Goal: Task Accomplishment & Management: Manage account settings

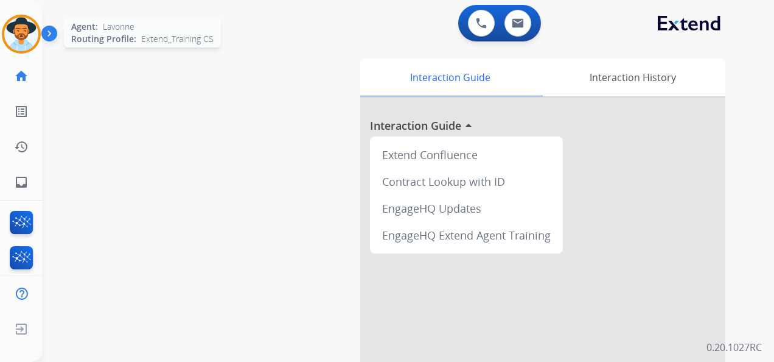
click at [17, 29] on img at bounding box center [21, 34] width 34 height 34
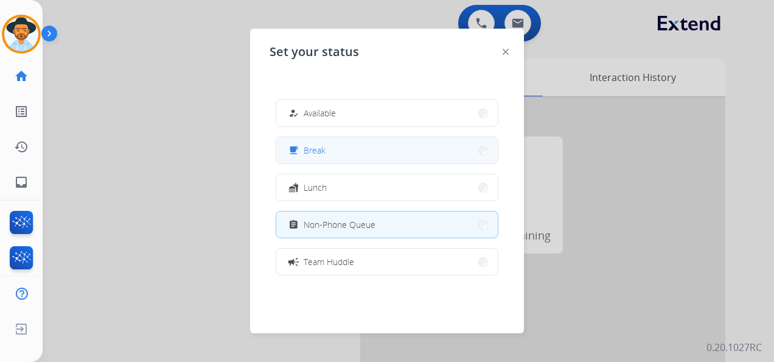
click at [345, 149] on button "free_breakfast Break" at bounding box center [387, 150] width 222 height 26
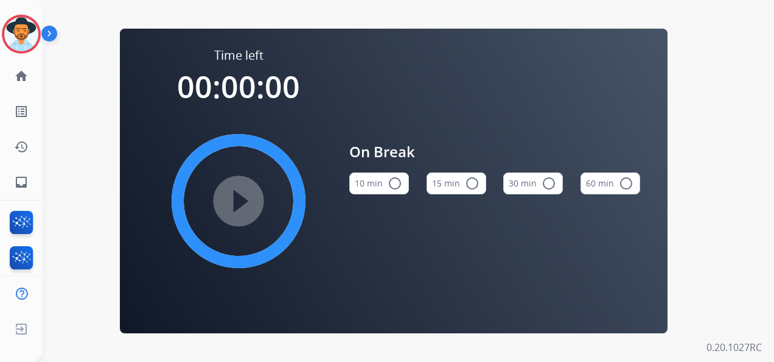
click at [466, 184] on mat-icon "radio_button_unchecked" at bounding box center [472, 183] width 15 height 15
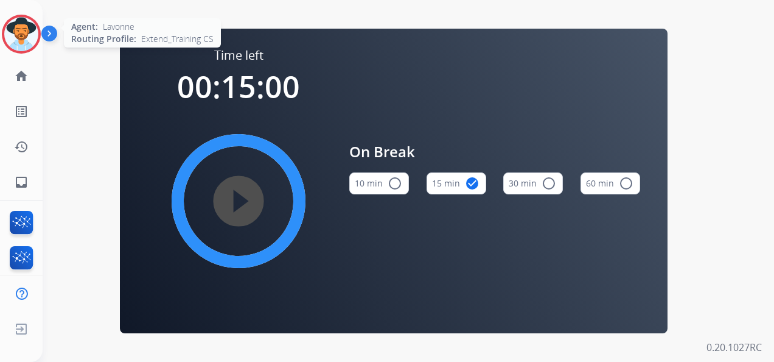
click at [27, 34] on img at bounding box center [21, 34] width 34 height 34
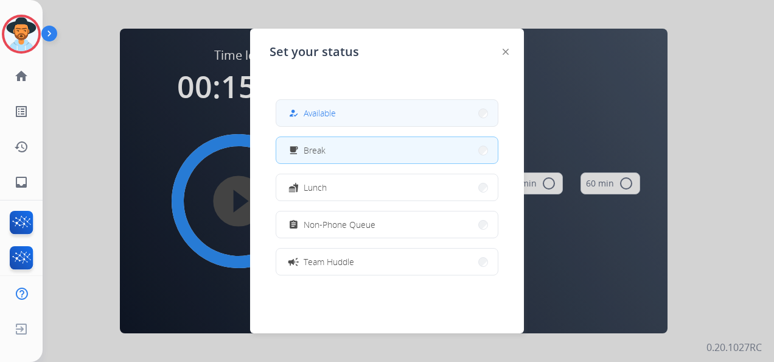
click at [323, 109] on span "Available" at bounding box center [320, 113] width 32 height 13
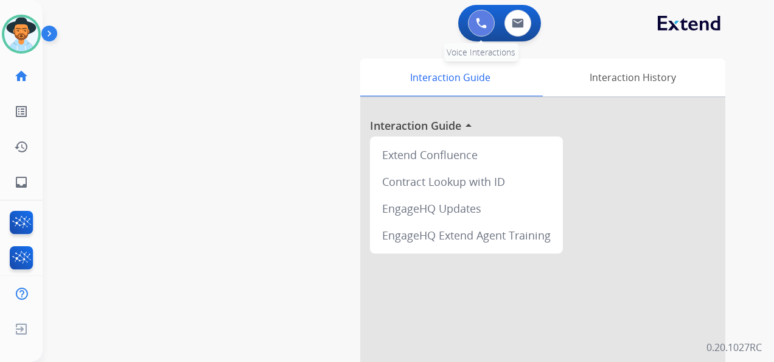
click at [475, 20] on button at bounding box center [481, 23] width 27 height 27
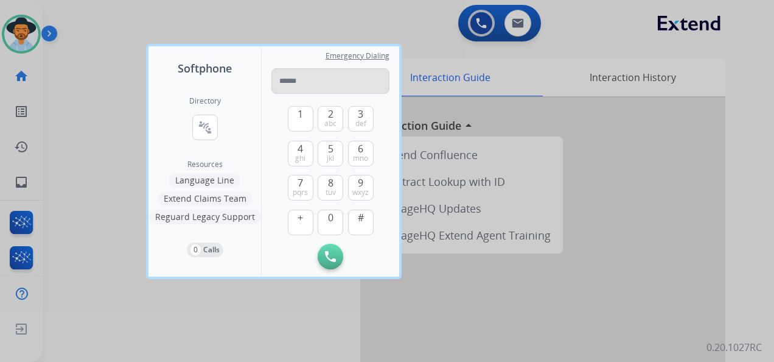
click at [309, 85] on input "tel" at bounding box center [331, 81] width 118 height 26
type input "**********"
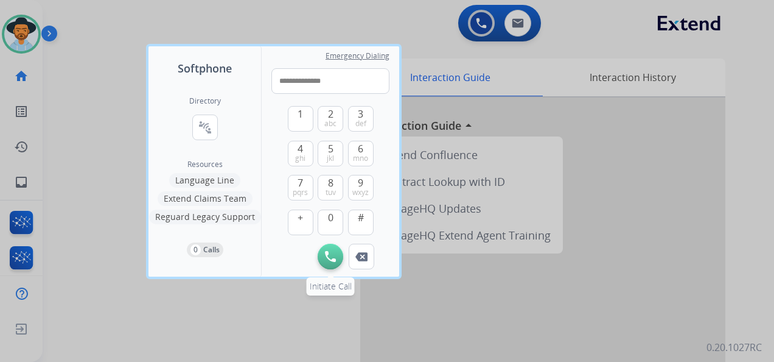
click at [332, 253] on img at bounding box center [330, 256] width 11 height 11
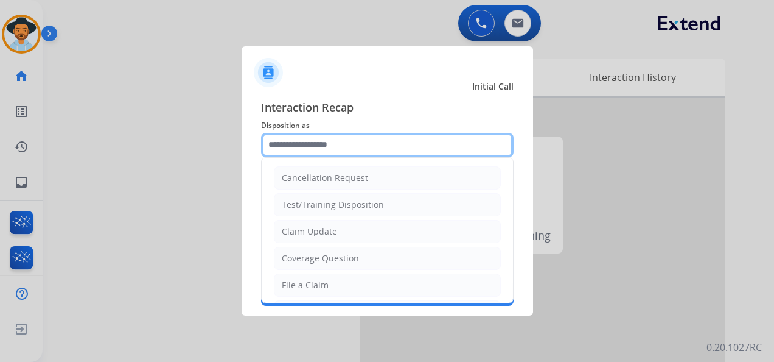
click at [356, 142] on input "text" at bounding box center [387, 145] width 253 height 24
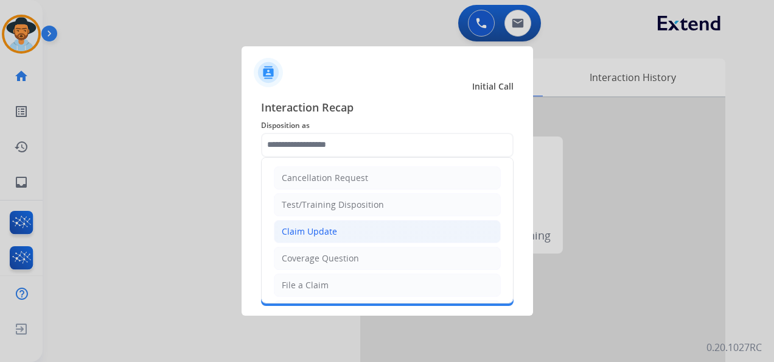
click at [377, 236] on li "Claim Update" at bounding box center [387, 231] width 227 height 23
type input "**********"
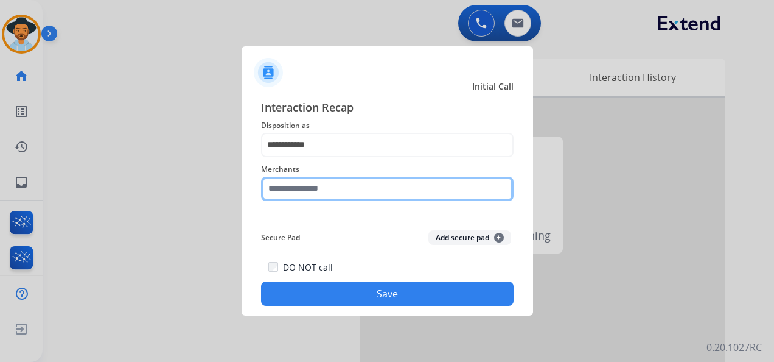
click at [368, 189] on input "text" at bounding box center [387, 189] width 253 height 24
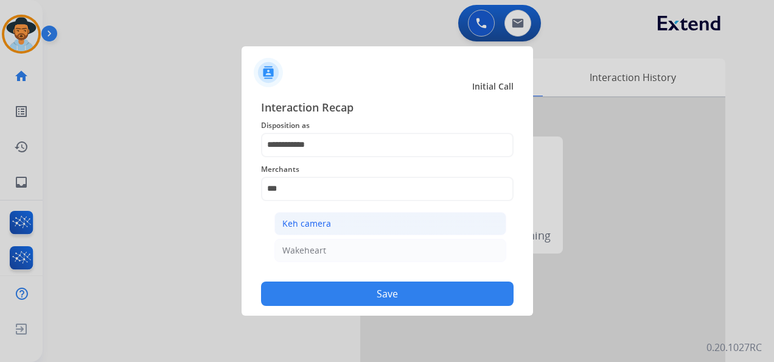
click at [390, 225] on li "Keh camera" at bounding box center [391, 223] width 232 height 23
type input "**********"
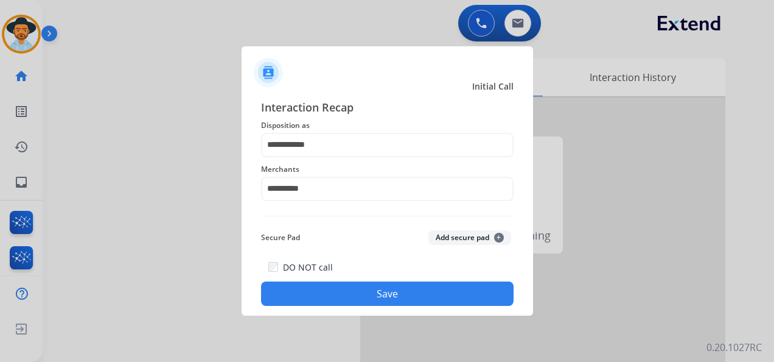
click at [404, 292] on button "Save" at bounding box center [387, 293] width 253 height 24
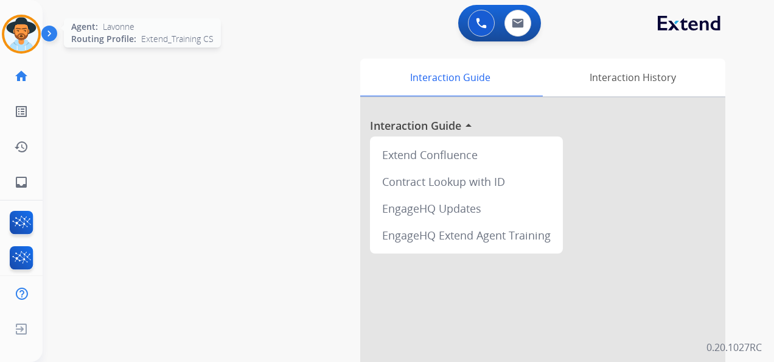
click at [19, 28] on img at bounding box center [21, 34] width 34 height 34
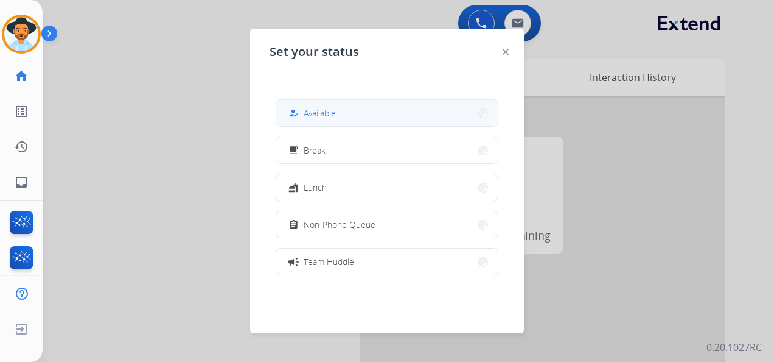
click at [371, 112] on button "how_to_reg Available" at bounding box center [387, 113] width 222 height 26
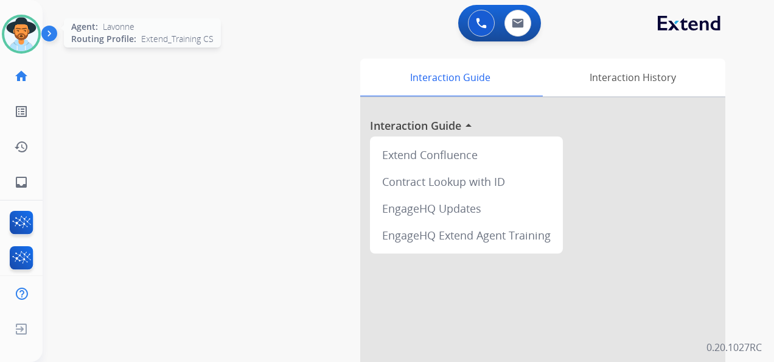
click at [18, 37] on img at bounding box center [21, 34] width 34 height 34
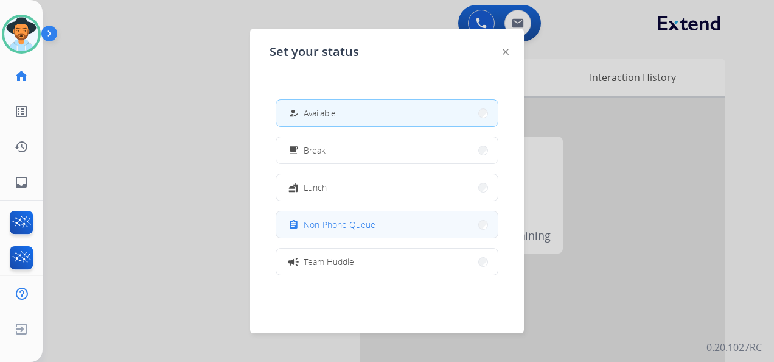
click at [354, 224] on span "Non-Phone Queue" at bounding box center [340, 224] width 72 height 13
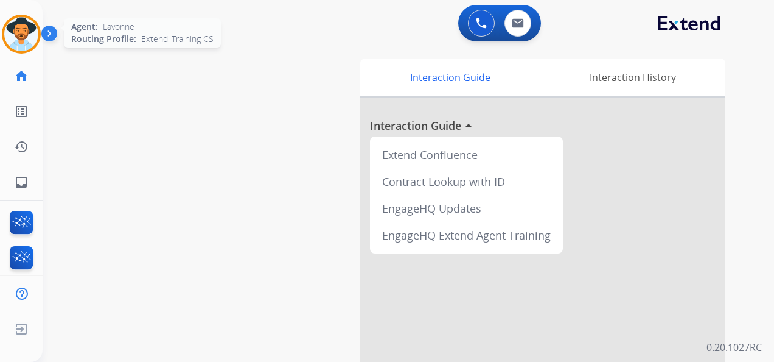
click at [21, 35] on img at bounding box center [21, 34] width 34 height 34
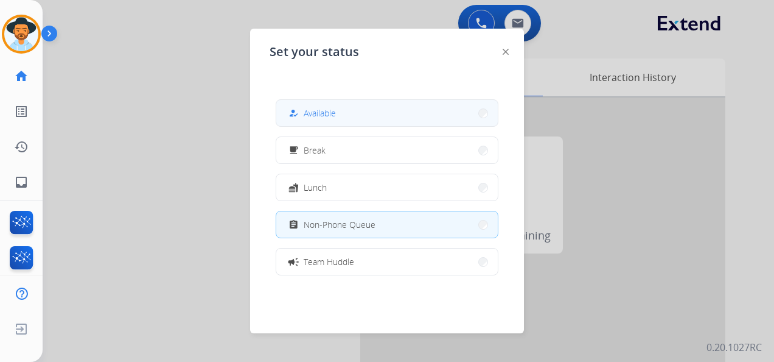
click at [357, 112] on button "how_to_reg Available" at bounding box center [387, 113] width 222 height 26
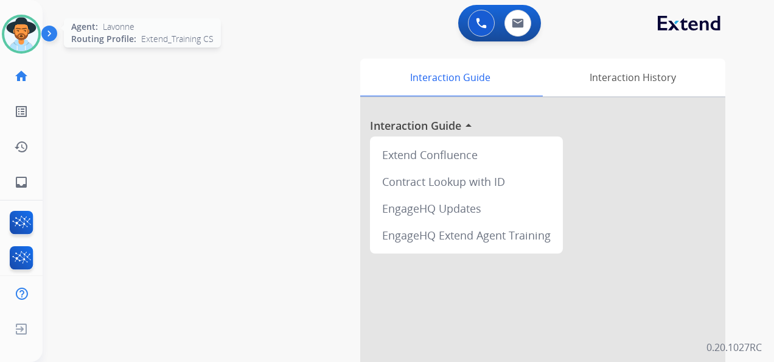
click at [25, 38] on img at bounding box center [21, 34] width 34 height 34
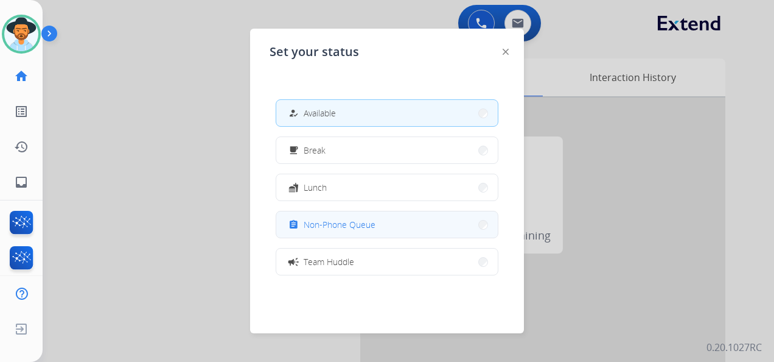
click at [365, 226] on span "Non-Phone Queue" at bounding box center [340, 224] width 72 height 13
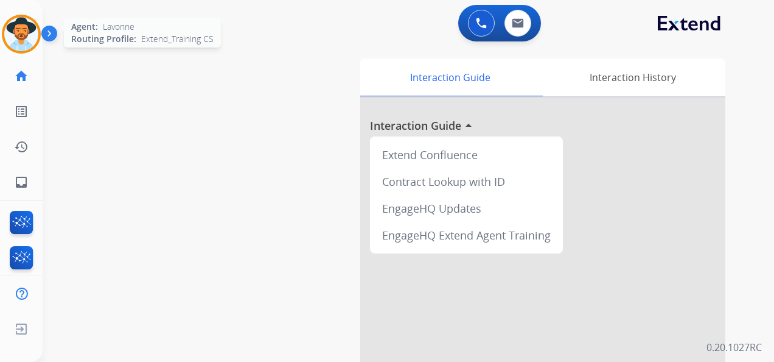
click at [30, 34] on img at bounding box center [21, 34] width 34 height 34
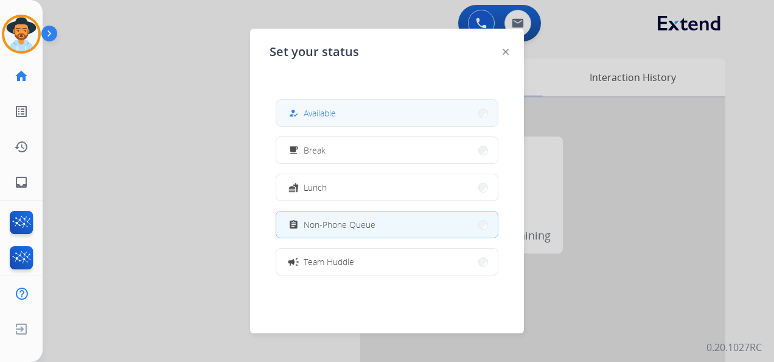
click at [369, 108] on button "how_to_reg Available" at bounding box center [387, 113] width 222 height 26
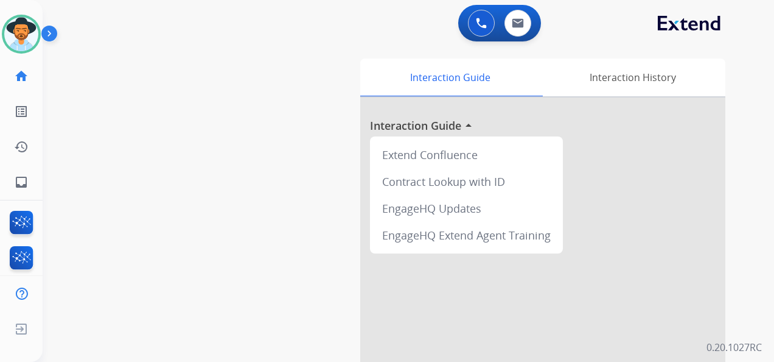
click at [294, 63] on div "swap_horiz Break voice bridge close_fullscreen Connect 3-Way Call merge_type Se…" at bounding box center [394, 298] width 703 height 508
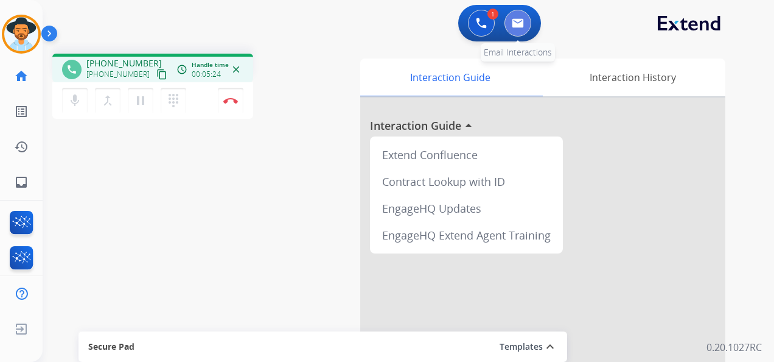
click at [520, 23] on img at bounding box center [518, 23] width 12 height 10
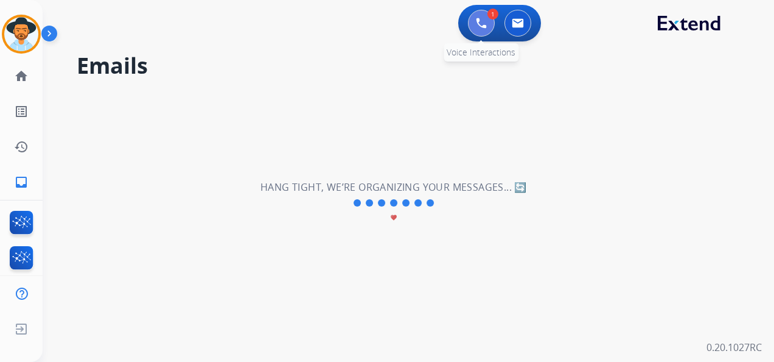
click at [477, 21] on img at bounding box center [481, 23] width 11 height 11
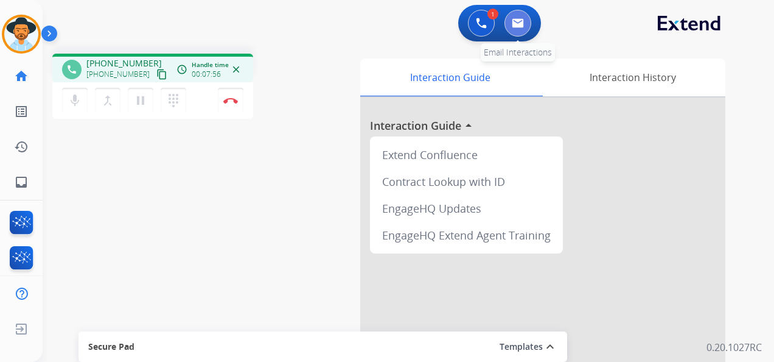
click at [525, 24] on button at bounding box center [518, 23] width 27 height 27
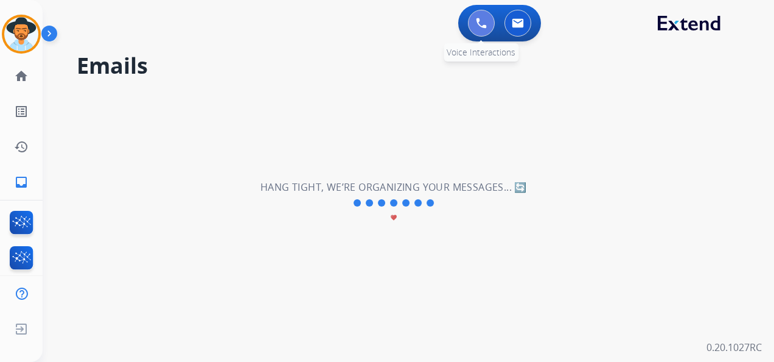
click at [483, 22] on img at bounding box center [481, 23] width 11 height 11
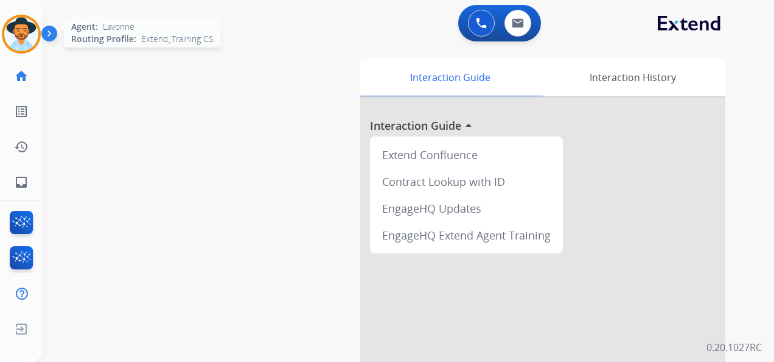
click at [27, 30] on img at bounding box center [21, 34] width 34 height 34
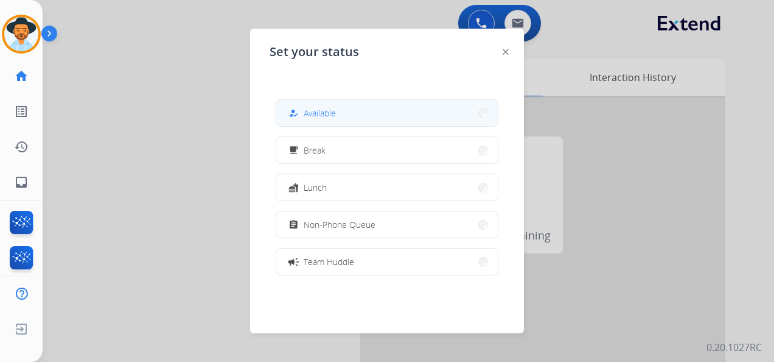
click at [398, 111] on button "how_to_reg Available" at bounding box center [387, 113] width 222 height 26
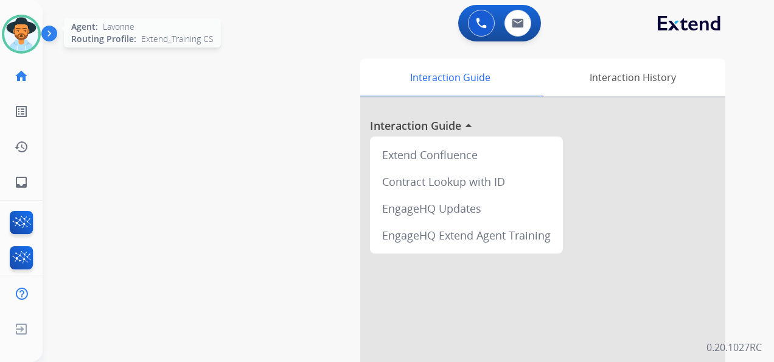
click at [27, 26] on img at bounding box center [21, 34] width 34 height 34
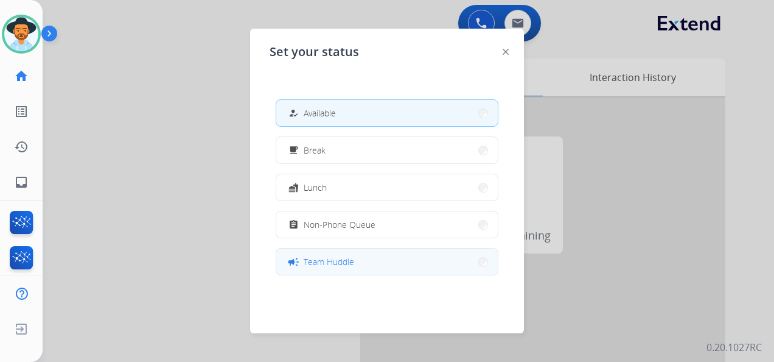
click at [370, 259] on button "campaign Team Huddle" at bounding box center [387, 261] width 222 height 26
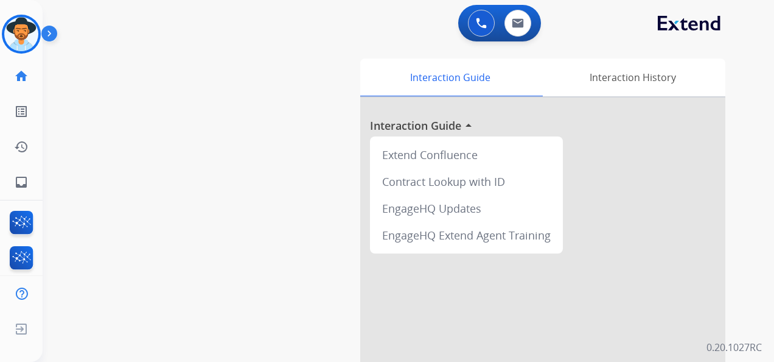
click at [165, 50] on div "swap_horiz Break voice bridge close_fullscreen Connect 3-Way Call merge_type Se…" at bounding box center [394, 298] width 703 height 508
click at [15, 37] on img at bounding box center [21, 34] width 34 height 34
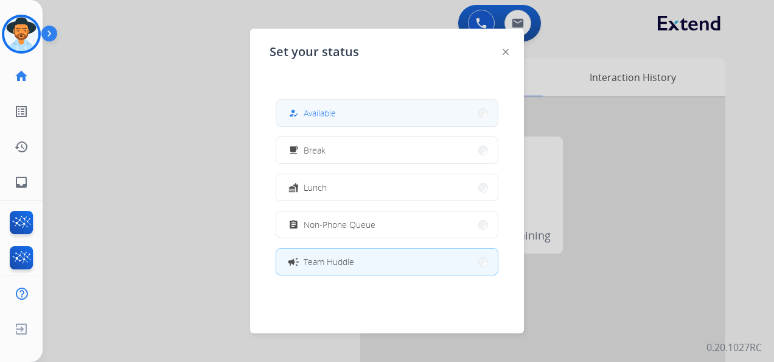
click at [329, 117] on span "Available" at bounding box center [320, 113] width 32 height 13
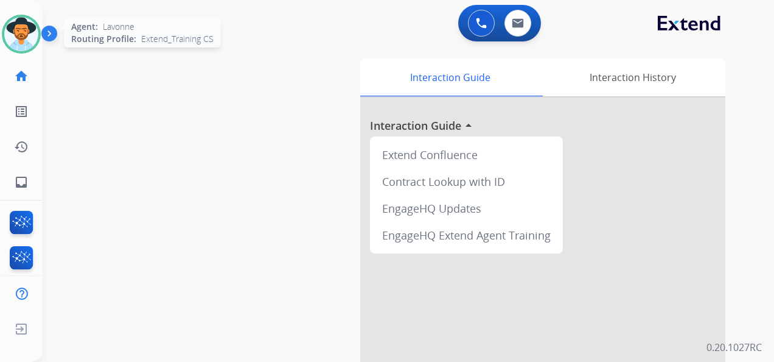
click at [27, 33] on img at bounding box center [21, 34] width 34 height 34
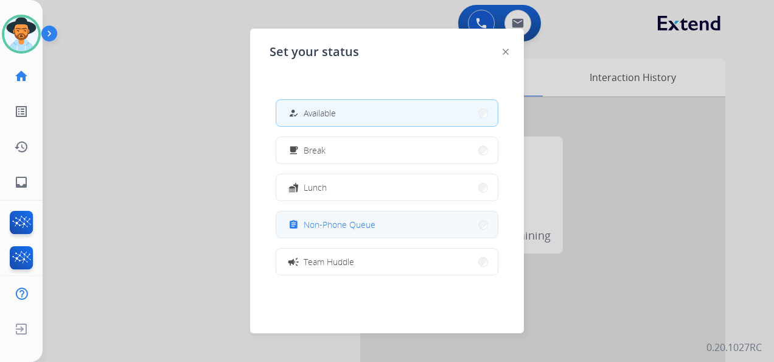
click at [387, 229] on button "assignment Non-Phone Queue" at bounding box center [387, 224] width 222 height 26
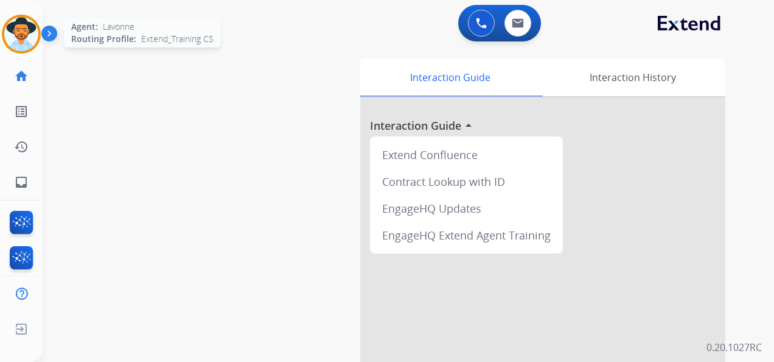
drag, startPoint x: 28, startPoint y: 36, endPoint x: 35, endPoint y: 37, distance: 7.3
click at [28, 36] on img at bounding box center [21, 34] width 34 height 34
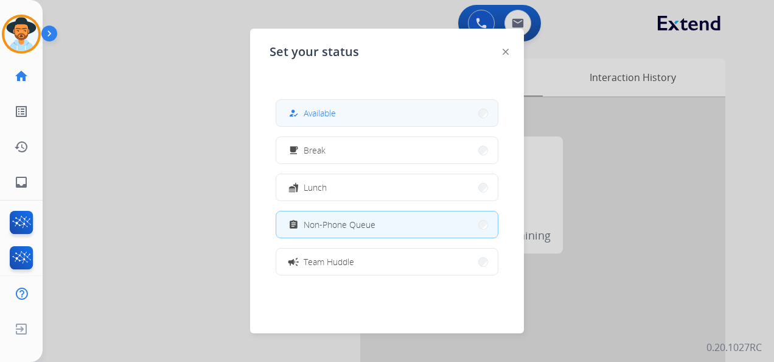
click at [340, 115] on button "how_to_reg Available" at bounding box center [387, 113] width 222 height 26
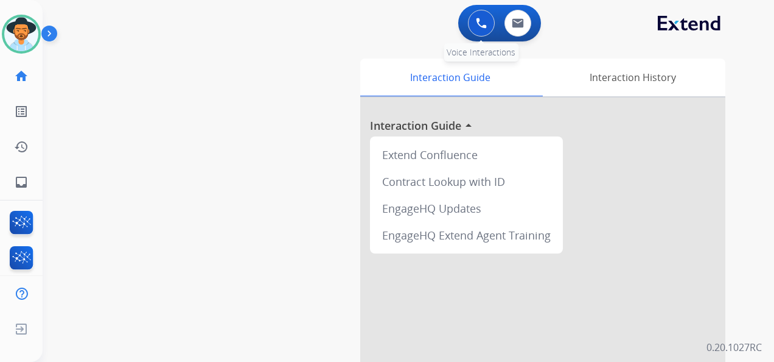
click at [483, 23] on img at bounding box center [481, 23] width 11 height 11
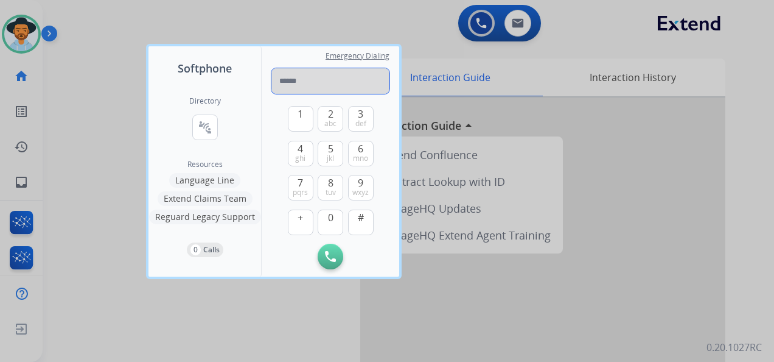
click at [314, 85] on input "tel" at bounding box center [331, 81] width 118 height 26
paste input "**********"
type input "**********"
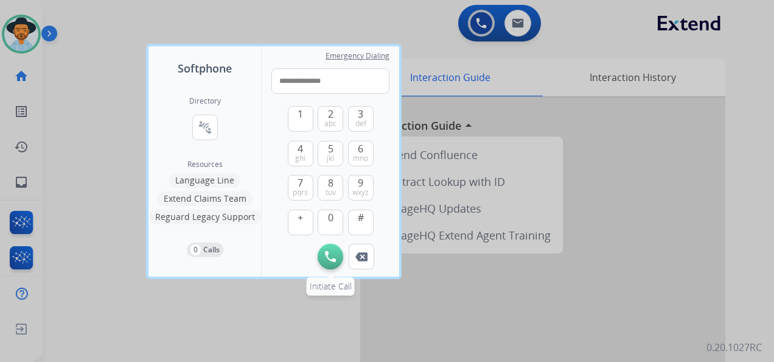
click at [330, 254] on img at bounding box center [330, 256] width 11 height 11
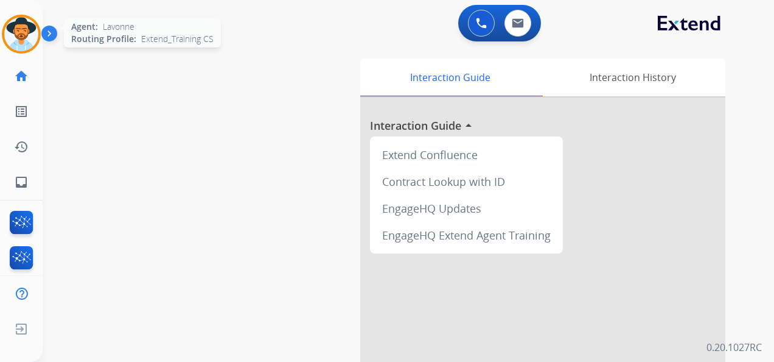
click at [28, 31] on img at bounding box center [21, 34] width 34 height 34
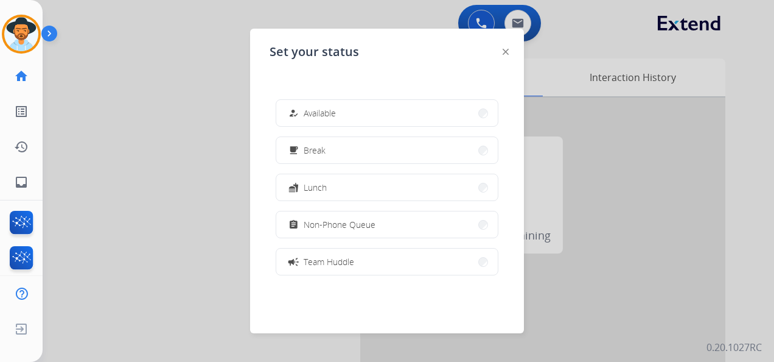
click at [345, 110] on button "how_to_reg Available" at bounding box center [387, 113] width 222 height 26
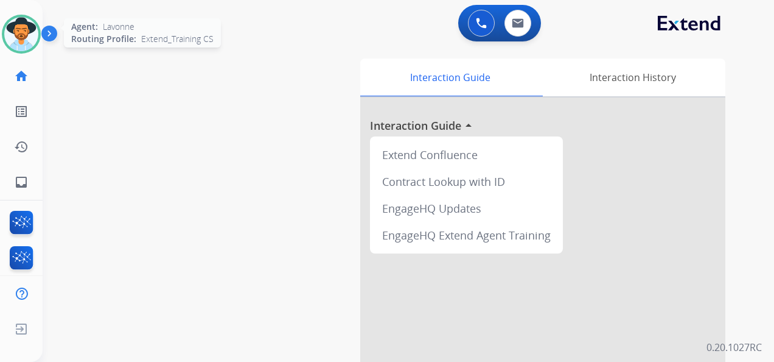
click at [27, 29] on img at bounding box center [21, 34] width 34 height 34
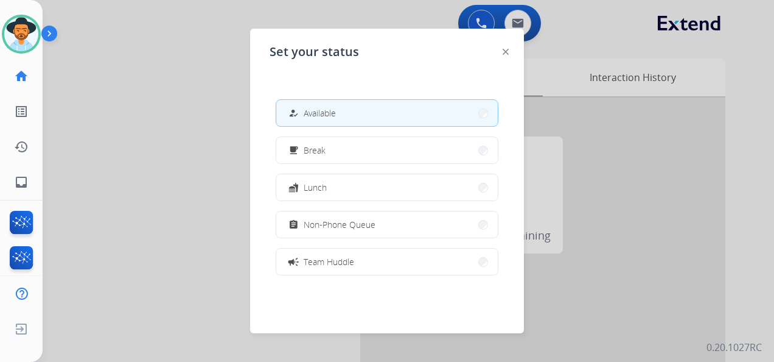
click at [504, 52] on img at bounding box center [506, 52] width 6 height 6
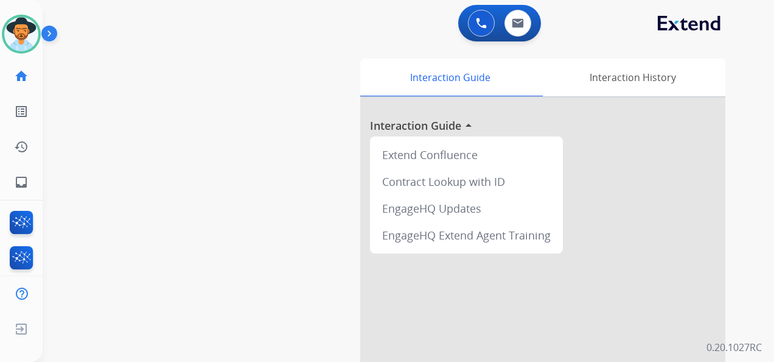
drag, startPoint x: 483, startPoint y: 29, endPoint x: 424, endPoint y: 21, distance: 60.2
click at [483, 29] on button at bounding box center [481, 23] width 27 height 27
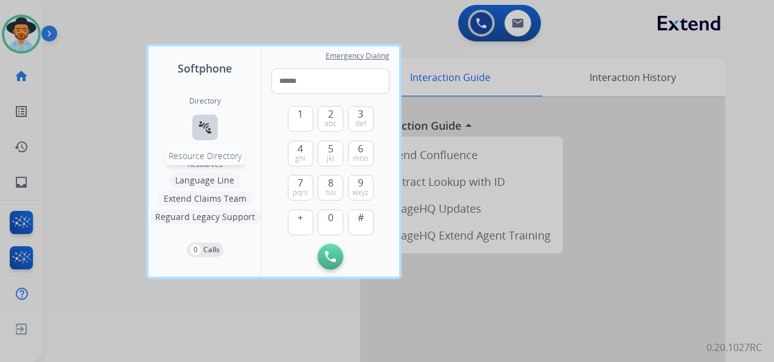
click at [195, 122] on button "connect_without_contact Resource Directory" at bounding box center [205, 127] width 26 height 26
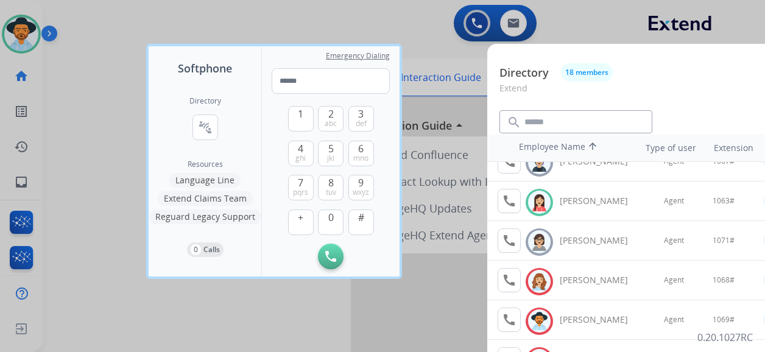
scroll to position [460, 0]
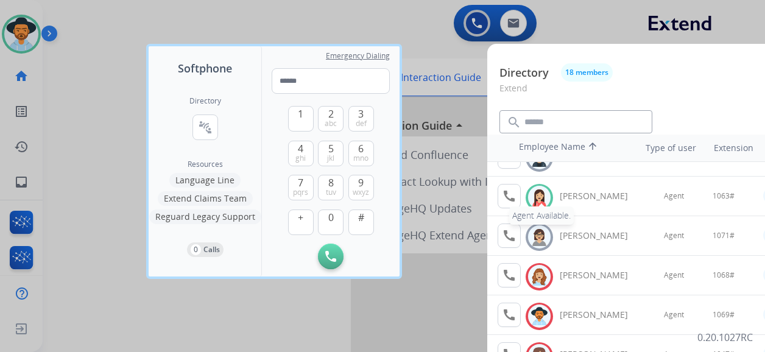
click at [508, 194] on mat-icon "call" at bounding box center [509, 196] width 15 height 15
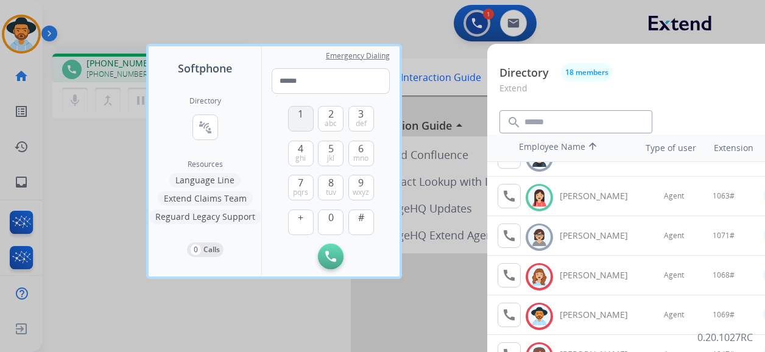
click at [299, 116] on span "1" at bounding box center [300, 114] width 5 height 15
click at [335, 217] on button "0" at bounding box center [331, 222] width 26 height 26
drag, startPoint x: 362, startPoint y: 151, endPoint x: 363, endPoint y: 134, distance: 17.1
click at [362, 149] on span "6" at bounding box center [360, 148] width 5 height 15
click at [361, 114] on span "3" at bounding box center [360, 114] width 5 height 15
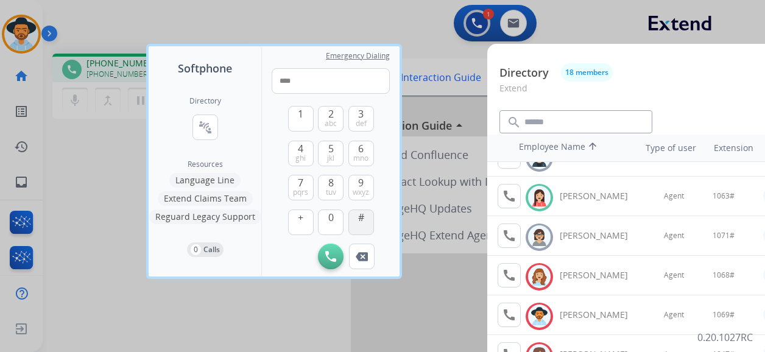
click at [362, 222] on span "#" at bounding box center [361, 217] width 6 height 15
type input "*****"
click at [286, 19] on div at bounding box center [382, 176] width 765 height 352
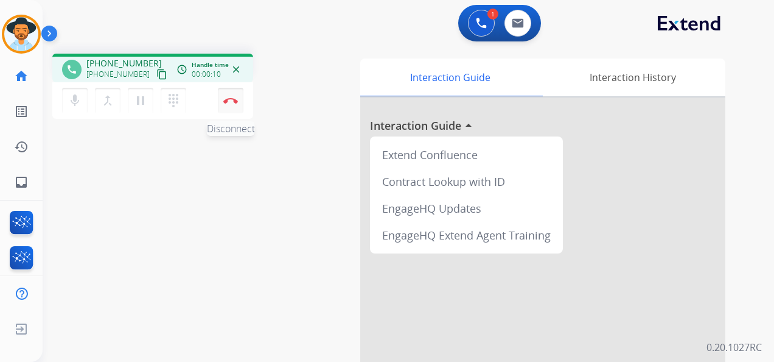
click at [228, 93] on button "Disconnect" at bounding box center [231, 101] width 26 height 26
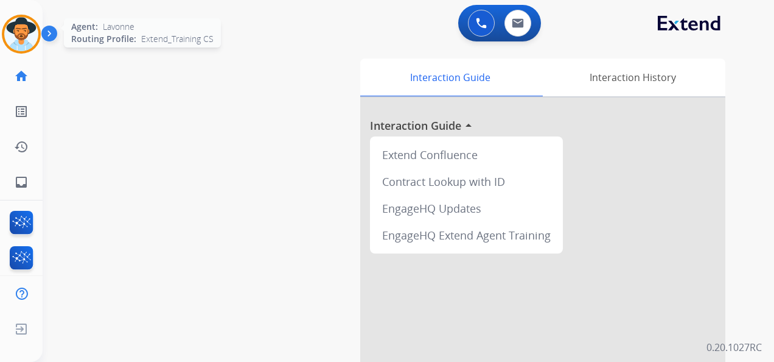
click at [37, 30] on img at bounding box center [21, 34] width 34 height 34
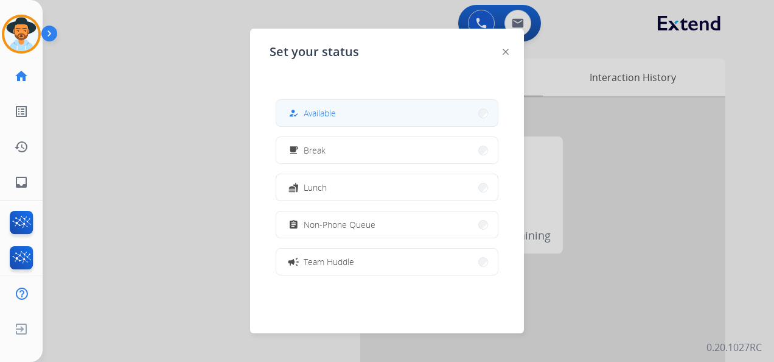
click at [351, 107] on button "how_to_reg Available" at bounding box center [387, 113] width 222 height 26
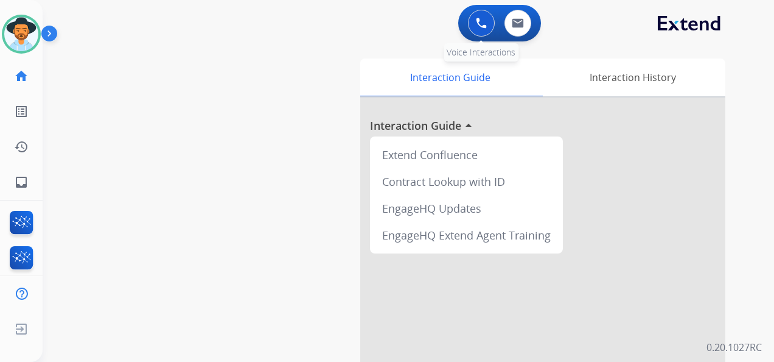
click at [483, 21] on img at bounding box center [481, 23] width 11 height 11
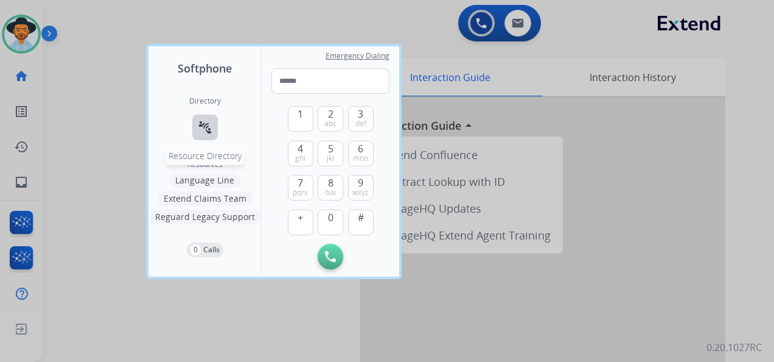
click at [208, 125] on mat-icon "connect_without_contact" at bounding box center [205, 127] width 15 height 15
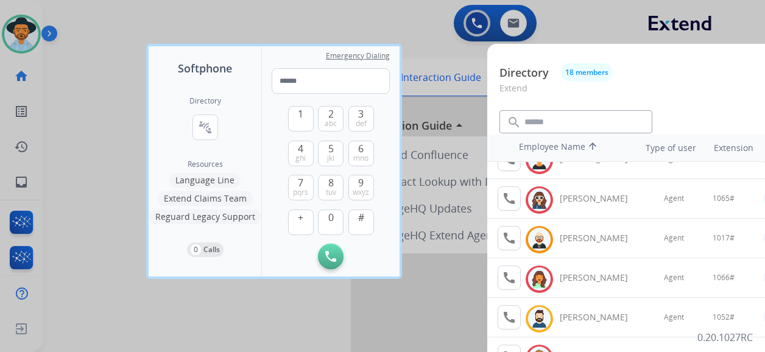
scroll to position [122, 0]
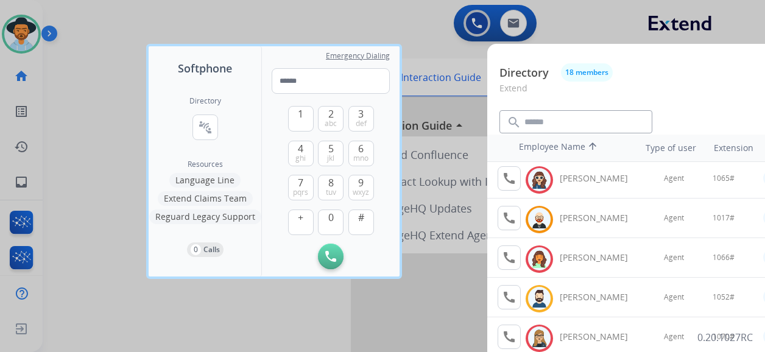
click at [250, 13] on div at bounding box center [382, 176] width 765 height 352
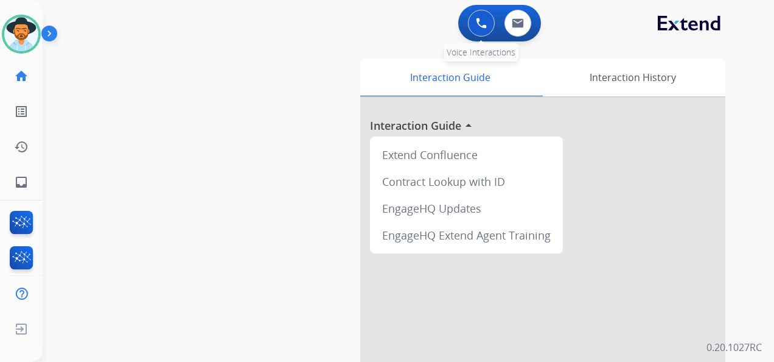
click at [482, 19] on img at bounding box center [481, 23] width 11 height 11
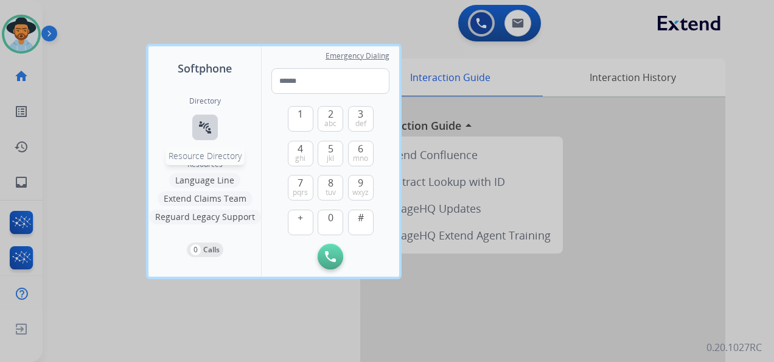
click at [202, 124] on mat-icon "connect_without_contact" at bounding box center [205, 127] width 15 height 15
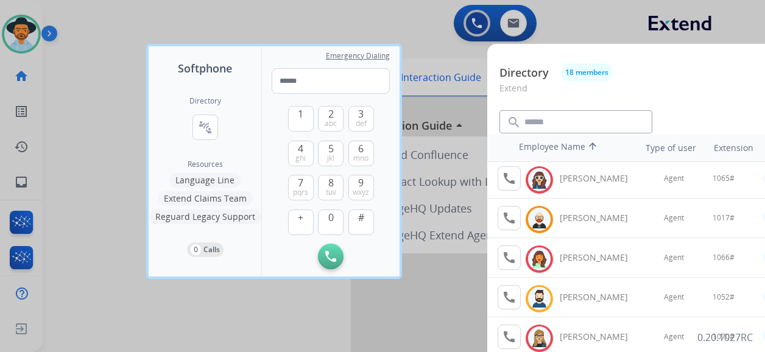
click at [187, 24] on div at bounding box center [382, 176] width 765 height 352
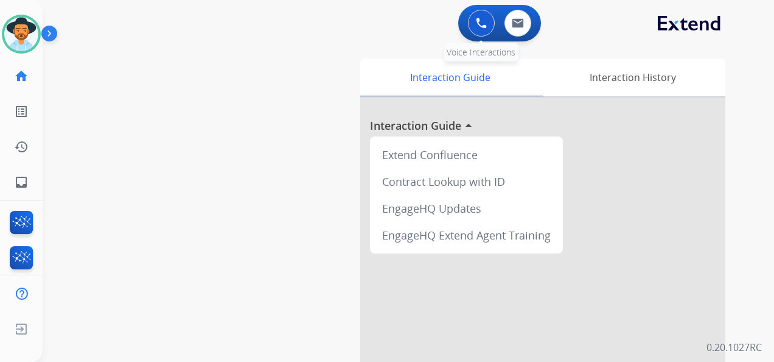
click at [480, 23] on img at bounding box center [481, 23] width 11 height 11
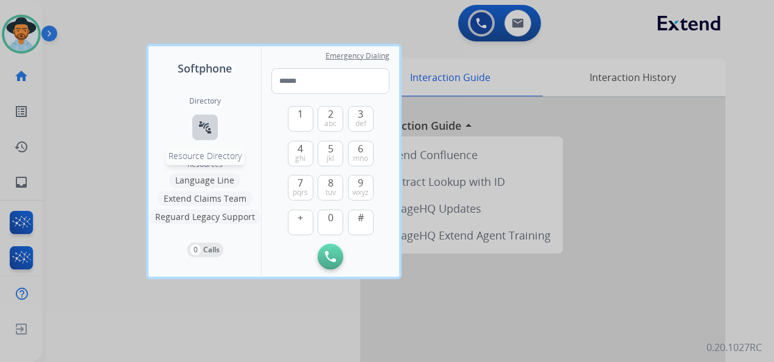
click at [198, 125] on mat-icon "connect_without_contact" at bounding box center [205, 127] width 15 height 15
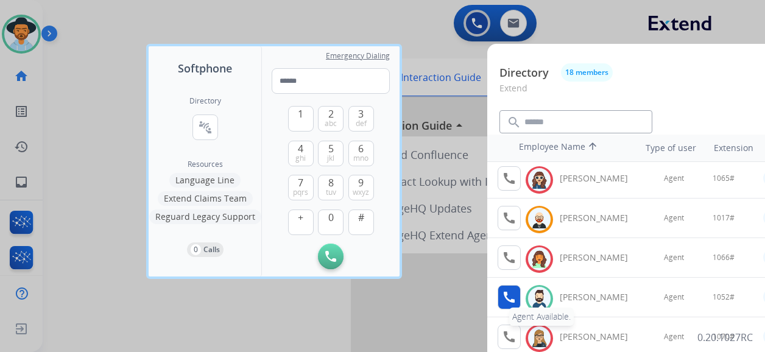
click at [508, 291] on mat-icon "call" at bounding box center [509, 297] width 15 height 15
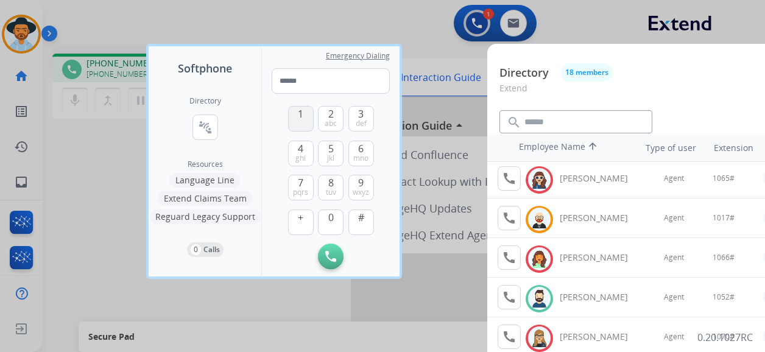
click at [302, 118] on span "1" at bounding box center [300, 114] width 5 height 15
drag, startPoint x: 329, startPoint y: 215, endPoint x: 328, endPoint y: 200, distance: 15.9
click at [329, 215] on span "0" at bounding box center [330, 217] width 5 height 15
click at [335, 155] on button "5 jkl" at bounding box center [331, 154] width 26 height 26
click at [331, 116] on span "2" at bounding box center [330, 114] width 5 height 15
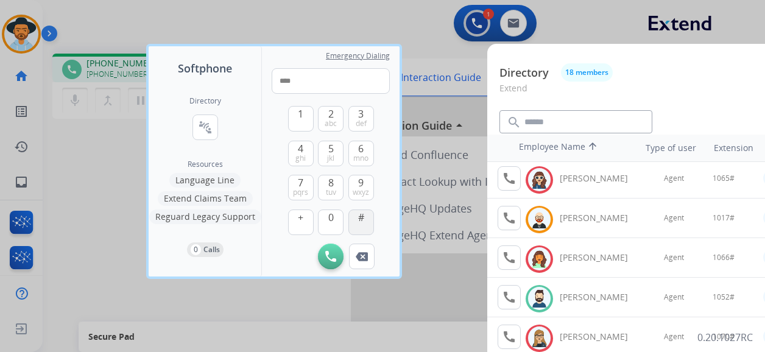
drag, startPoint x: 359, startPoint y: 218, endPoint x: 366, endPoint y: 218, distance: 7.3
click at [359, 218] on span "#" at bounding box center [361, 217] width 6 height 15
type input "*****"
click at [274, 21] on div at bounding box center [382, 176] width 765 height 352
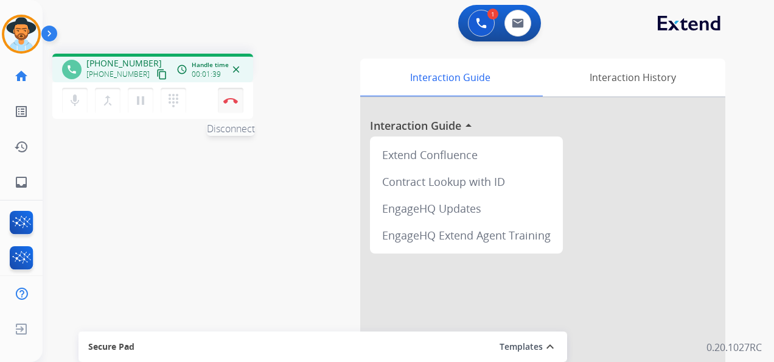
click at [234, 97] on img at bounding box center [230, 100] width 15 height 6
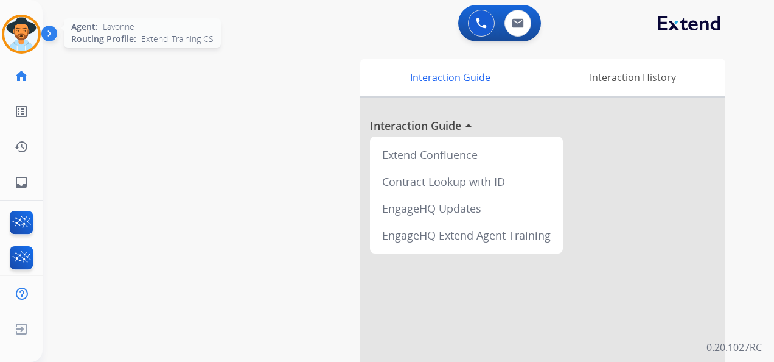
click at [24, 33] on img at bounding box center [21, 34] width 34 height 34
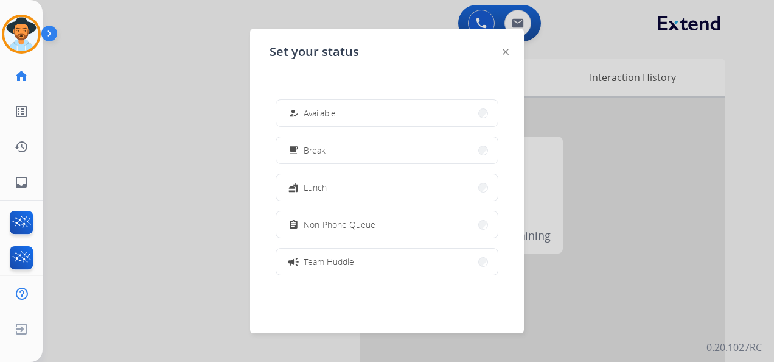
click at [348, 104] on button "how_to_reg Available" at bounding box center [387, 113] width 222 height 26
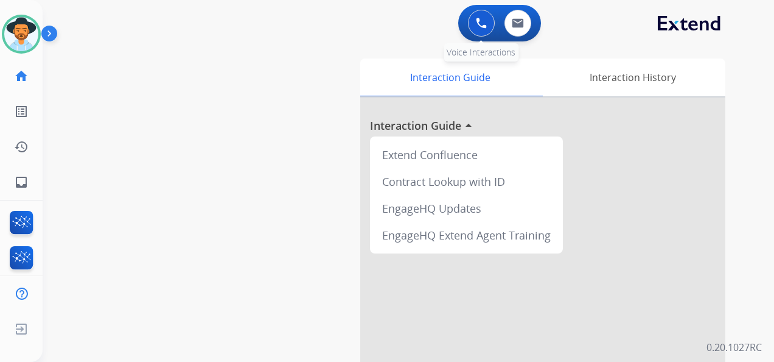
click at [480, 17] on button at bounding box center [481, 23] width 27 height 27
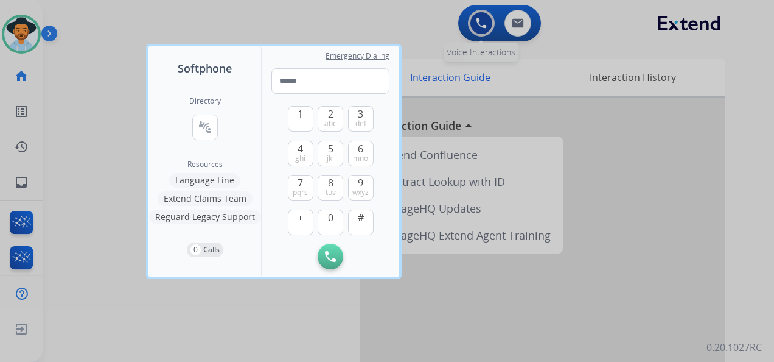
click at [480, 17] on div "Softphone Directory connect_without_contact Resource Directory Resources Langua…" at bounding box center [387, 181] width 774 height 362
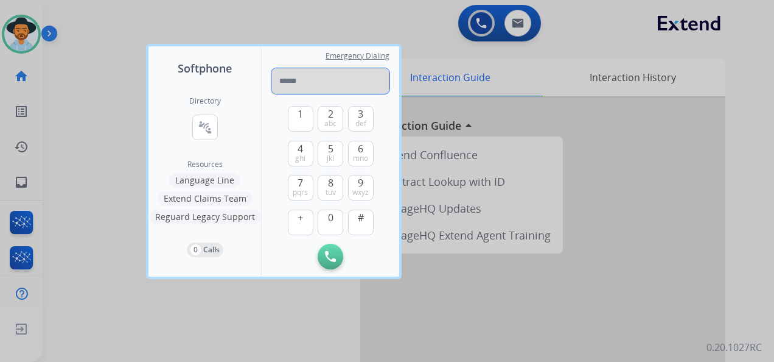
click at [297, 82] on input "tel" at bounding box center [331, 81] width 118 height 26
paste input "**********"
type input "**********"
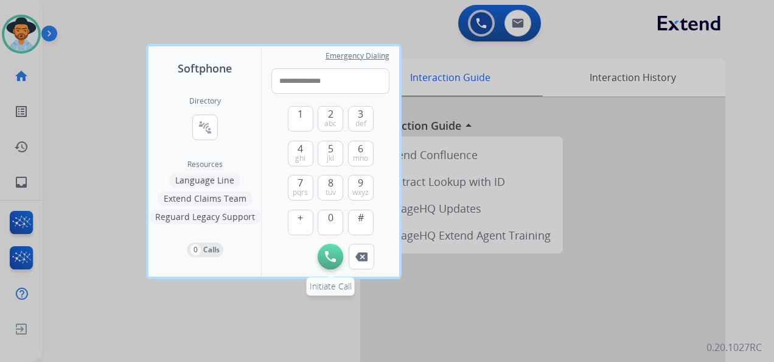
click at [337, 254] on button "Initiate Call" at bounding box center [331, 257] width 26 height 26
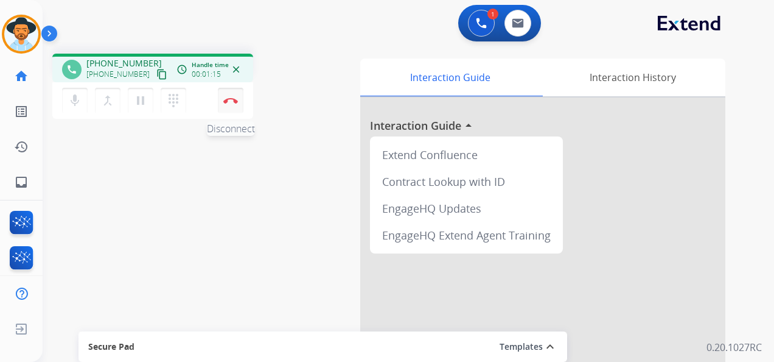
click at [231, 101] on img at bounding box center [230, 100] width 15 height 6
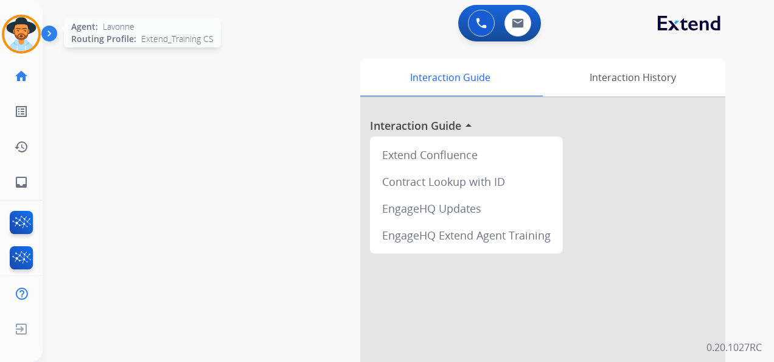
click at [22, 26] on img at bounding box center [21, 34] width 34 height 34
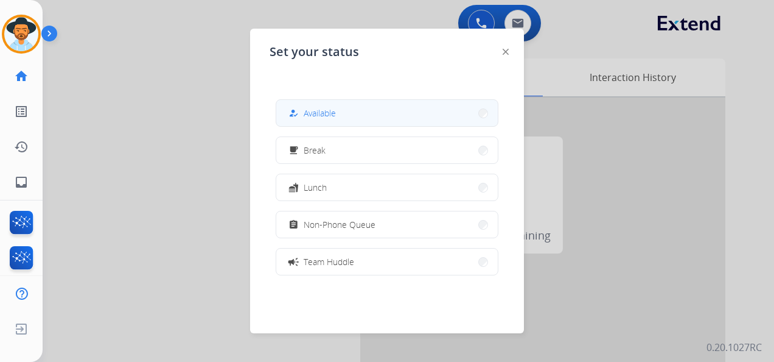
click at [351, 113] on button "how_to_reg Available" at bounding box center [387, 113] width 222 height 26
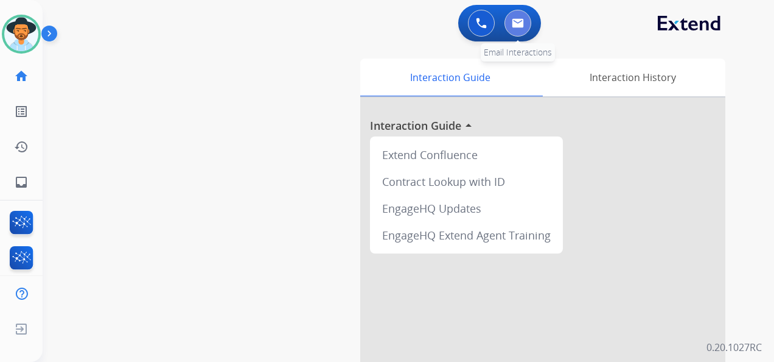
click at [516, 16] on button at bounding box center [518, 23] width 27 height 27
select select "**********"
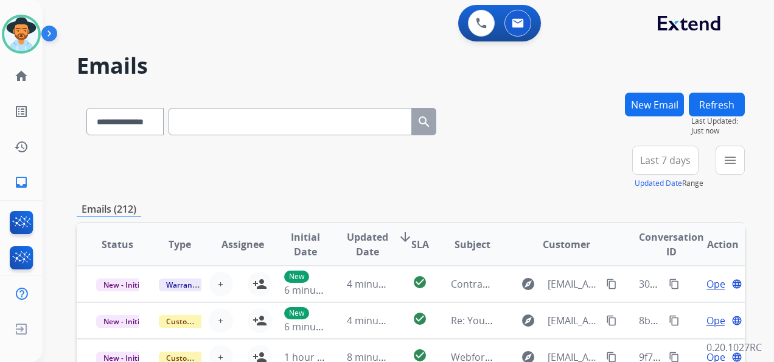
click at [637, 100] on button "New Email" at bounding box center [654, 105] width 59 height 24
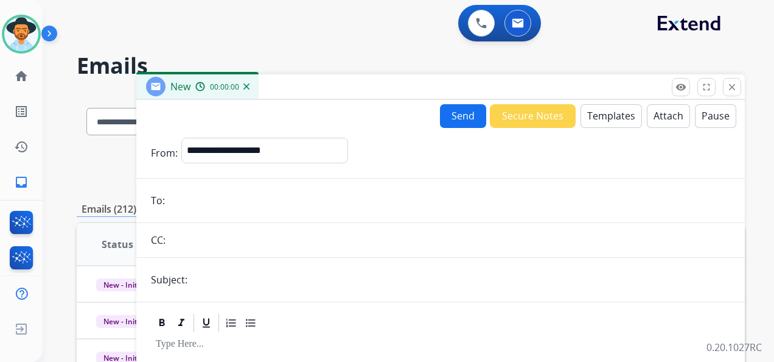
click at [272, 207] on input "email" at bounding box center [450, 200] width 562 height 24
paste input "**********"
type input "**********"
click at [212, 244] on input "text" at bounding box center [449, 240] width 561 height 24
click at [195, 244] on input "text" at bounding box center [449, 240] width 561 height 24
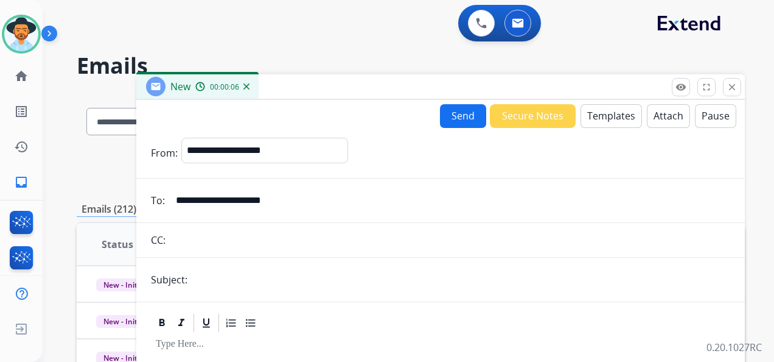
paste input "**********"
type input "**********"
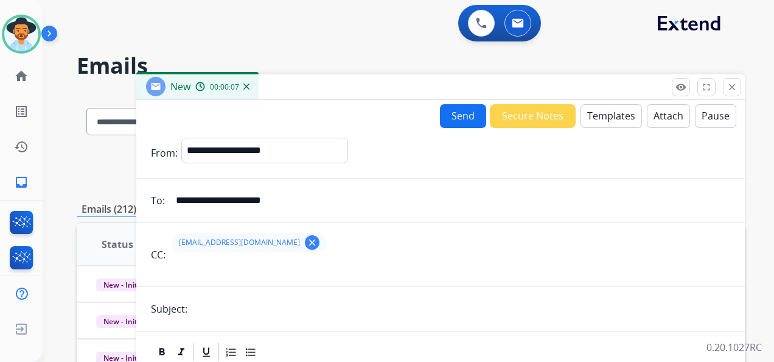
click at [218, 287] on form "**********" at bounding box center [440, 339] width 609 height 422
click at [284, 313] on input "text" at bounding box center [460, 308] width 539 height 24
type input "**********"
click at [600, 118] on button "Templates" at bounding box center [611, 116] width 61 height 24
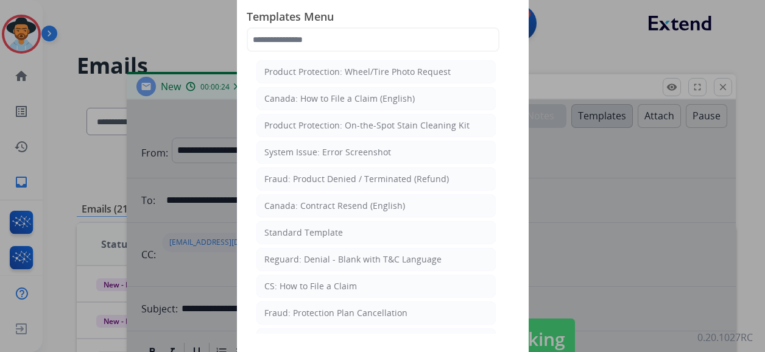
click at [609, 46] on div at bounding box center [382, 176] width 765 height 352
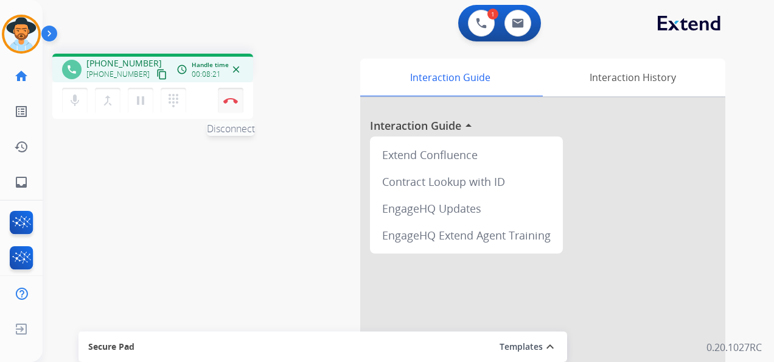
click at [231, 97] on img at bounding box center [230, 100] width 15 height 6
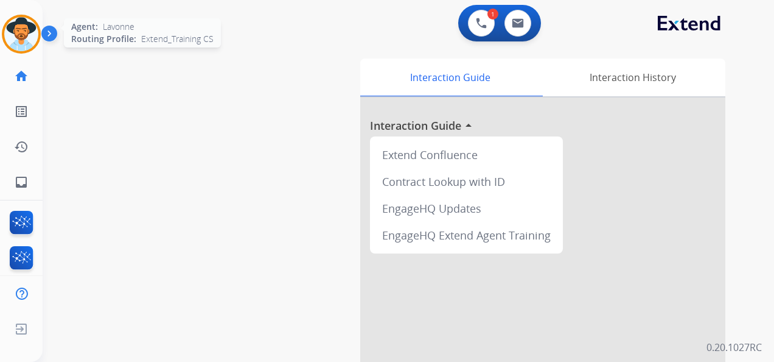
click at [21, 29] on img at bounding box center [21, 34] width 34 height 34
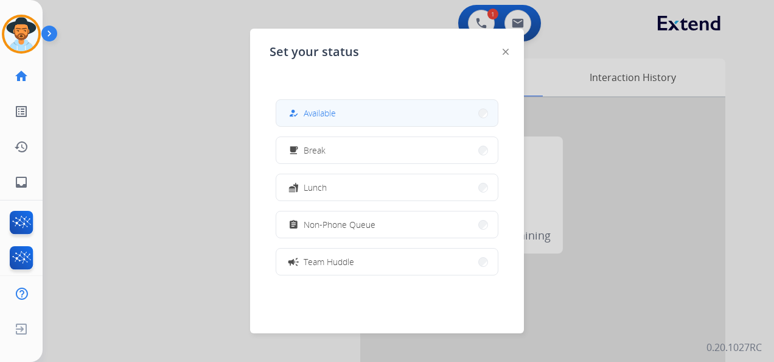
click at [346, 110] on button "how_to_reg Available" at bounding box center [387, 113] width 222 height 26
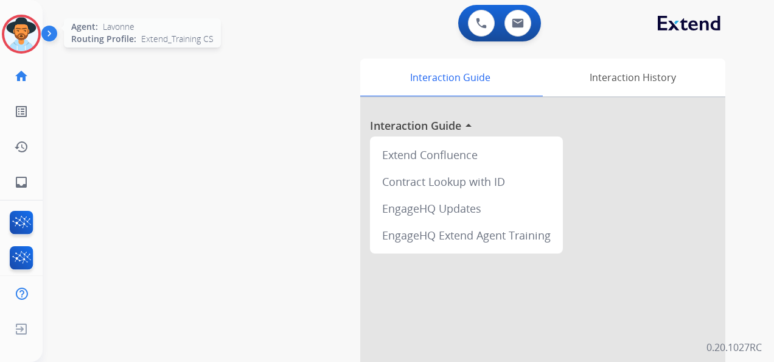
click at [15, 35] on img at bounding box center [21, 34] width 34 height 34
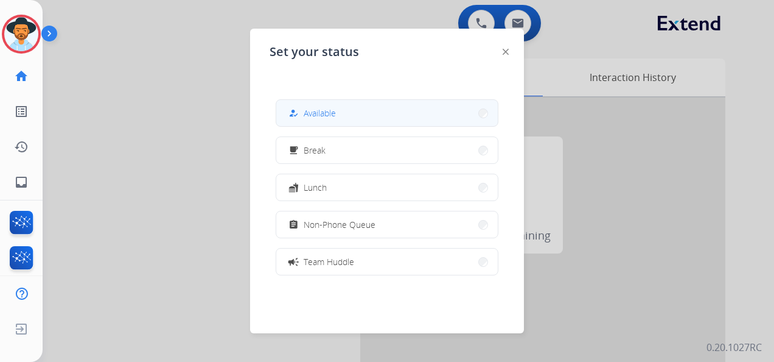
click at [331, 108] on span "Available" at bounding box center [320, 113] width 32 height 13
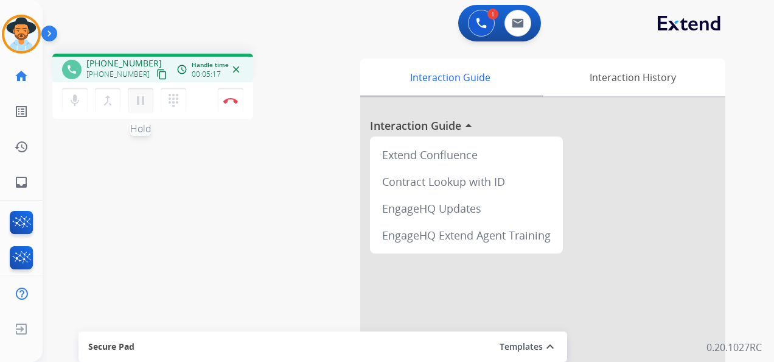
click at [140, 100] on mat-icon "pause" at bounding box center [140, 100] width 15 height 15
click at [180, 94] on mat-icon "dialpad" at bounding box center [173, 100] width 15 height 15
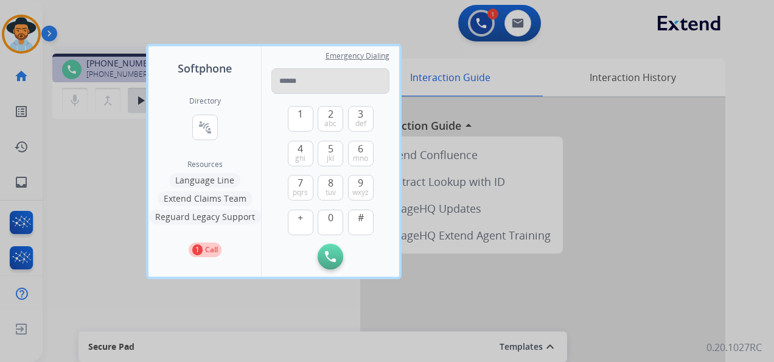
click at [319, 83] on input "tel" at bounding box center [331, 81] width 118 height 26
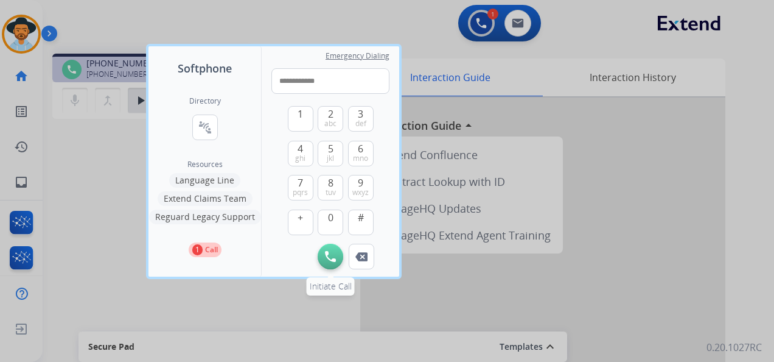
type input "**********"
click at [324, 250] on button "Initiate Call" at bounding box center [331, 257] width 26 height 26
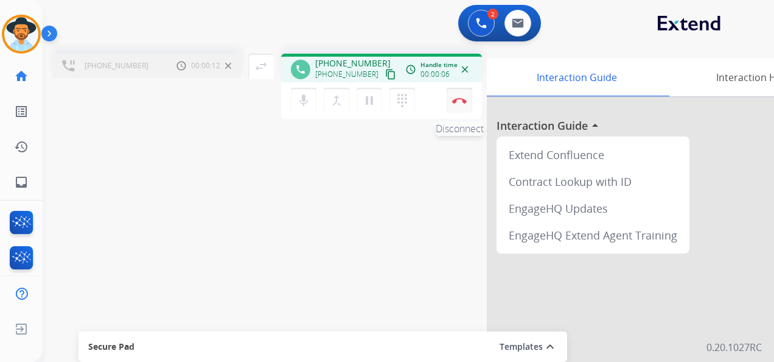
click at [457, 96] on button "Disconnect" at bounding box center [460, 101] width 26 height 26
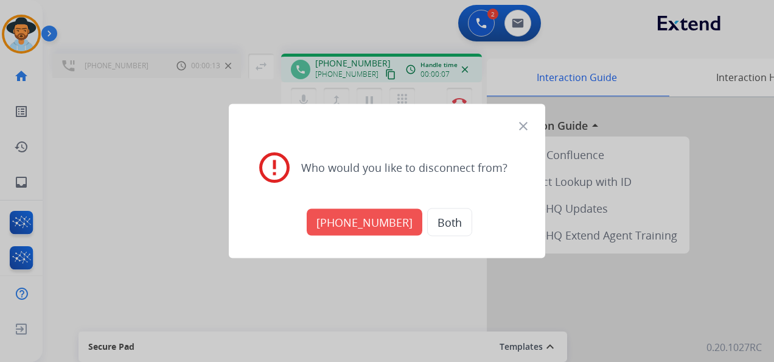
drag, startPoint x: 352, startPoint y: 213, endPoint x: 295, endPoint y: 206, distance: 58.3
click at [353, 213] on button "[PHONE_NUMBER]" at bounding box center [365, 222] width 116 height 27
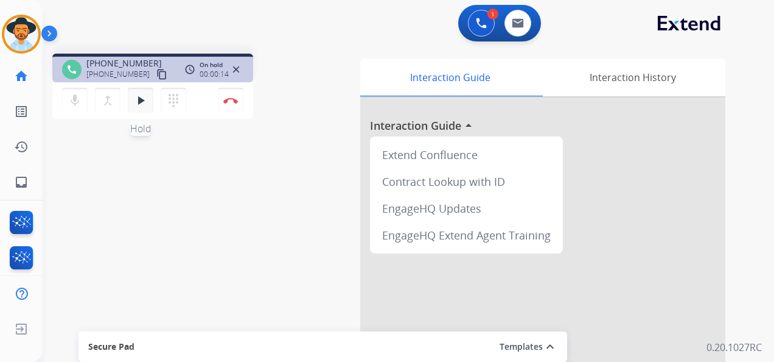
click at [141, 99] on mat-icon "play_arrow" at bounding box center [140, 100] width 15 height 15
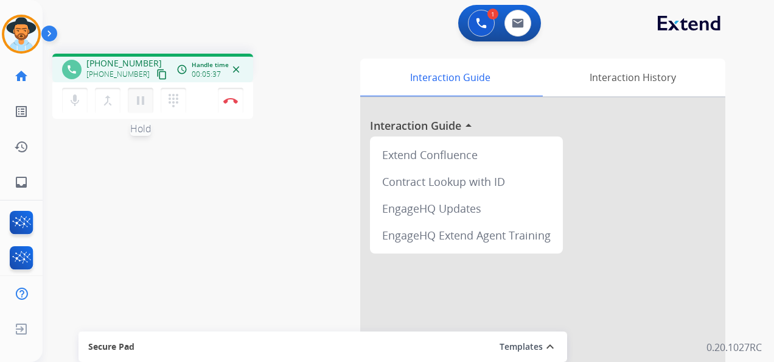
click at [139, 97] on mat-icon "pause" at bounding box center [140, 100] width 15 height 15
click at [169, 98] on mat-icon "dialpad" at bounding box center [173, 100] width 15 height 15
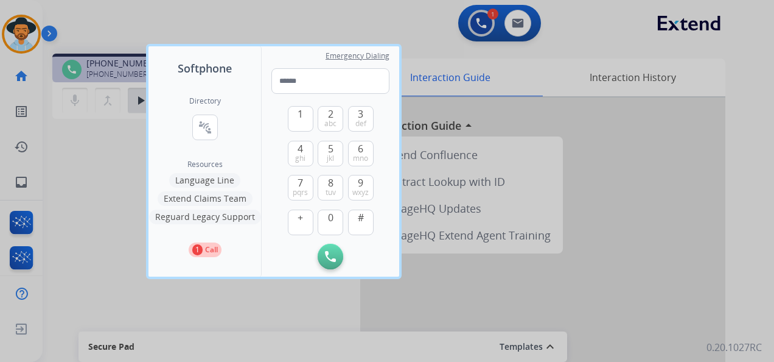
click at [211, 114] on div "Directory connect_without_contact Resource Directory" at bounding box center [205, 127] width 32 height 63
click at [201, 124] on mat-icon "connect_without_contact" at bounding box center [205, 127] width 15 height 15
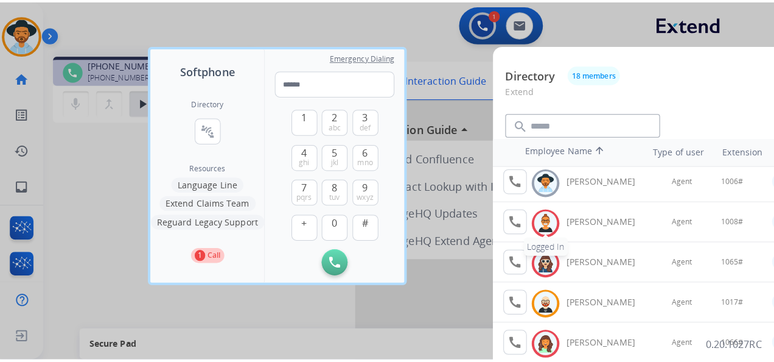
scroll to position [183, 0]
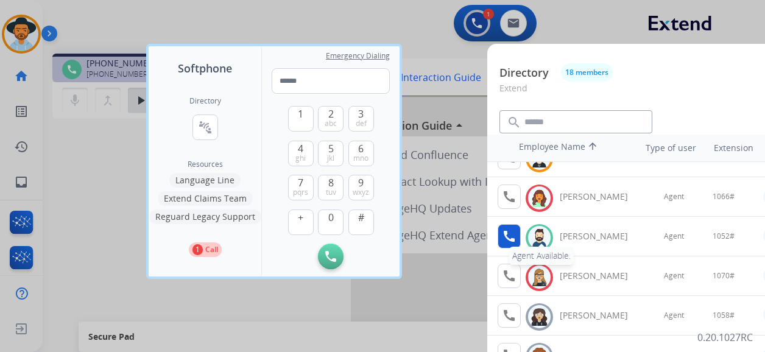
click at [505, 229] on mat-icon "call" at bounding box center [509, 236] width 15 height 15
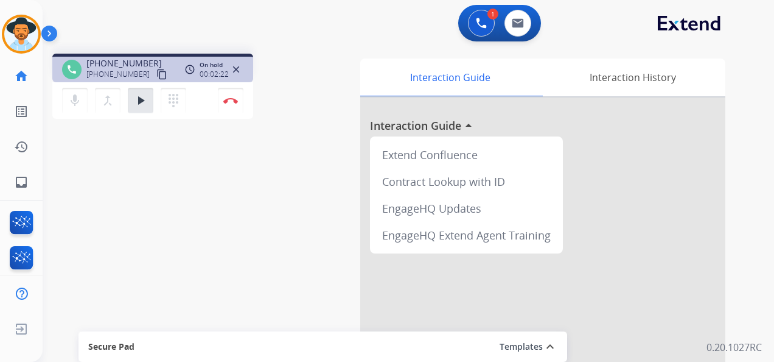
click at [459, 96] on div "Interaction Guide Interaction History" at bounding box center [542, 77] width 365 height 39
click at [139, 103] on mat-icon "play_arrow" at bounding box center [140, 100] width 15 height 15
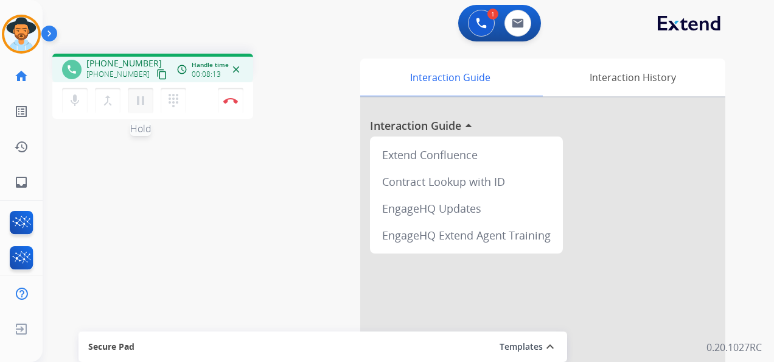
click at [139, 97] on mat-icon "pause" at bounding box center [140, 100] width 15 height 15
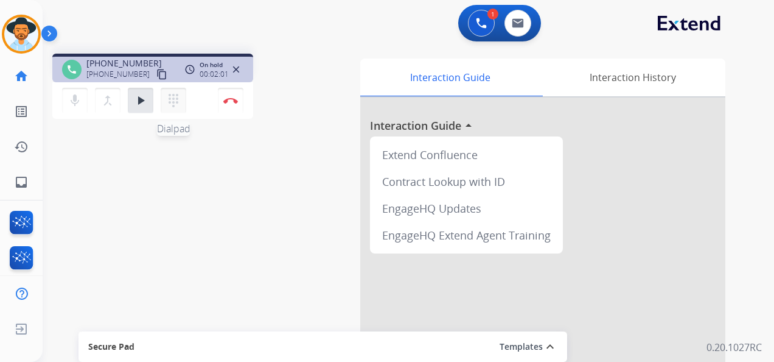
click at [168, 100] on mat-icon "dialpad" at bounding box center [173, 100] width 15 height 15
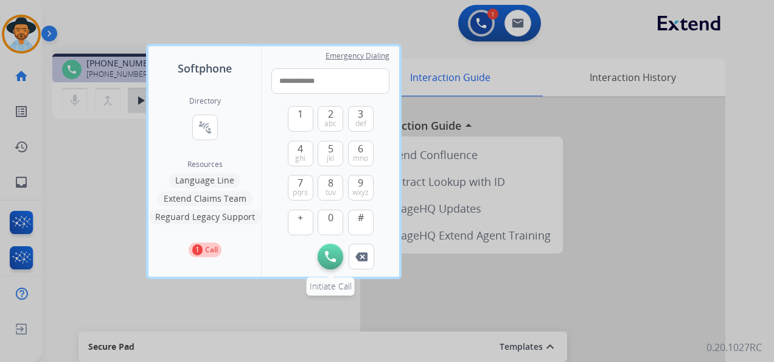
type input "**********"
click at [330, 252] on img at bounding box center [330, 256] width 11 height 11
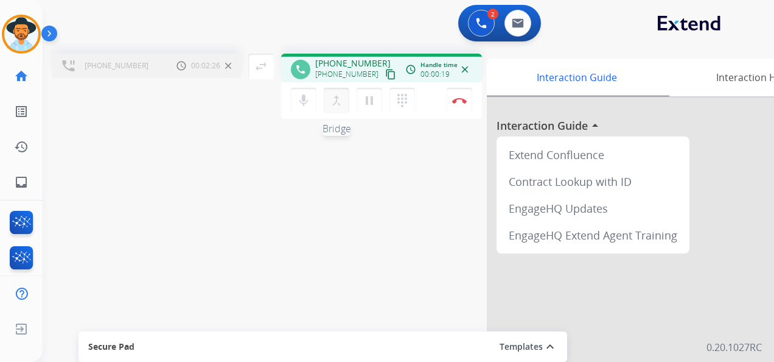
click at [340, 100] on mat-icon "merge_type" at bounding box center [336, 100] width 15 height 15
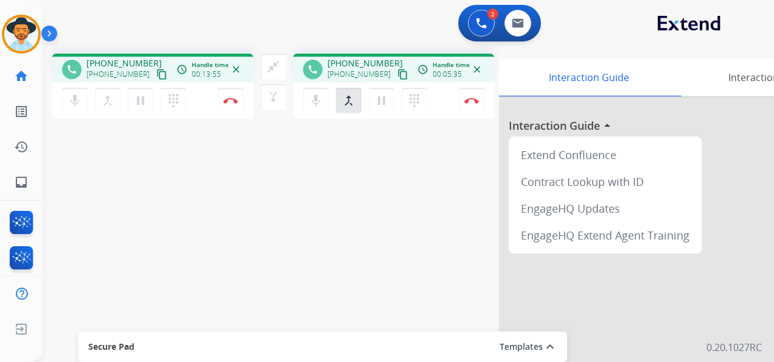
scroll to position [0, 107]
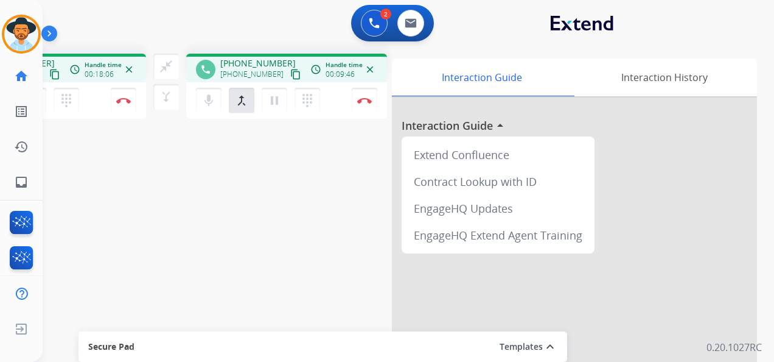
drag, startPoint x: 226, startPoint y: 187, endPoint x: 270, endPoint y: 187, distance: 43.8
click at [270, 187] on div "phone [PHONE_NUMBER] [PHONE_NUMBER] content_copy access_time Call metrics Queue…" at bounding box center [286, 298] width 703 height 508
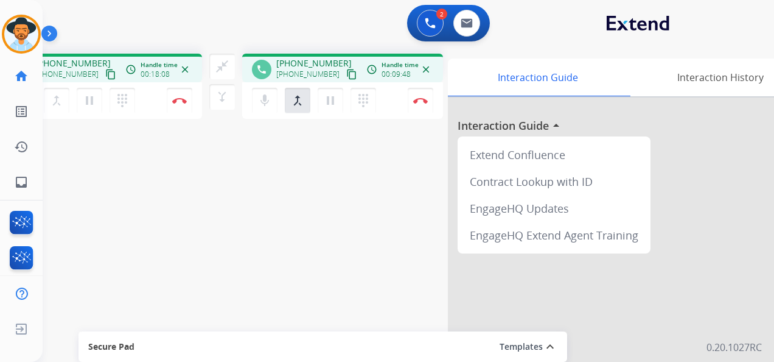
scroll to position [0, 0]
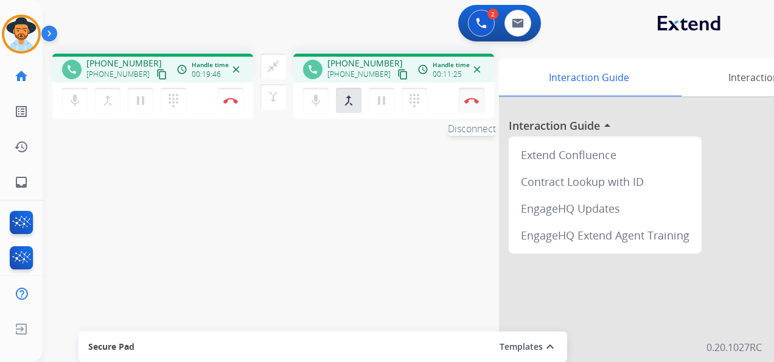
click at [476, 91] on button "Disconnect" at bounding box center [472, 101] width 26 height 26
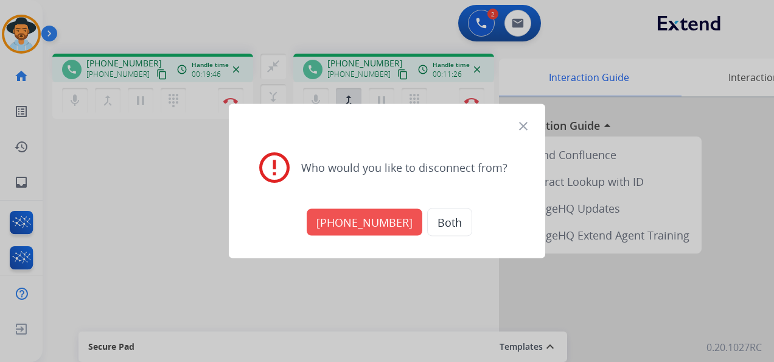
click at [359, 223] on button "[PHONE_NUMBER]" at bounding box center [365, 222] width 116 height 27
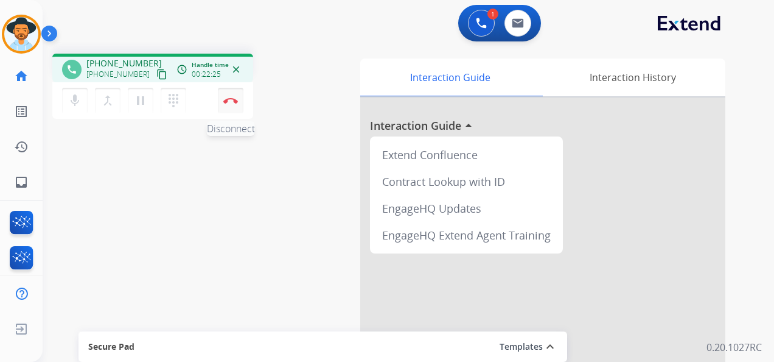
click at [231, 96] on button "Disconnect" at bounding box center [231, 101] width 26 height 26
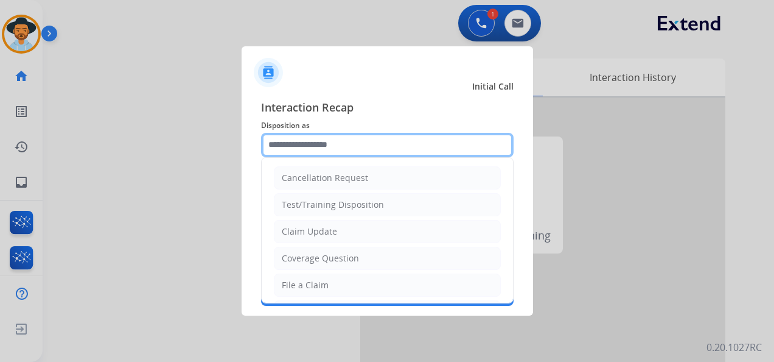
click at [353, 145] on input "text" at bounding box center [387, 145] width 253 height 24
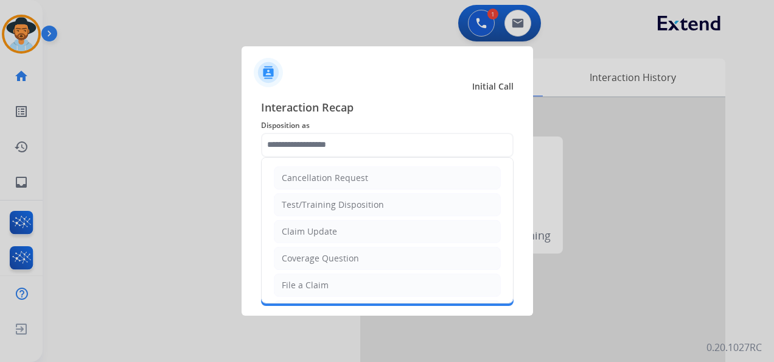
drag, startPoint x: 359, startPoint y: 230, endPoint x: 335, endPoint y: 223, distance: 25.3
click at [359, 229] on li "Claim Update" at bounding box center [387, 231] width 227 height 23
type input "**********"
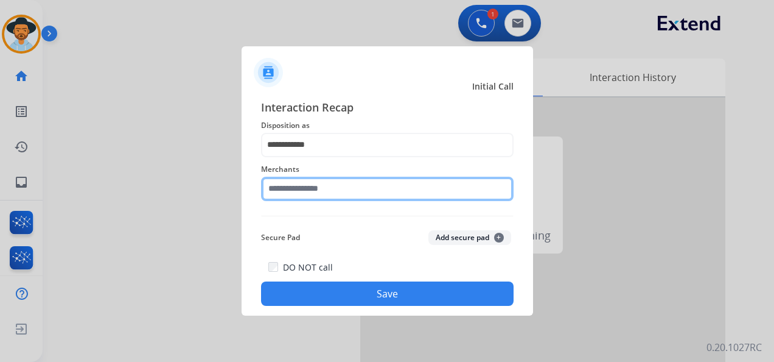
click at [330, 187] on input "text" at bounding box center [387, 189] width 253 height 24
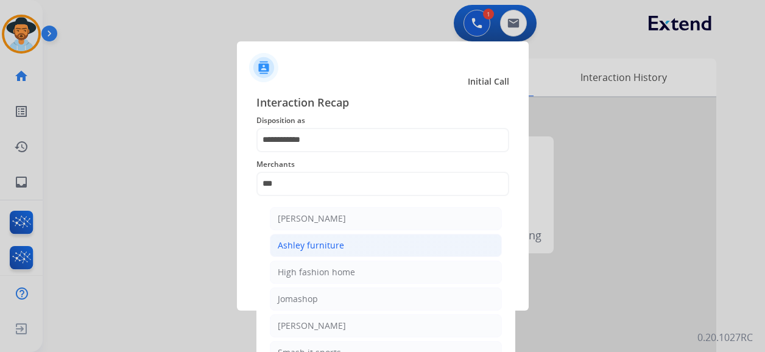
click at [351, 247] on li "Ashley furniture" at bounding box center [386, 245] width 232 height 23
type input "**********"
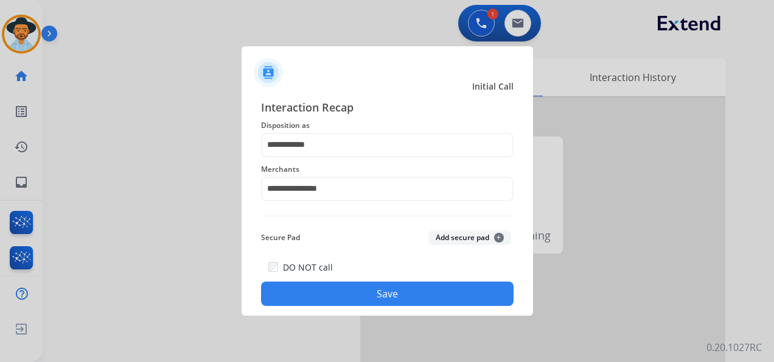
click at [380, 295] on button "Save" at bounding box center [387, 293] width 253 height 24
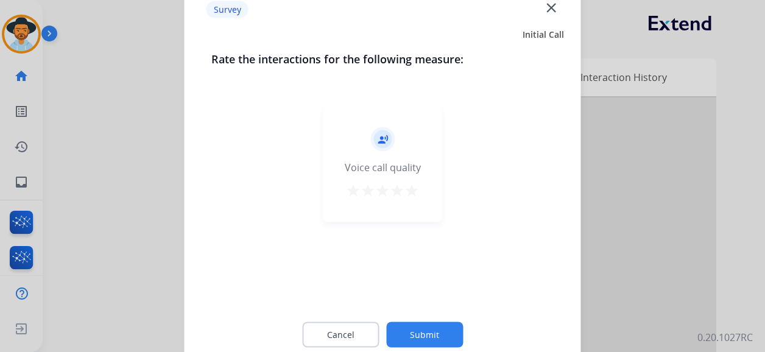
click at [407, 191] on mat-icon "star" at bounding box center [411, 190] width 15 height 15
click at [444, 336] on button "Submit" at bounding box center [424, 335] width 77 height 26
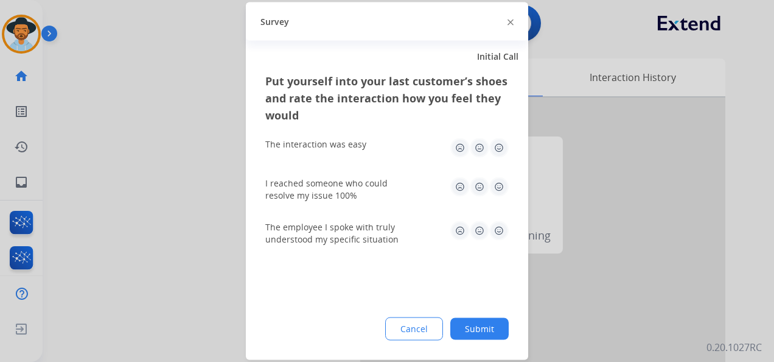
click at [500, 147] on img at bounding box center [498, 147] width 19 height 19
click at [499, 187] on img at bounding box center [498, 186] width 19 height 19
click at [502, 229] on img at bounding box center [498, 230] width 19 height 19
click at [492, 326] on button "Submit" at bounding box center [479, 329] width 58 height 22
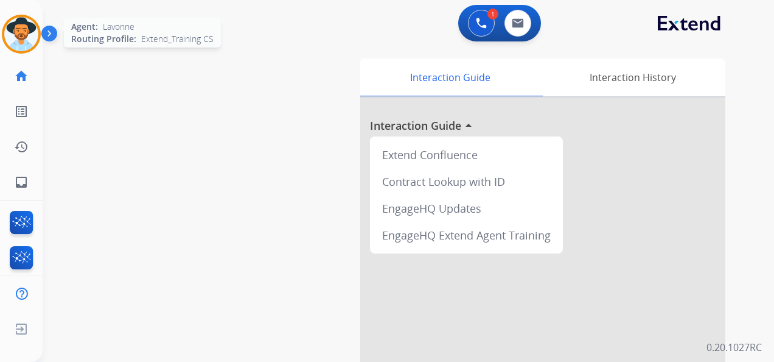
click at [22, 22] on img at bounding box center [21, 34] width 34 height 34
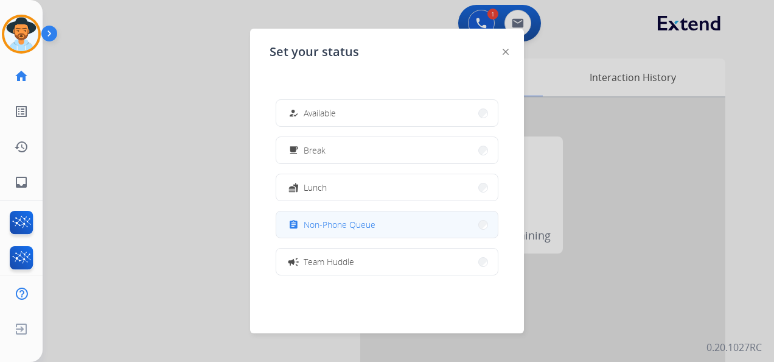
click at [380, 233] on button "assignment Non-Phone Queue" at bounding box center [387, 224] width 222 height 26
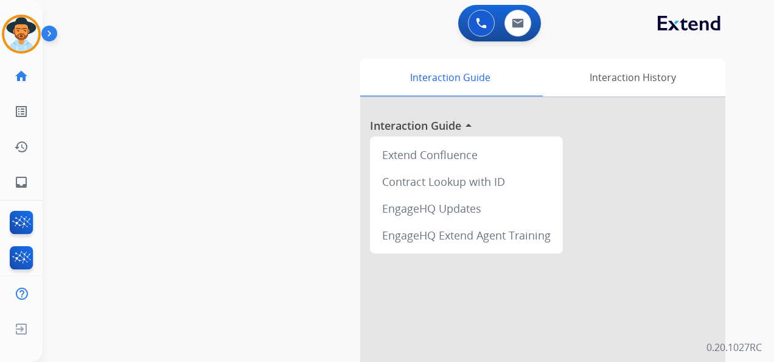
drag, startPoint x: 24, startPoint y: 40, endPoint x: 42, endPoint y: 45, distance: 18.9
click at [24, 40] on img at bounding box center [21, 34] width 34 height 34
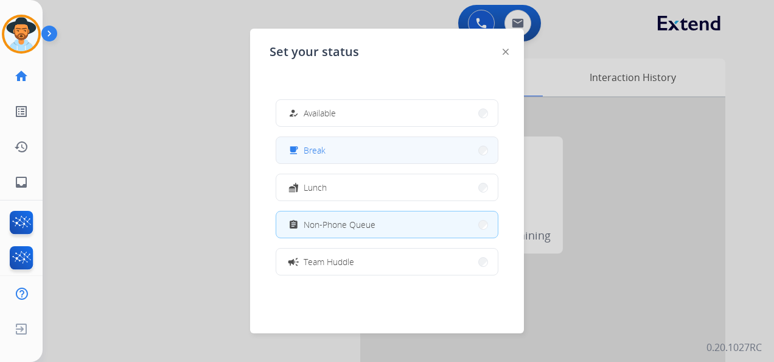
click at [384, 145] on button "free_breakfast Break" at bounding box center [387, 150] width 222 height 26
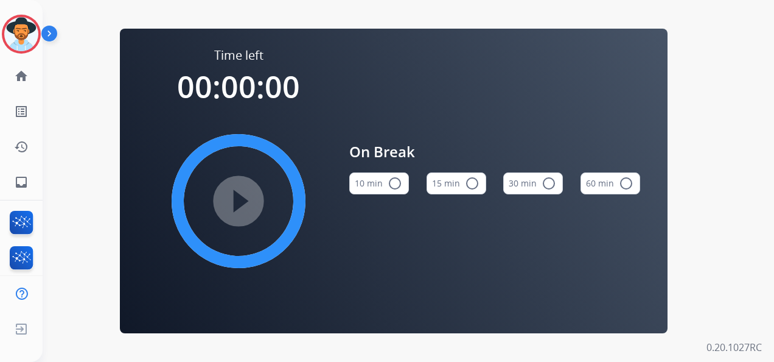
click at [444, 178] on button "15 min radio_button_unchecked" at bounding box center [457, 183] width 60 height 22
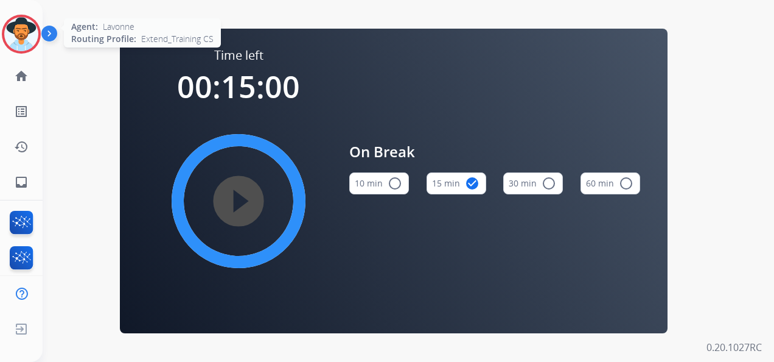
click at [32, 35] on img at bounding box center [21, 34] width 34 height 34
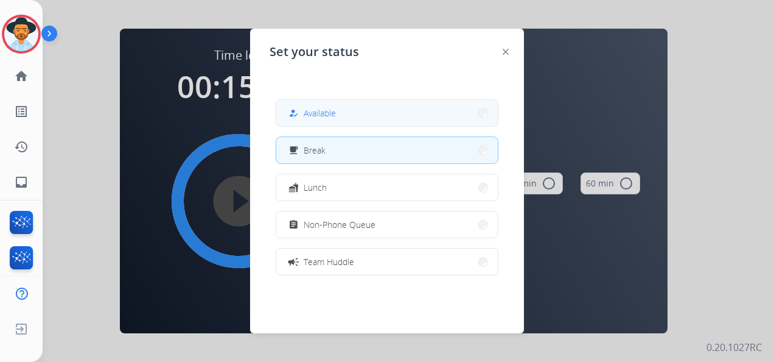
click at [336, 114] on span "Available" at bounding box center [320, 113] width 32 height 13
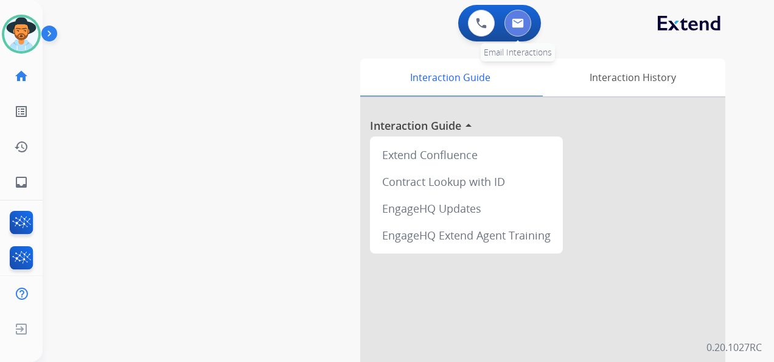
click at [515, 26] on img at bounding box center [518, 23] width 12 height 10
select select "**********"
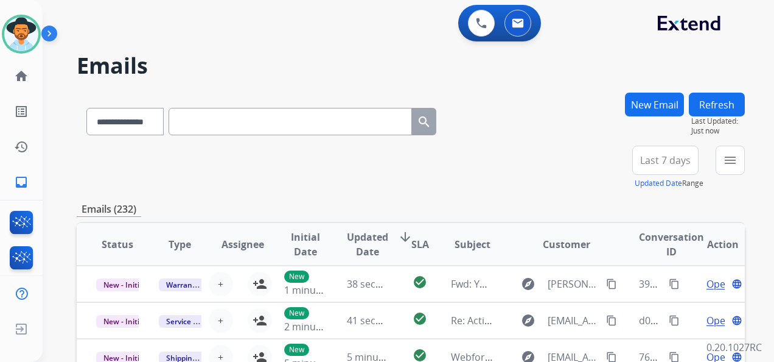
click at [639, 99] on button "New Email" at bounding box center [654, 105] width 59 height 24
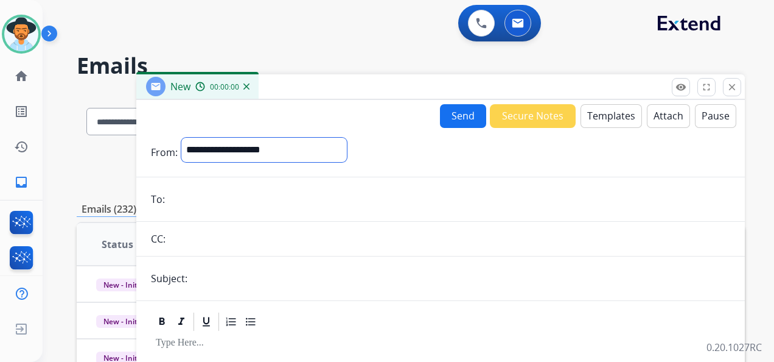
click at [341, 156] on select "**********" at bounding box center [264, 150] width 166 height 24
select select "**********"
click at [181, 138] on select "**********" at bounding box center [264, 150] width 166 height 24
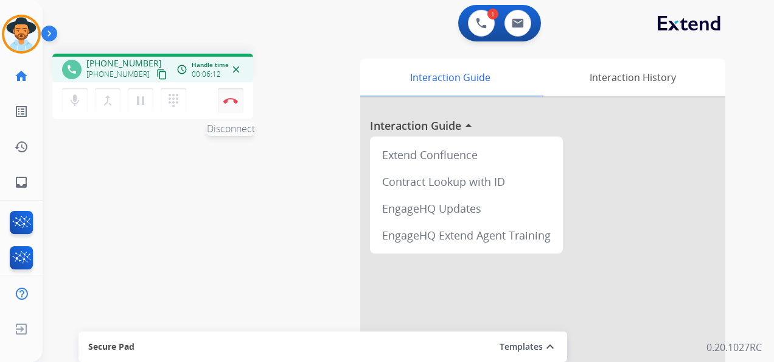
click at [234, 97] on img at bounding box center [230, 100] width 15 height 6
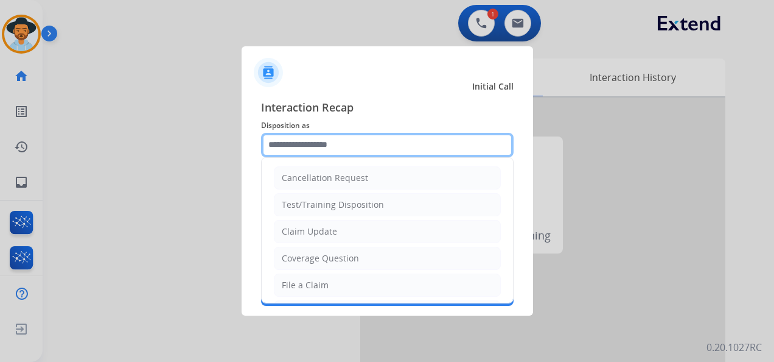
click at [349, 142] on input "text" at bounding box center [387, 145] width 253 height 24
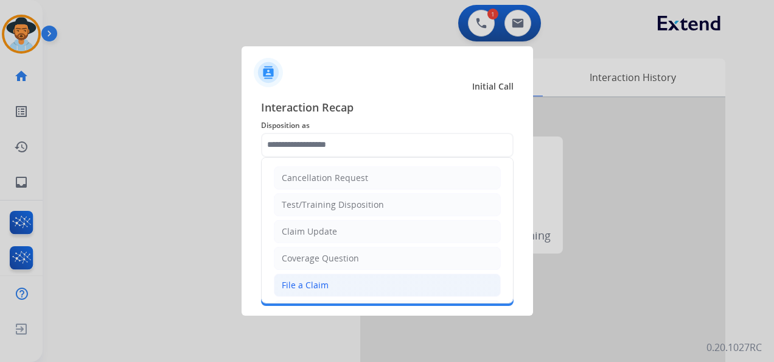
click at [339, 282] on li "File a Claim" at bounding box center [387, 284] width 227 height 23
type input "**********"
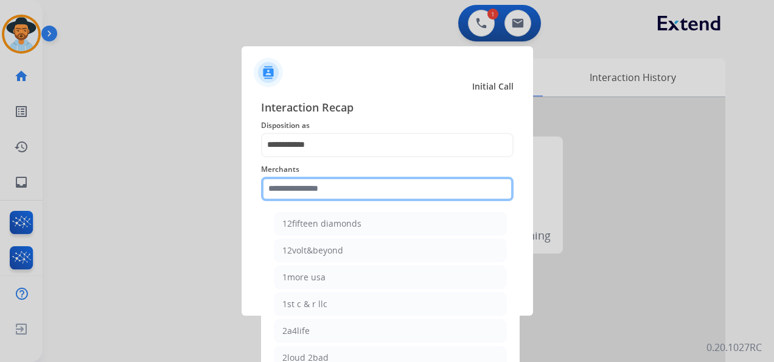
click at [341, 184] on input "text" at bounding box center [387, 189] width 253 height 24
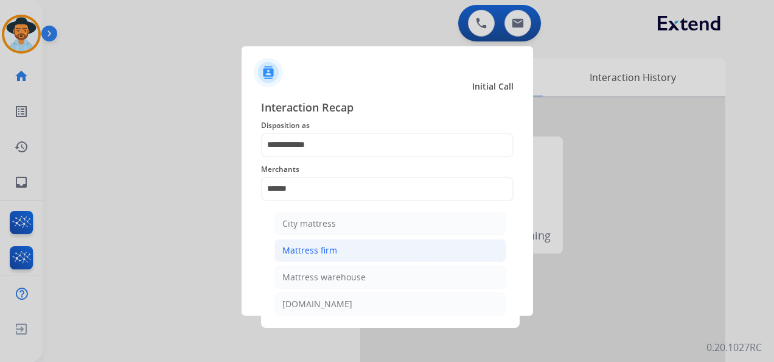
click at [352, 253] on li "Mattress firm" at bounding box center [391, 250] width 232 height 23
type input "**********"
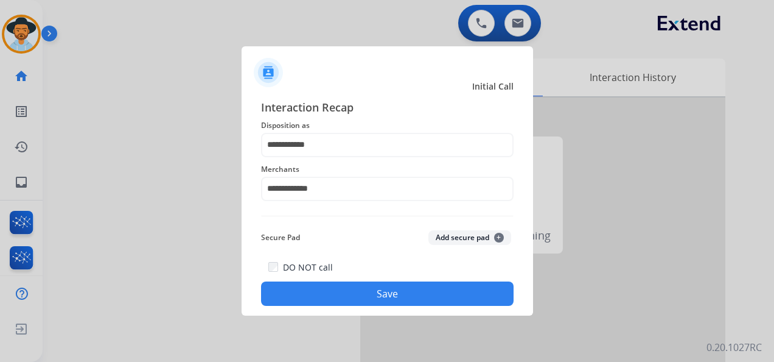
click at [369, 285] on button "Save" at bounding box center [387, 293] width 253 height 24
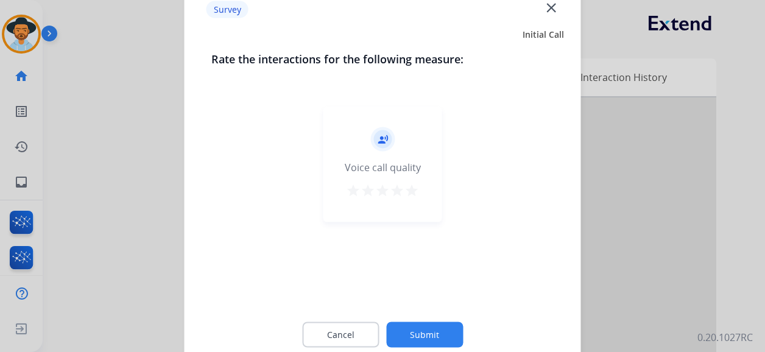
click at [405, 188] on mat-icon "star" at bounding box center [411, 190] width 15 height 15
click at [425, 332] on button "Submit" at bounding box center [424, 335] width 77 height 26
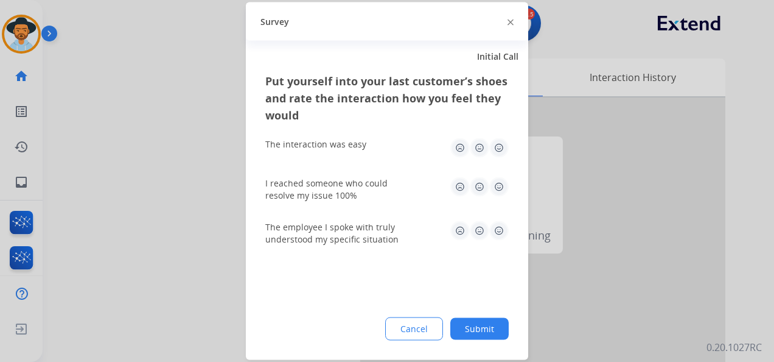
drag, startPoint x: 511, startPoint y: 21, endPoint x: 479, endPoint y: 35, distance: 34.9
click at [510, 21] on img at bounding box center [511, 22] width 6 height 6
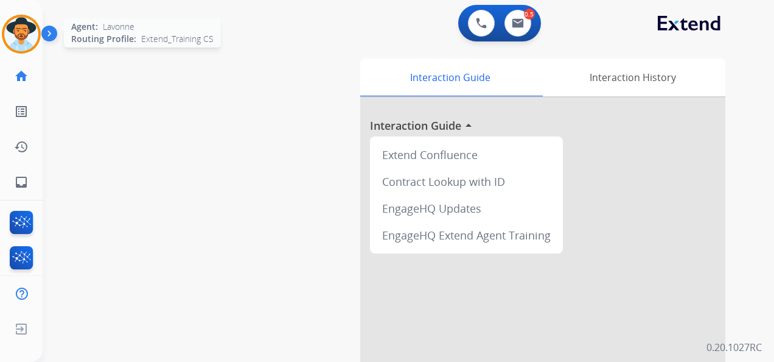
click at [29, 33] on img at bounding box center [21, 34] width 34 height 34
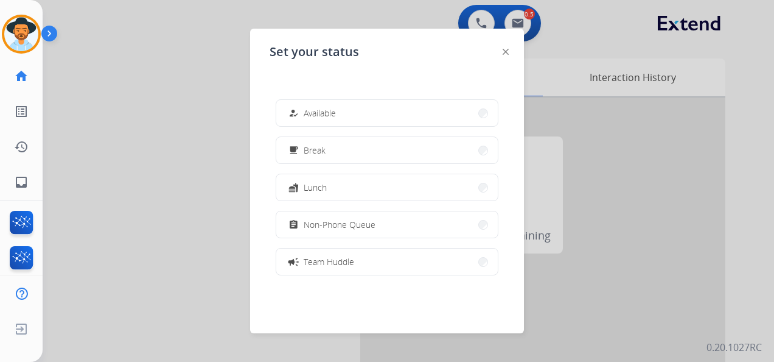
click at [357, 113] on button "how_to_reg Available" at bounding box center [387, 113] width 222 height 26
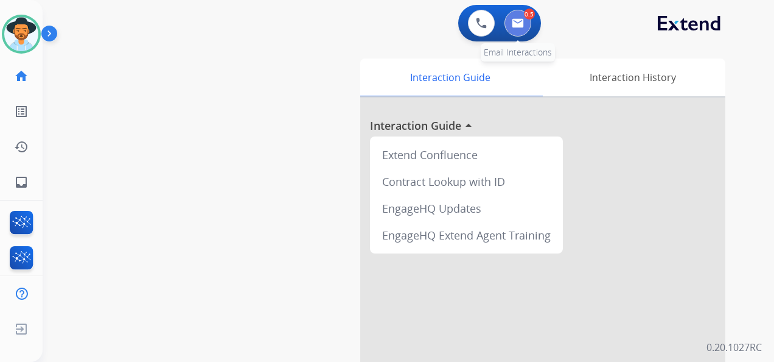
click at [519, 21] on img at bounding box center [518, 23] width 12 height 10
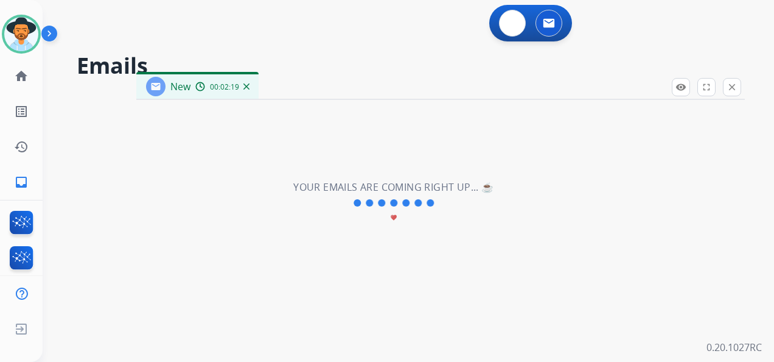
select select "**********"
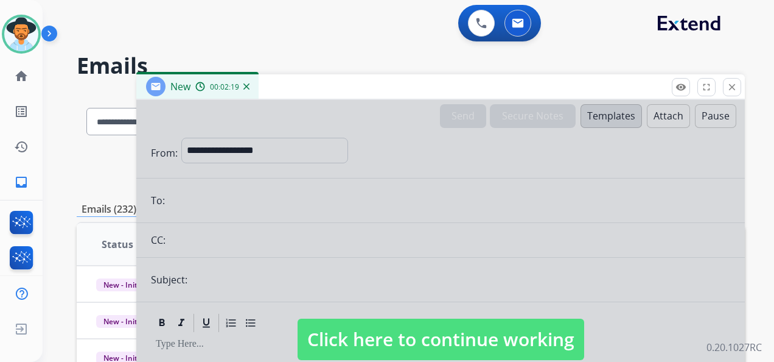
click at [468, 335] on span "Click here to continue working" at bounding box center [441, 338] width 287 height 41
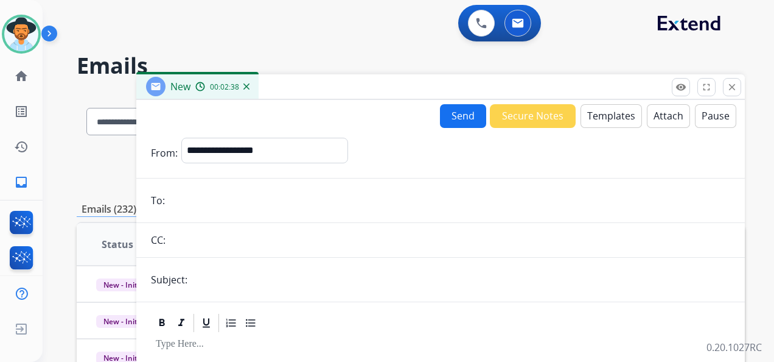
click at [254, 206] on input "email" at bounding box center [450, 200] width 562 height 24
paste input "**********"
type input "**********"
click at [187, 242] on input "text" at bounding box center [449, 240] width 561 height 24
click at [208, 247] on input "text" at bounding box center [449, 240] width 561 height 24
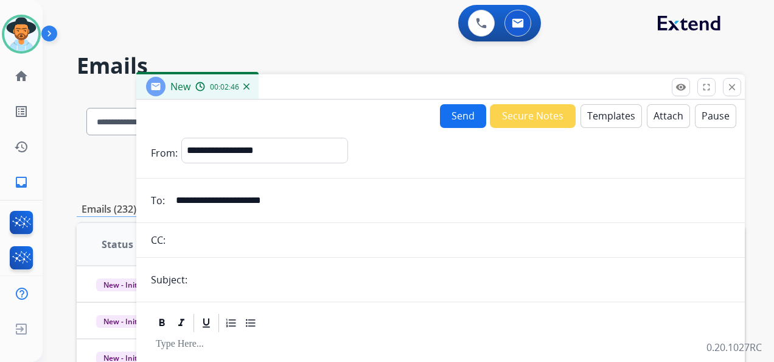
paste input "**********"
type input "**********"
click at [225, 279] on form "**********" at bounding box center [440, 339] width 609 height 422
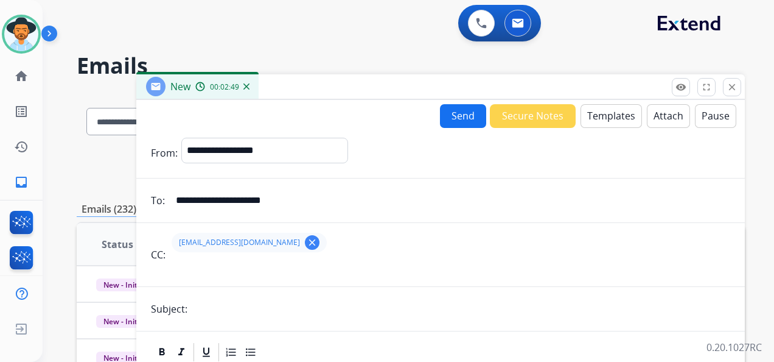
type input "**********"
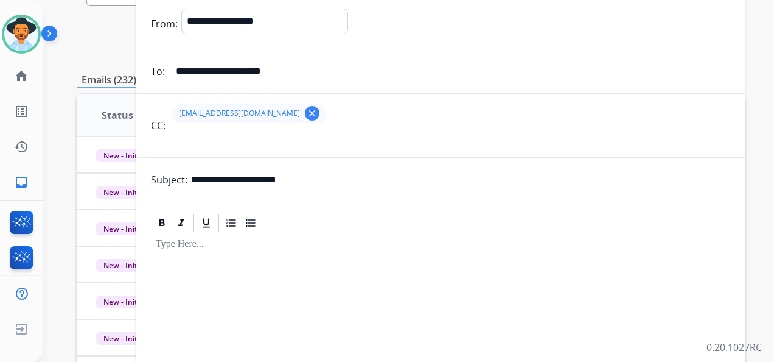
scroll to position [61, 0]
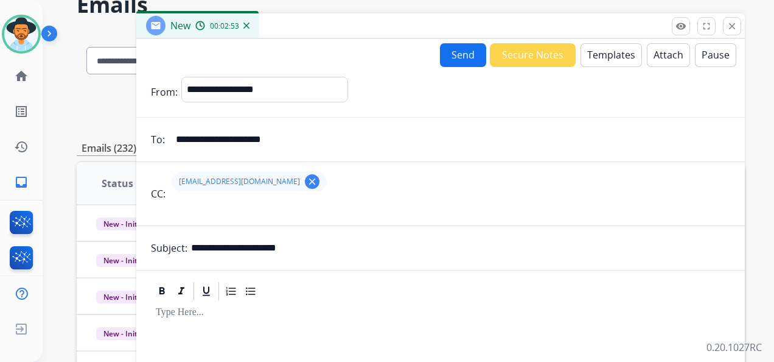
click at [603, 56] on button "Templates" at bounding box center [611, 55] width 61 height 24
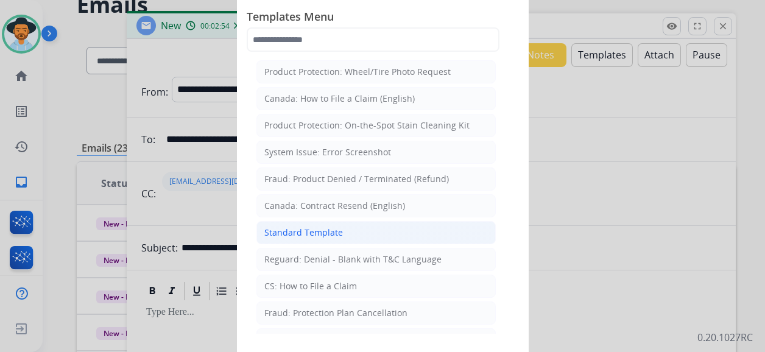
click at [357, 231] on li "Standard Template" at bounding box center [375, 232] width 239 height 23
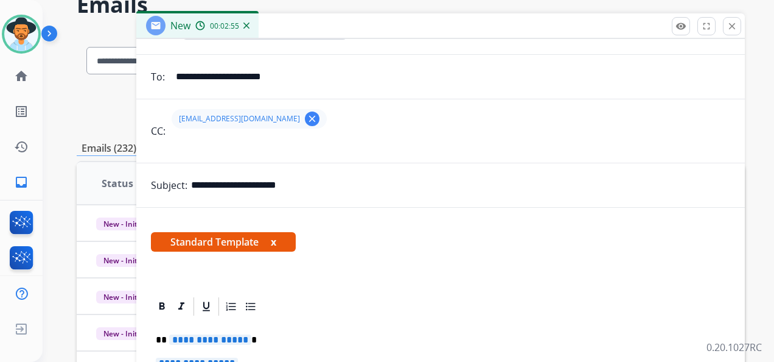
scroll to position [183, 0]
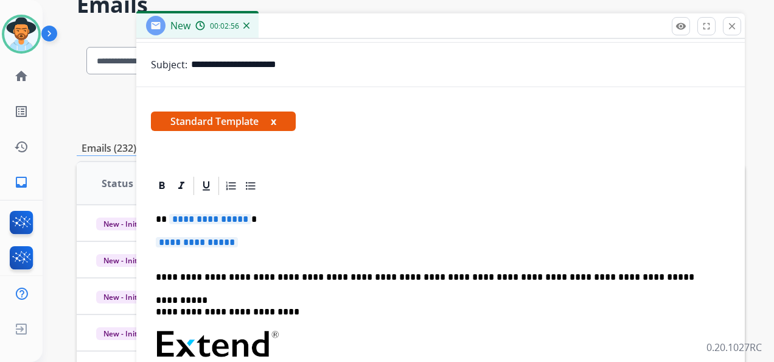
click at [215, 217] on span "**********" at bounding box center [210, 219] width 82 height 10
click at [229, 244] on span "**********" at bounding box center [197, 242] width 82 height 10
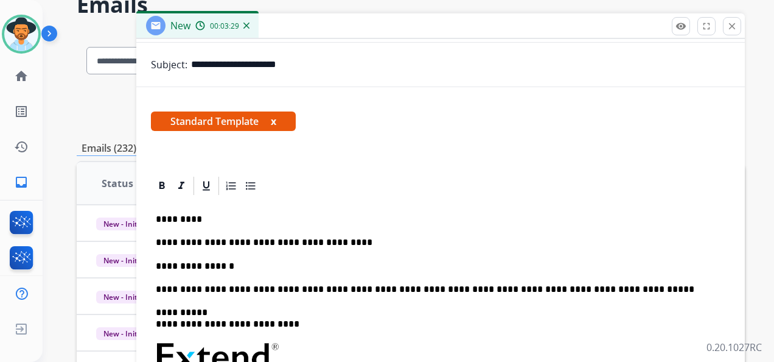
click at [232, 267] on p "**********" at bounding box center [436, 266] width 560 height 11
click at [232, 266] on p "**********" at bounding box center [436, 266] width 560 height 11
click at [320, 264] on p "**********" at bounding box center [436, 266] width 560 height 11
click at [457, 216] on p "*********" at bounding box center [436, 219] width 560 height 11
click at [354, 270] on p "**********" at bounding box center [436, 266] width 560 height 11
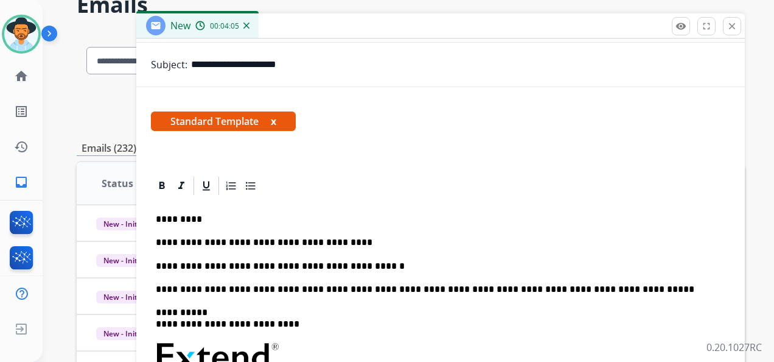
click at [301, 268] on p "**********" at bounding box center [436, 266] width 560 height 11
click at [297, 264] on p "**********" at bounding box center [436, 266] width 560 height 11
click at [354, 265] on p "**********" at bounding box center [436, 266] width 560 height 11
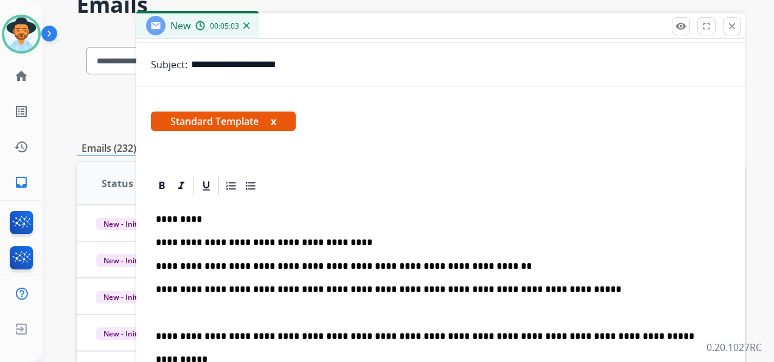
click at [514, 291] on p "**********" at bounding box center [436, 289] width 560 height 11
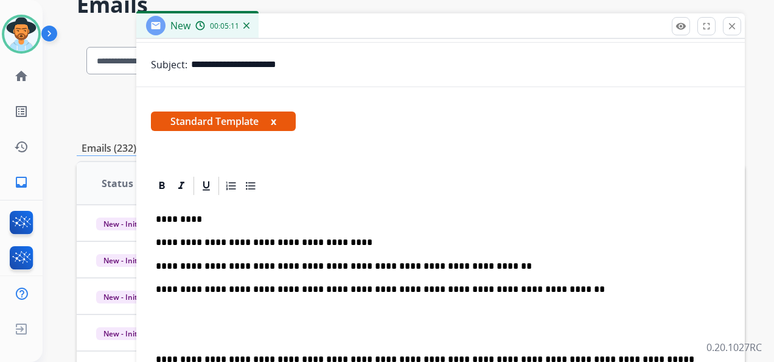
click at [249, 292] on p "**********" at bounding box center [436, 289] width 560 height 11
click at [519, 291] on p "**********" at bounding box center [436, 289] width 560 height 11
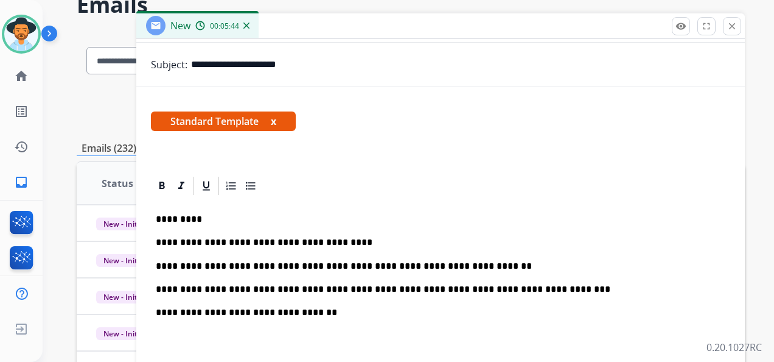
click at [315, 313] on p "**********" at bounding box center [436, 312] width 560 height 11
click at [335, 310] on p "**********" at bounding box center [436, 312] width 560 height 11
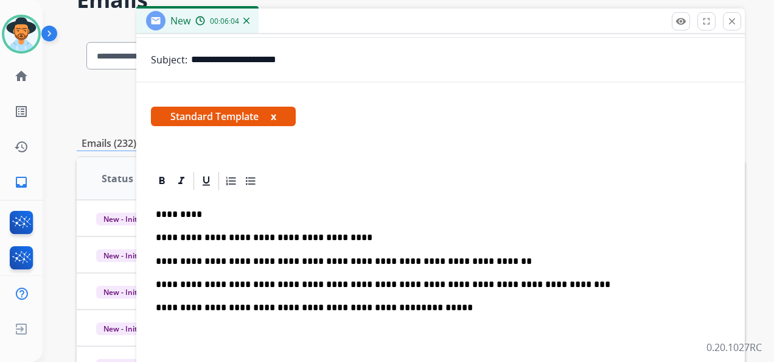
click at [464, 304] on p "**********" at bounding box center [436, 307] width 560 height 11
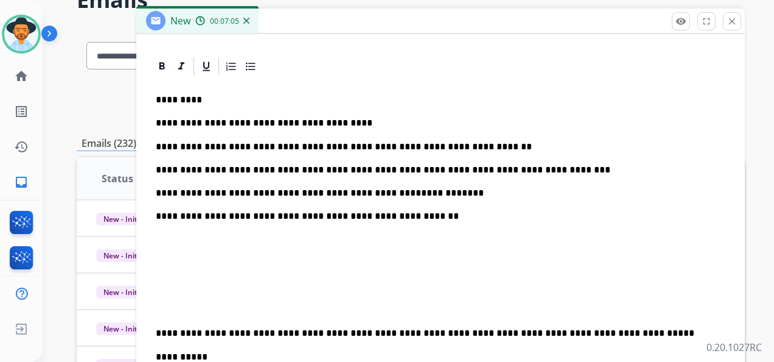
scroll to position [304, 0]
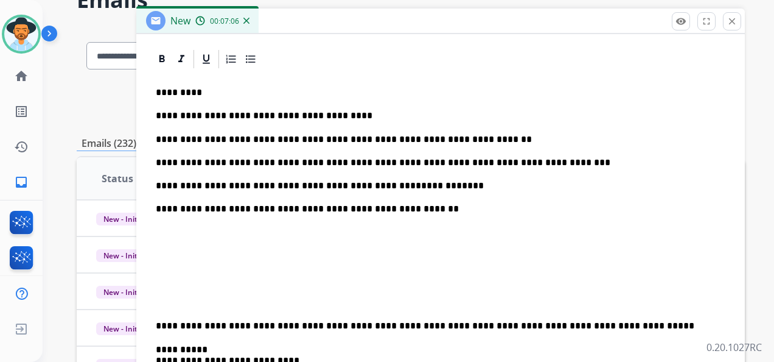
click at [155, 318] on div "**********" at bounding box center [441, 333] width 580 height 527
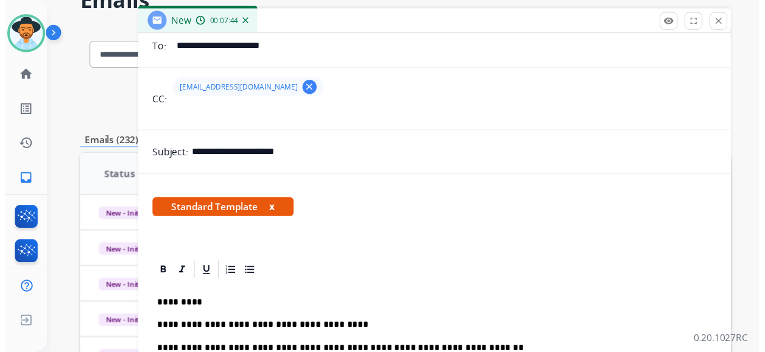
scroll to position [0, 0]
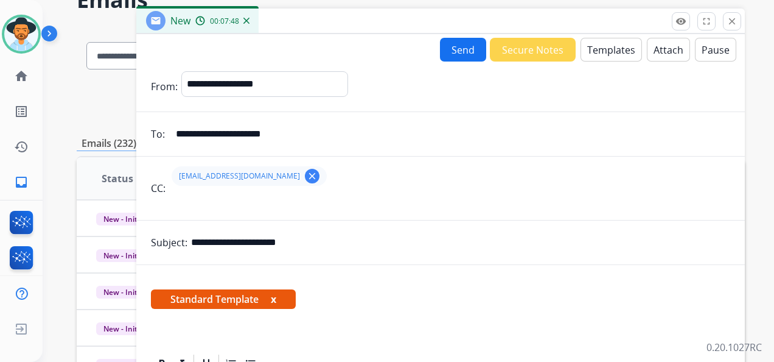
click at [451, 47] on button "Send" at bounding box center [463, 50] width 46 height 24
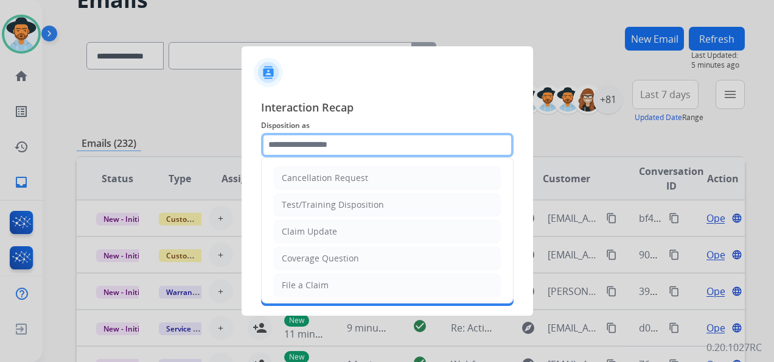
click at [315, 145] on input "text" at bounding box center [387, 145] width 253 height 24
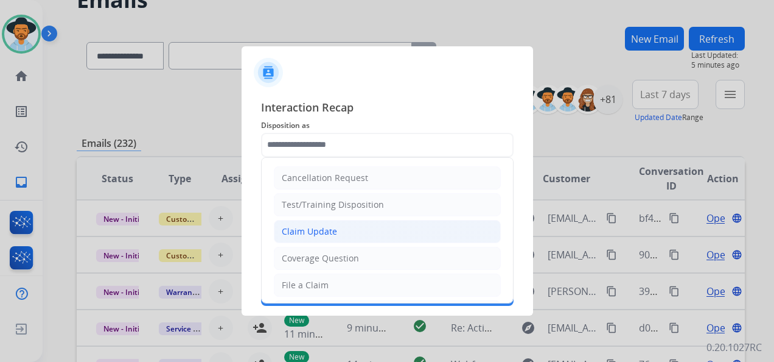
click at [352, 229] on li "Claim Update" at bounding box center [387, 231] width 227 height 23
type input "**********"
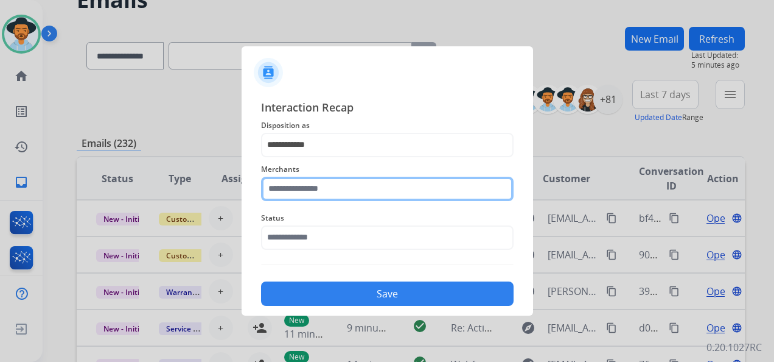
click at [317, 190] on input "text" at bounding box center [387, 189] width 253 height 24
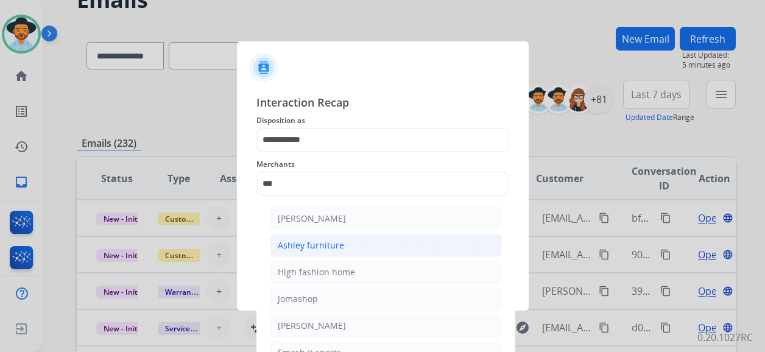
click at [338, 245] on div "Ashley furniture" at bounding box center [311, 245] width 66 height 12
type input "**********"
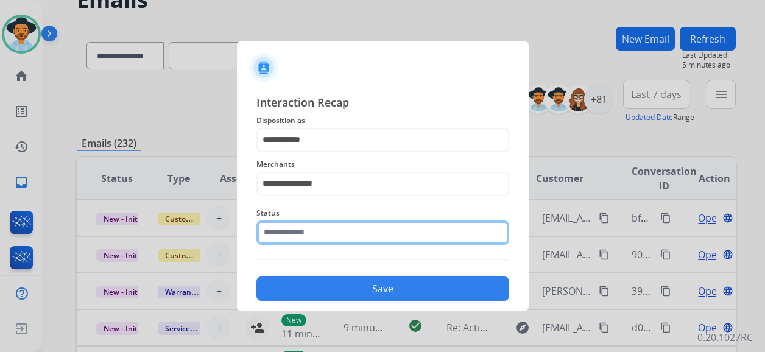
click at [338, 233] on input "text" at bounding box center [382, 232] width 253 height 24
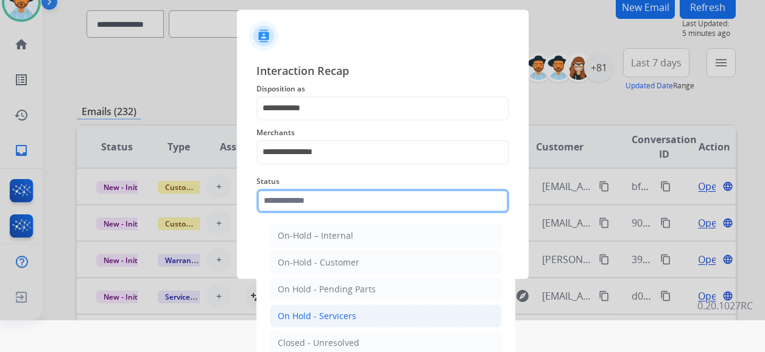
scroll to position [80, 0]
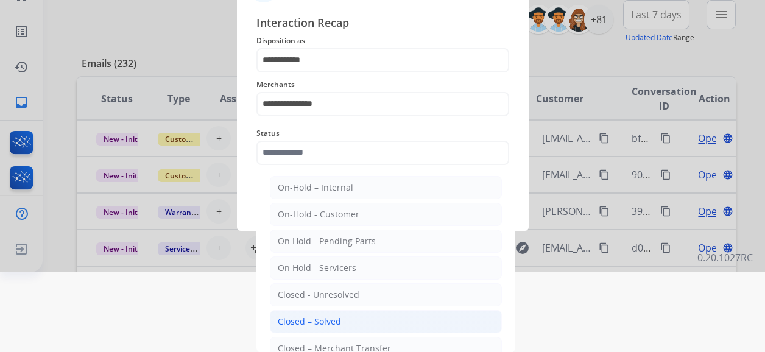
click at [338, 314] on li "Closed – Solved" at bounding box center [386, 321] width 232 height 23
type input "**********"
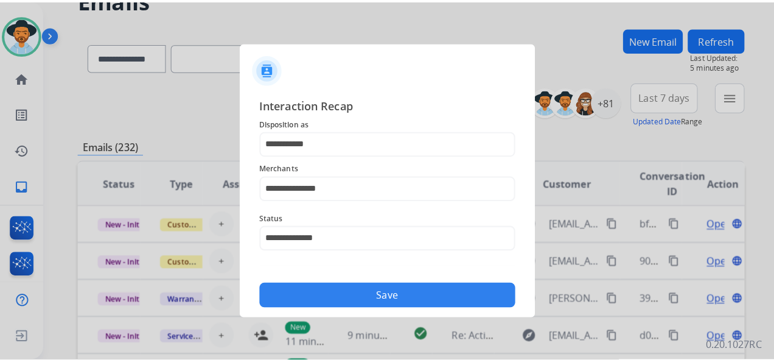
scroll to position [0, 0]
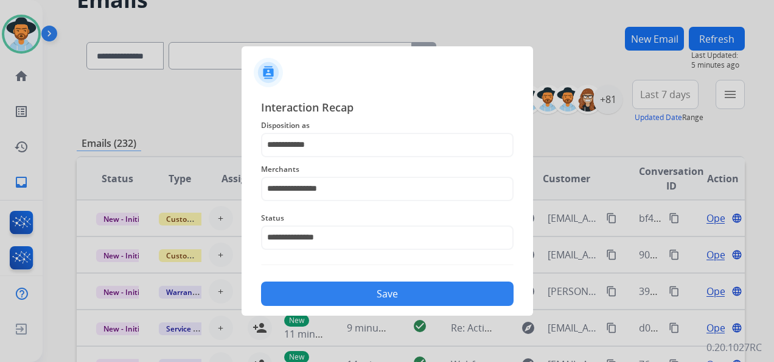
click at [382, 289] on button "Save" at bounding box center [387, 293] width 253 height 24
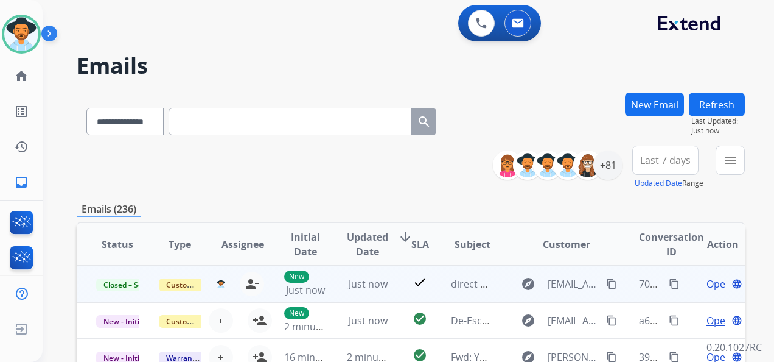
click at [669, 280] on mat-icon "content_copy" at bounding box center [674, 283] width 11 height 11
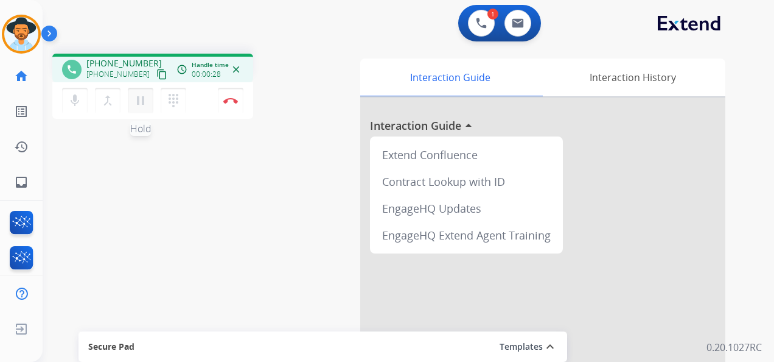
click at [141, 103] on mat-icon "pause" at bounding box center [140, 100] width 15 height 15
click at [172, 98] on mat-icon "dialpad" at bounding box center [173, 100] width 15 height 15
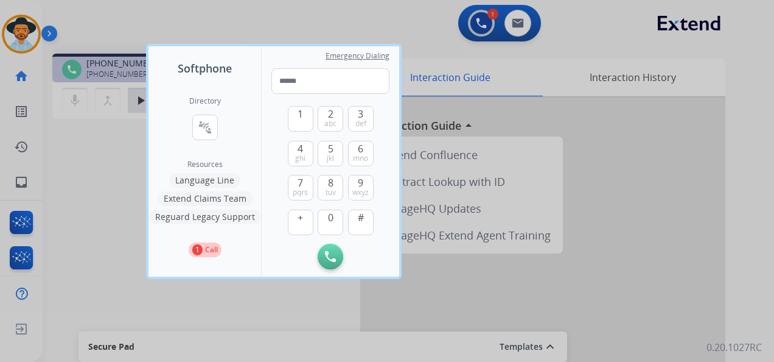
click at [761, 55] on div at bounding box center [387, 181] width 774 height 362
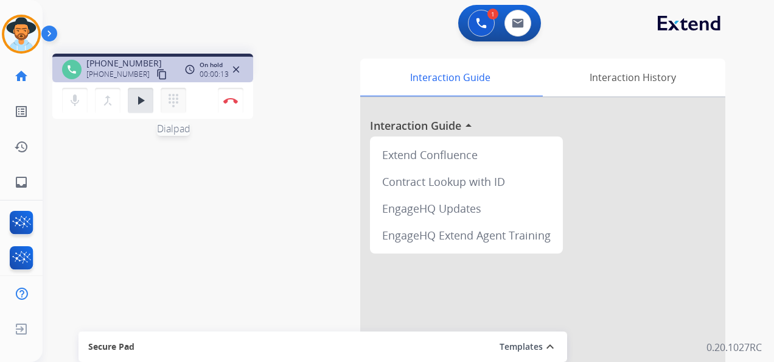
click at [170, 96] on mat-icon "dialpad" at bounding box center [173, 100] width 15 height 15
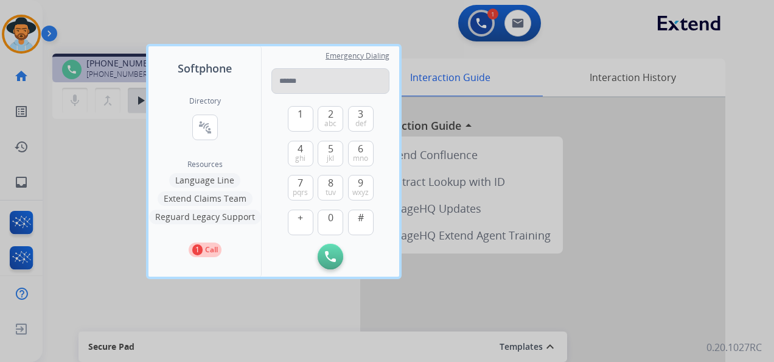
click at [299, 83] on input "tel" at bounding box center [331, 81] width 118 height 26
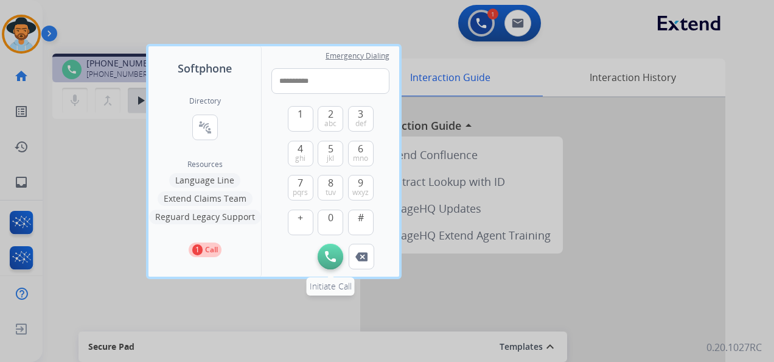
type input "**********"
click at [326, 254] on img at bounding box center [330, 256] width 11 height 11
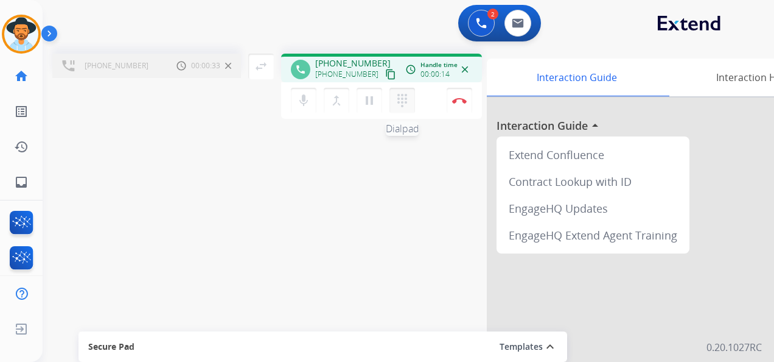
click at [399, 102] on mat-icon "dialpad" at bounding box center [402, 100] width 15 height 15
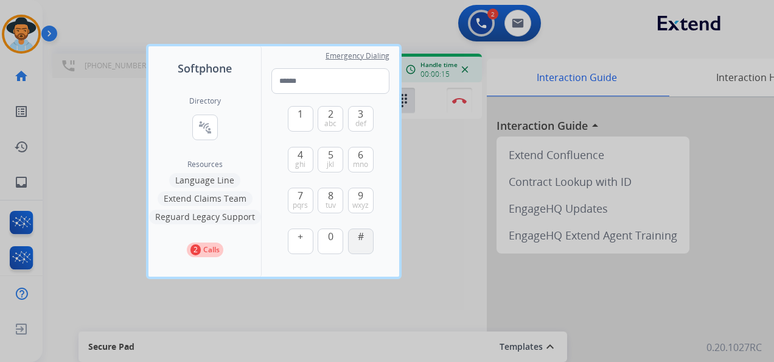
click at [363, 246] on button "#" at bounding box center [361, 241] width 26 height 26
type input "*"
click at [460, 198] on div at bounding box center [387, 181] width 774 height 362
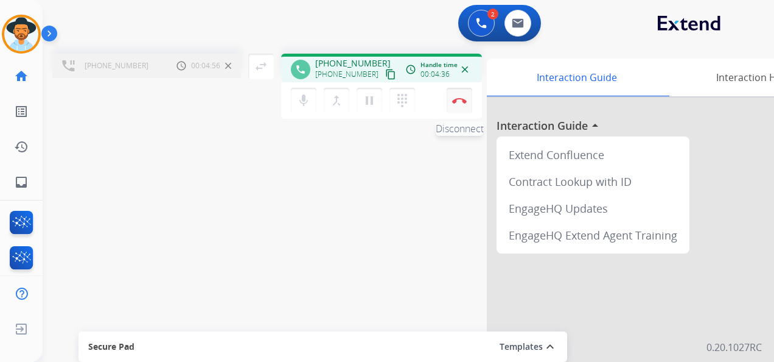
click at [463, 98] on img at bounding box center [459, 100] width 15 height 6
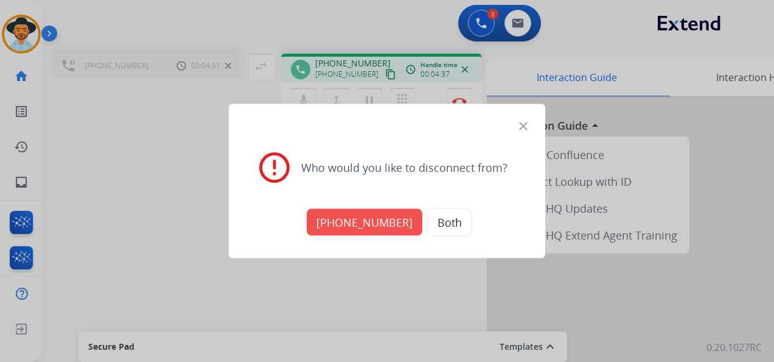
click at [369, 218] on button "[PHONE_NUMBER]" at bounding box center [365, 222] width 116 height 27
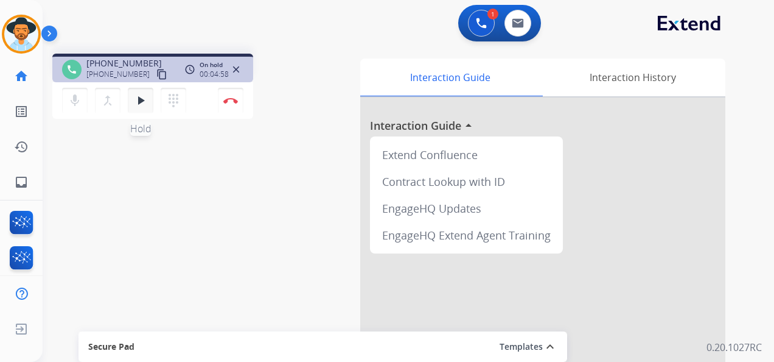
click at [148, 101] on button "play_arrow Hold" at bounding box center [141, 101] width 26 height 26
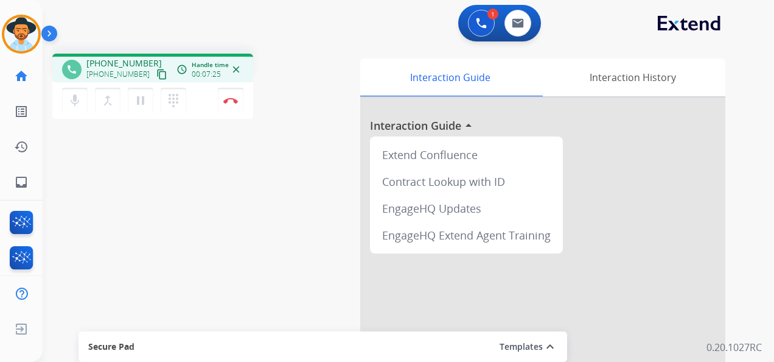
click at [743, 128] on div "Interaction Guide Interaction History Interaction Guide arrow_drop_up Extend Co…" at bounding box center [546, 303] width 397 height 498
click at [140, 99] on mat-icon "pause" at bounding box center [140, 100] width 15 height 15
click at [169, 99] on mat-icon "dialpad" at bounding box center [173, 100] width 15 height 15
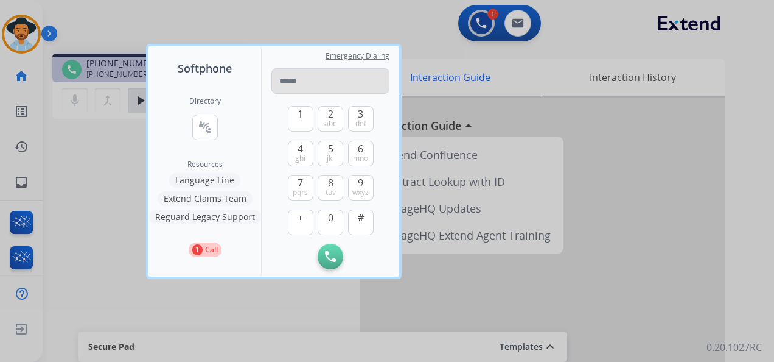
click at [308, 81] on input "tel" at bounding box center [331, 81] width 118 height 26
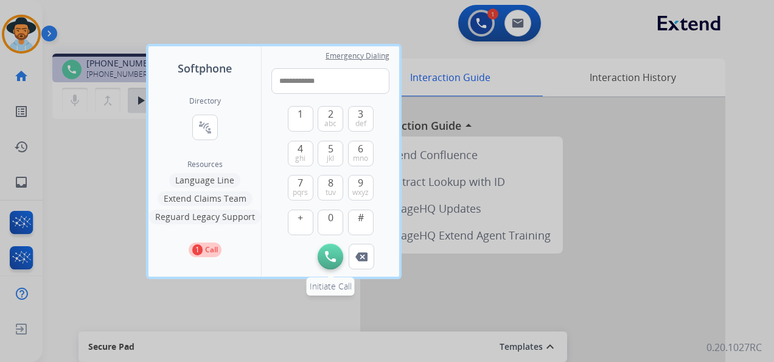
type input "**********"
click at [328, 255] on img at bounding box center [330, 256] width 11 height 11
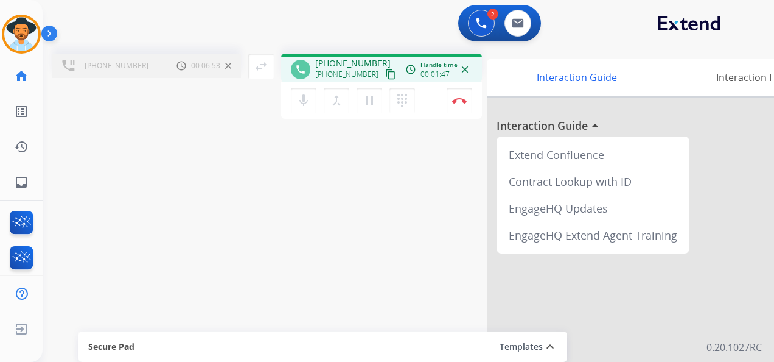
click at [67, 22] on div "2 Voice Interactions 0 Email Interactions" at bounding box center [401, 24] width 688 height 39
click at [748, 48] on div "2 Voice Interactions 0 Email Interactions [PHONE_NUMBER] Call metrics Hold 00:0…" at bounding box center [409, 181] width 732 height 362
click at [336, 101] on mat-icon "merge_type" at bounding box center [336, 100] width 15 height 15
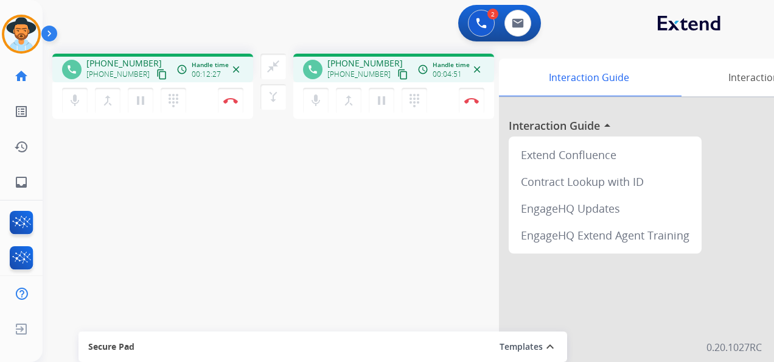
click at [746, 134] on div at bounding box center [681, 324] width 365 height 454
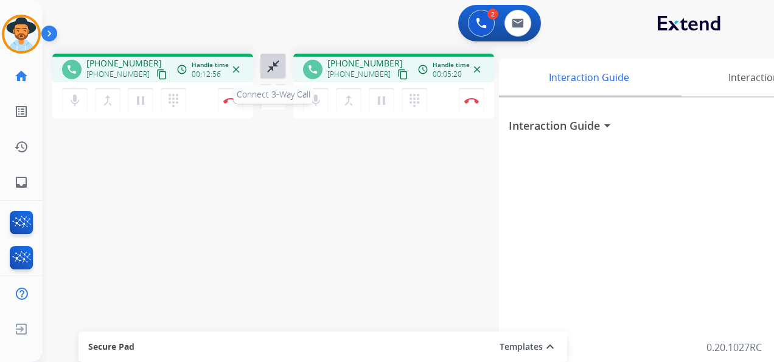
click at [270, 63] on mat-icon "close_fullscreen" at bounding box center [273, 66] width 15 height 15
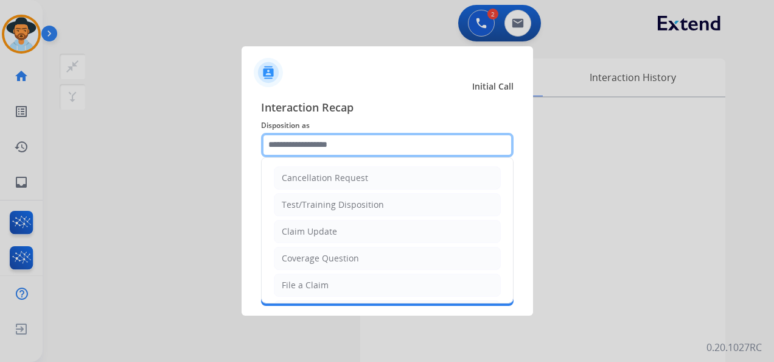
click at [359, 139] on input "text" at bounding box center [387, 145] width 253 height 24
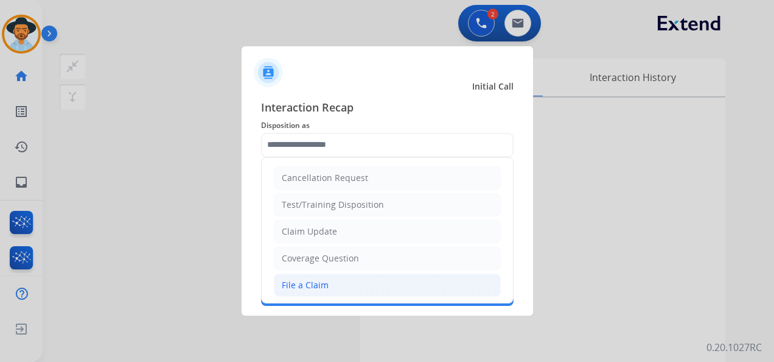
click at [357, 284] on li "File a Claim" at bounding box center [387, 284] width 227 height 23
type input "**********"
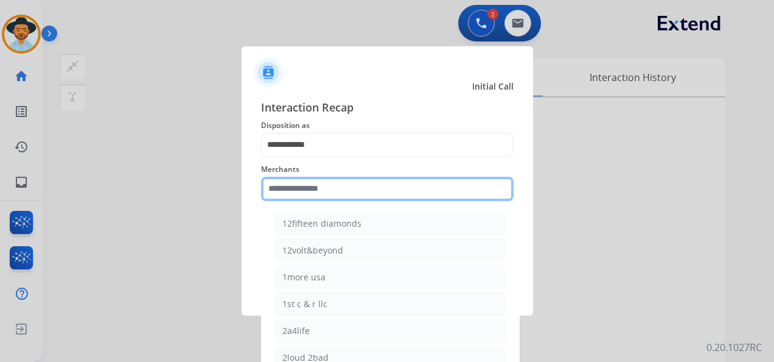
click at [346, 193] on input "text" at bounding box center [387, 189] width 253 height 24
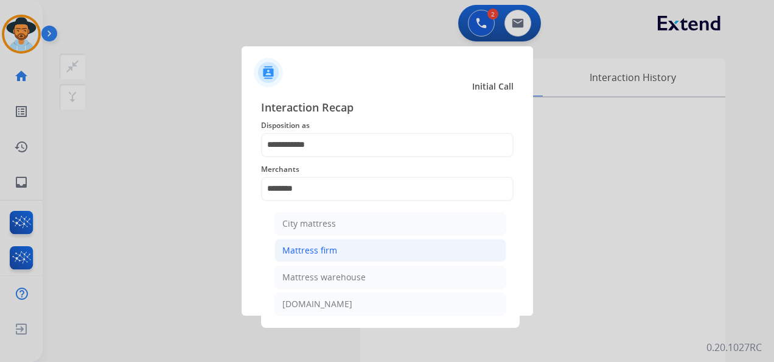
click at [340, 250] on li "Mattress firm" at bounding box center [391, 250] width 232 height 23
type input "**********"
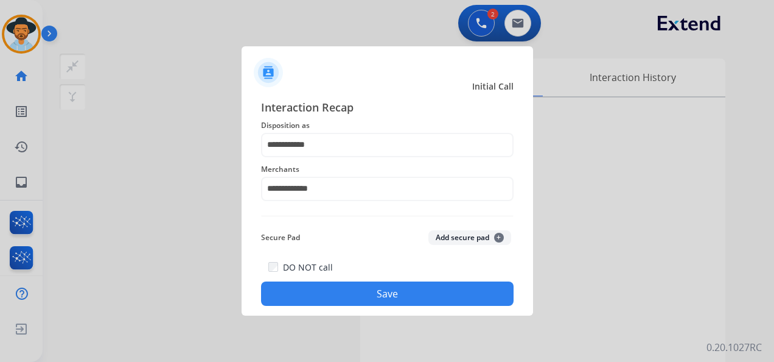
click at [383, 287] on button "Save" at bounding box center [387, 293] width 253 height 24
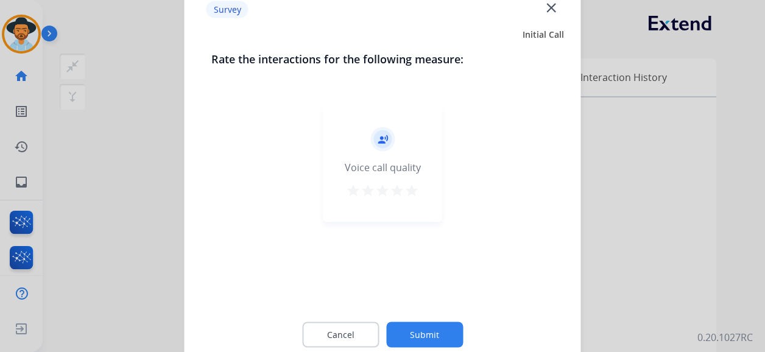
click at [412, 191] on mat-icon "star" at bounding box center [411, 190] width 15 height 15
click at [435, 331] on button "Submit" at bounding box center [424, 335] width 77 height 26
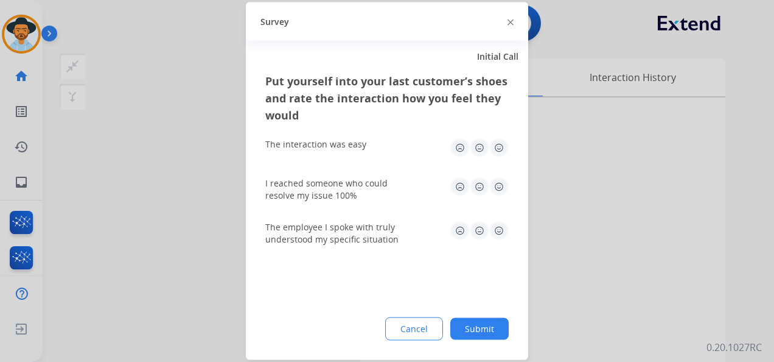
drag, startPoint x: 498, startPoint y: 144, endPoint x: 497, endPoint y: 158, distance: 14.6
click at [498, 142] on img at bounding box center [498, 147] width 19 height 19
click at [497, 186] on img at bounding box center [498, 186] width 19 height 19
click at [497, 228] on img at bounding box center [498, 230] width 19 height 19
click at [485, 315] on div "Put yourself into your last customer’s shoes and rate the interaction how you f…" at bounding box center [387, 215] width 282 height 287
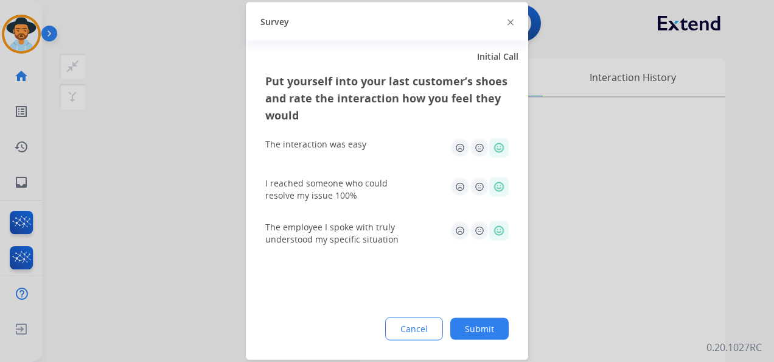
click at [482, 318] on button "Submit" at bounding box center [479, 329] width 58 height 22
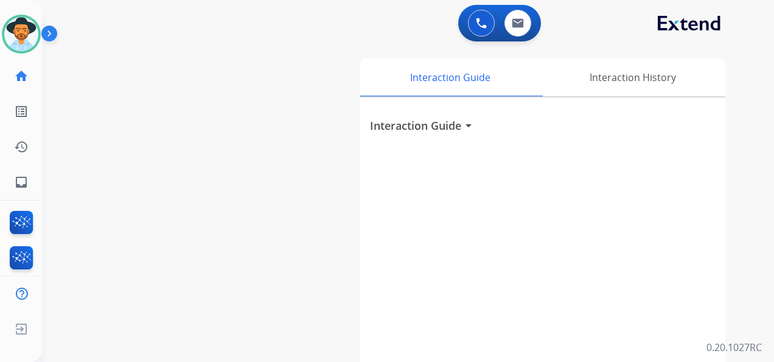
click at [740, 37] on div "0 Voice Interactions 0 Email Interactions" at bounding box center [401, 24] width 688 height 39
click at [16, 34] on img at bounding box center [21, 34] width 34 height 34
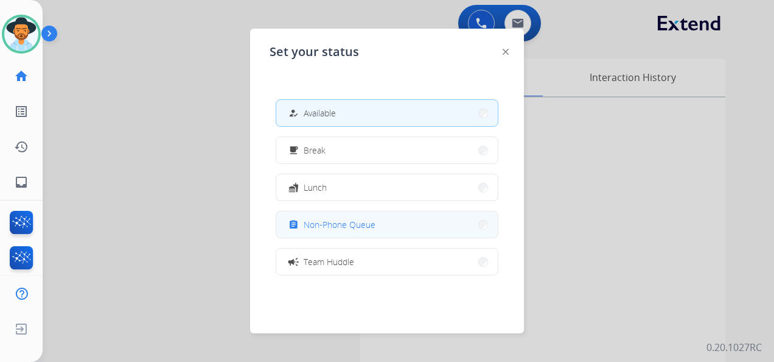
click at [386, 214] on button "assignment Non-Phone Queue" at bounding box center [387, 224] width 222 height 26
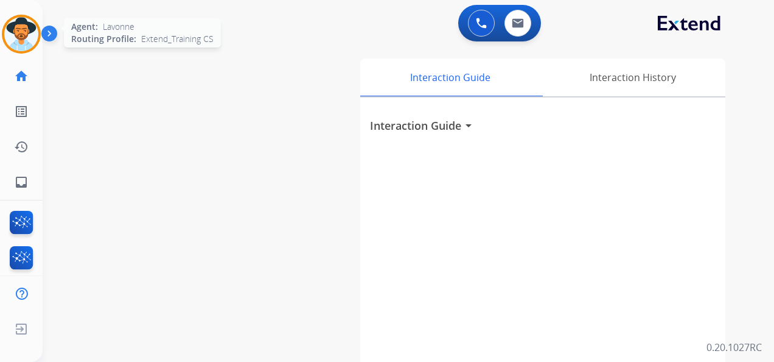
click at [29, 35] on img at bounding box center [21, 34] width 34 height 34
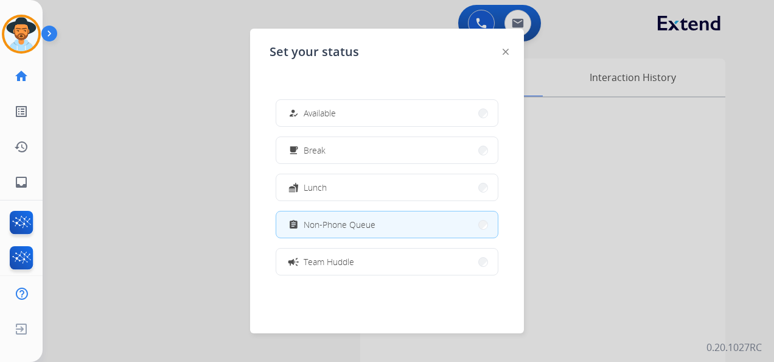
click at [140, 122] on div at bounding box center [387, 181] width 774 height 362
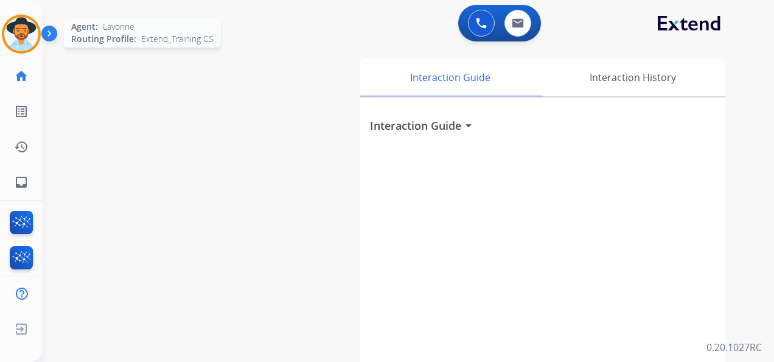
click at [23, 37] on img at bounding box center [21, 34] width 34 height 34
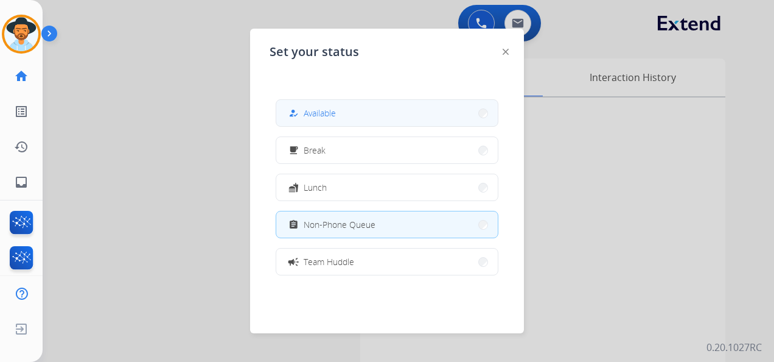
click at [331, 105] on button "how_to_reg Available" at bounding box center [387, 113] width 222 height 26
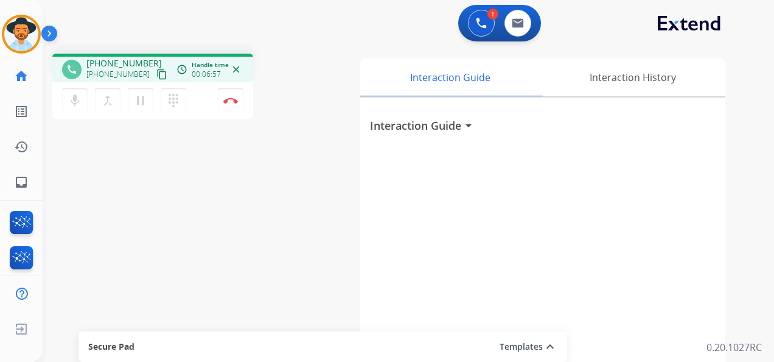
click at [745, 63] on div "1 Voice Interactions 0 Email Interactions phone [PHONE_NUMBER] [PHONE_NUMBER] c…" at bounding box center [409, 181] width 732 height 362
click at [172, 101] on mat-icon "dialpad" at bounding box center [173, 100] width 15 height 15
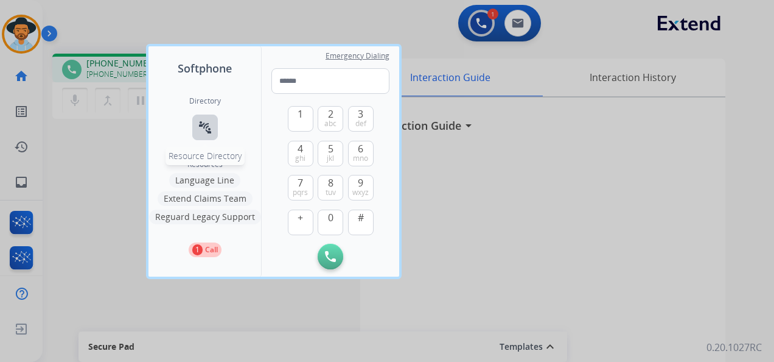
click at [198, 122] on mat-icon "connect_without_contact" at bounding box center [205, 127] width 15 height 15
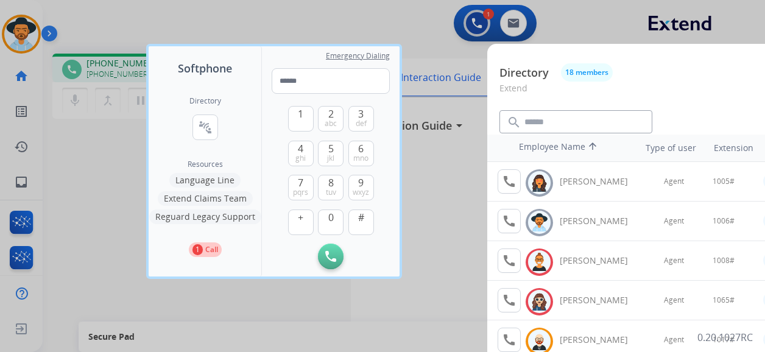
click at [430, 15] on div at bounding box center [382, 176] width 765 height 352
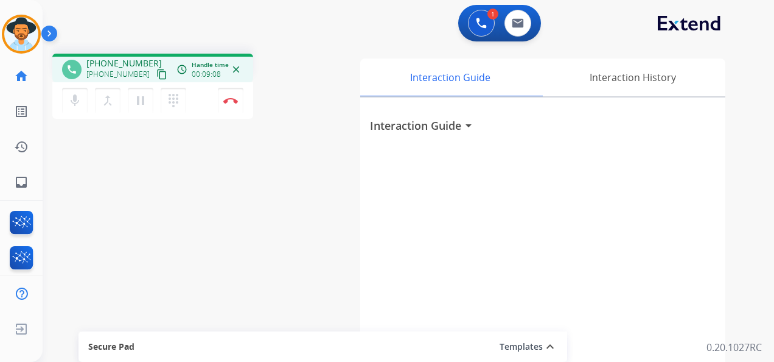
click at [68, 14] on div "1 Voice Interactions 0 Email Interactions" at bounding box center [401, 24] width 688 height 39
click at [141, 100] on mat-icon "pause" at bounding box center [140, 100] width 15 height 15
click at [175, 96] on mat-icon "dialpad" at bounding box center [173, 100] width 15 height 15
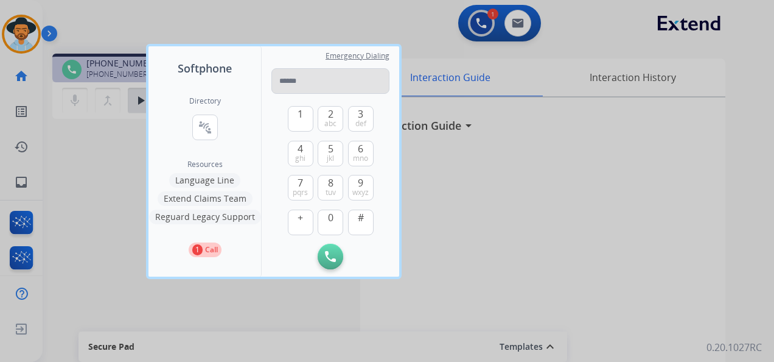
click at [294, 83] on input "tel" at bounding box center [331, 81] width 118 height 26
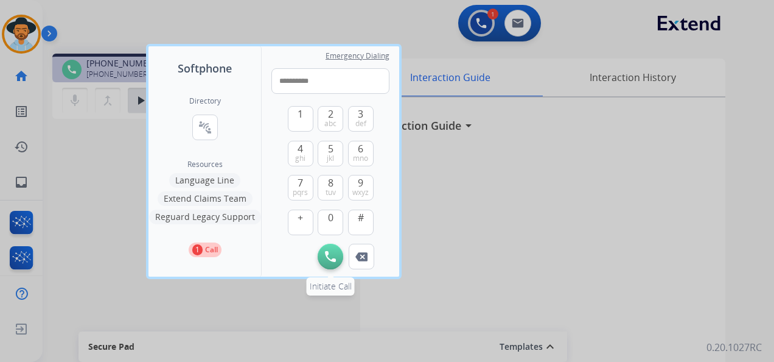
type input "**********"
click at [328, 259] on img at bounding box center [330, 256] width 11 height 11
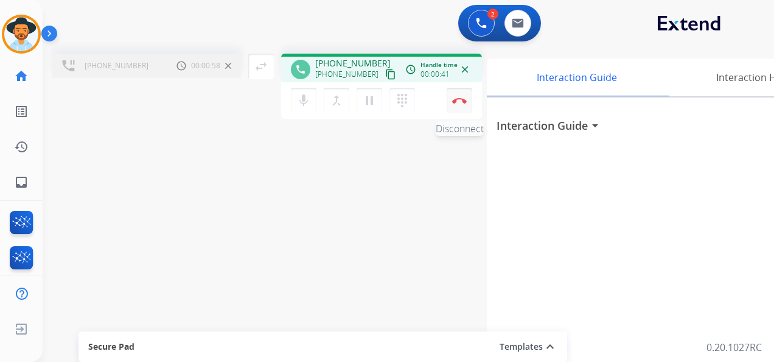
click at [459, 97] on img at bounding box center [459, 100] width 15 height 6
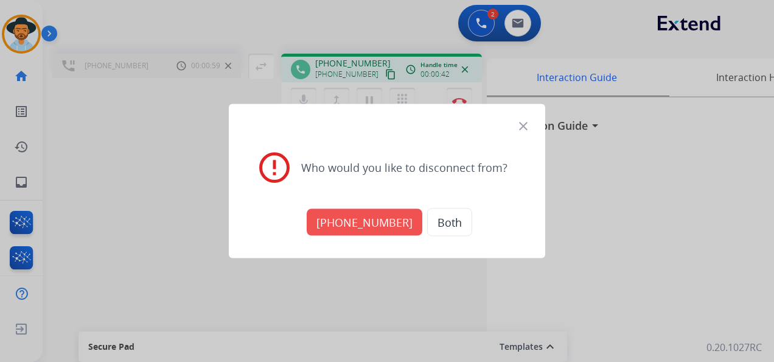
click at [373, 219] on button "[PHONE_NUMBER]" at bounding box center [365, 222] width 116 height 27
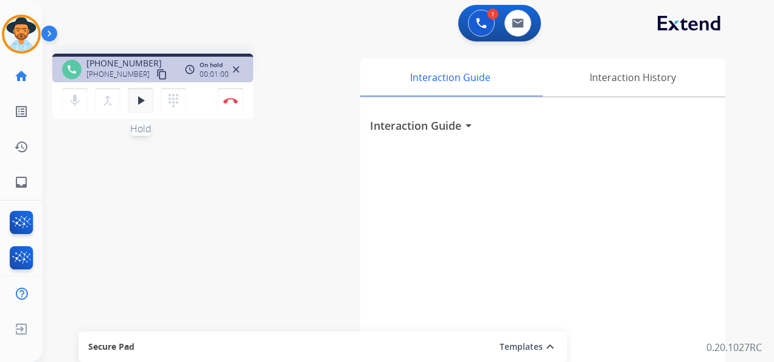
click at [140, 99] on mat-icon "play_arrow" at bounding box center [140, 100] width 15 height 15
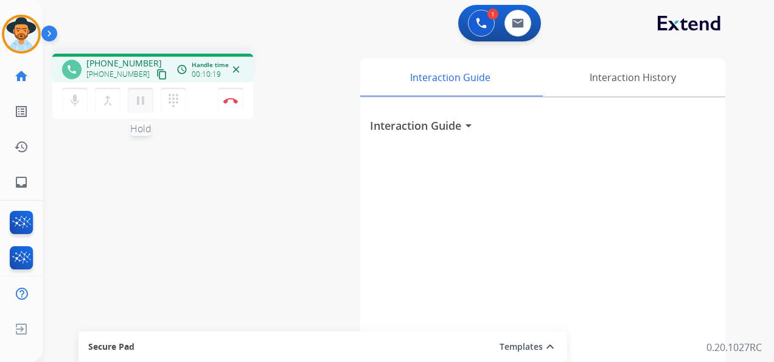
click at [142, 101] on mat-icon "pause" at bounding box center [140, 100] width 15 height 15
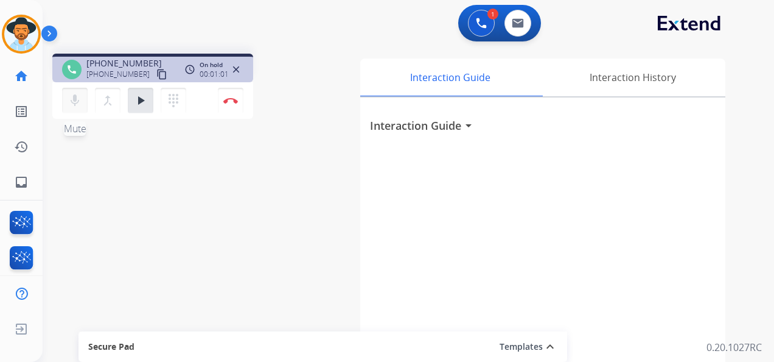
click at [71, 100] on mat-icon "mic" at bounding box center [75, 100] width 15 height 15
click at [138, 103] on mat-icon "play_arrow" at bounding box center [140, 100] width 15 height 15
click at [69, 98] on mat-icon "mic_off" at bounding box center [75, 100] width 15 height 15
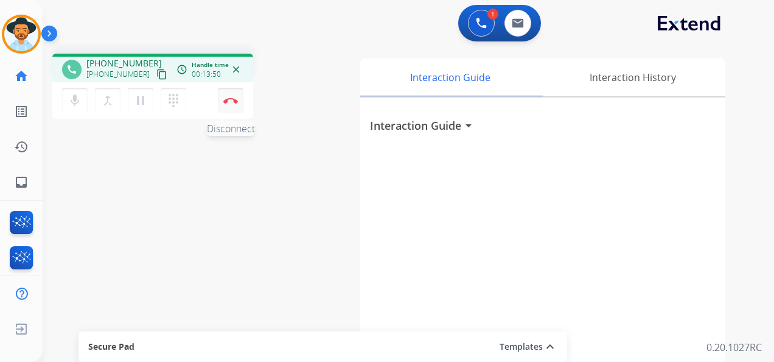
click at [231, 94] on button "Disconnect" at bounding box center [231, 101] width 26 height 26
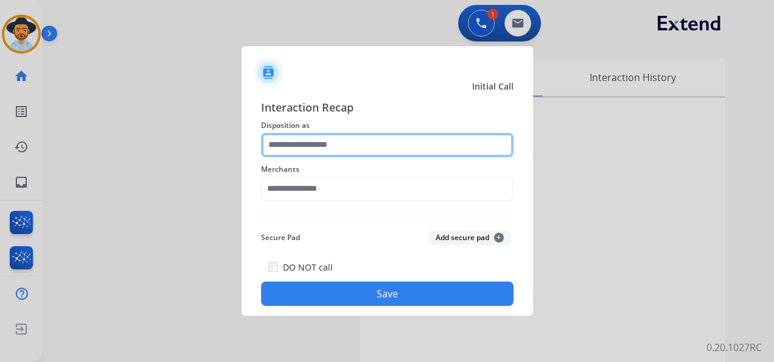
click at [344, 146] on input "text" at bounding box center [387, 145] width 253 height 24
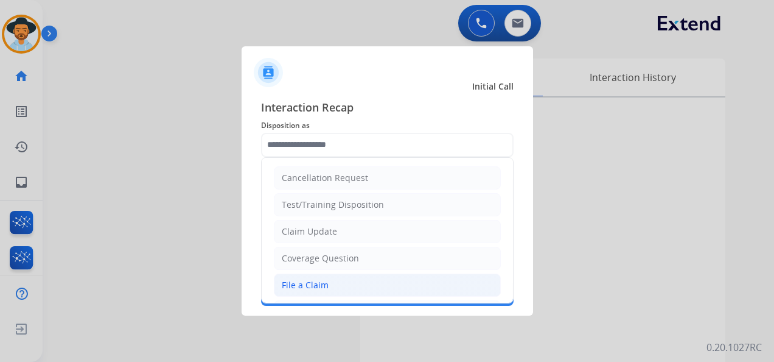
click at [346, 291] on li "File a Claim" at bounding box center [387, 284] width 227 height 23
type input "**********"
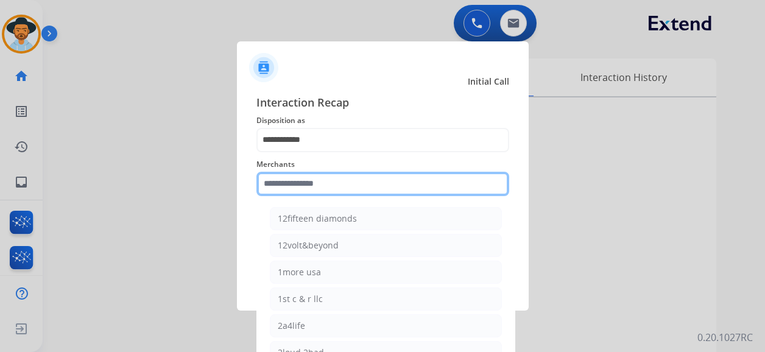
click at [344, 191] on input "text" at bounding box center [382, 184] width 253 height 24
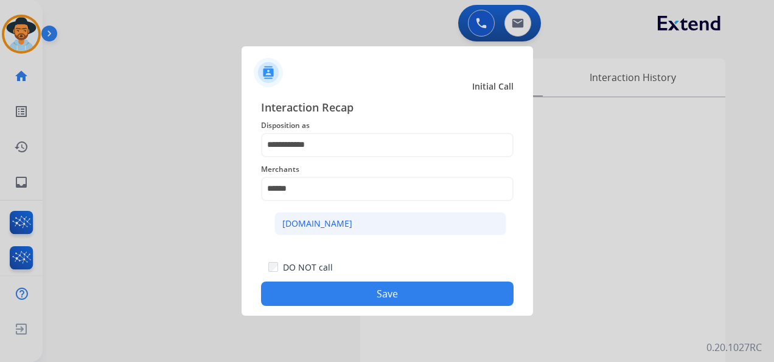
click at [363, 222] on li "[DOMAIN_NAME]" at bounding box center [391, 223] width 232 height 23
type input "**********"
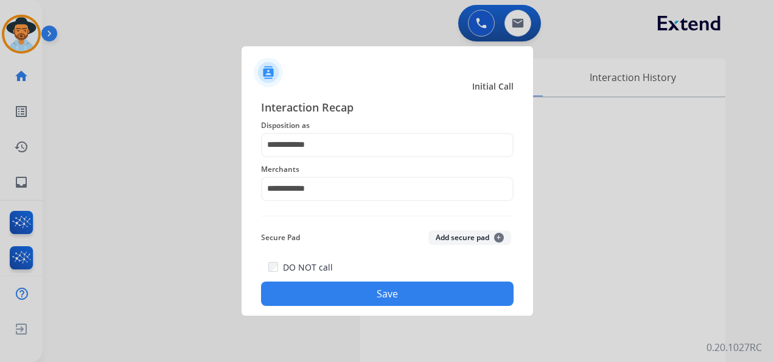
click at [391, 291] on button "Save" at bounding box center [387, 293] width 253 height 24
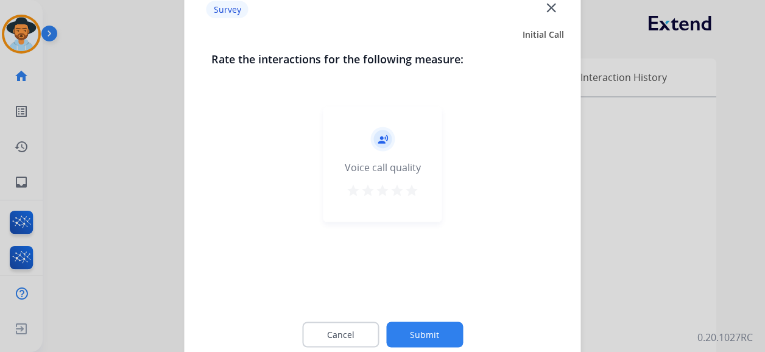
click at [410, 190] on mat-icon "star" at bounding box center [411, 190] width 15 height 15
click at [418, 329] on button "Submit" at bounding box center [424, 335] width 77 height 26
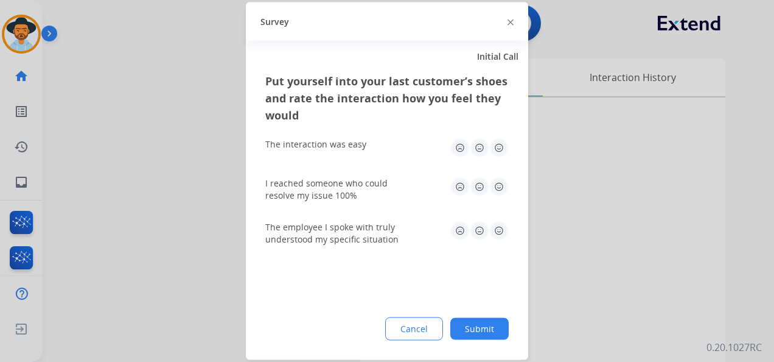
click at [503, 147] on img at bounding box center [498, 147] width 19 height 19
click at [496, 186] on img at bounding box center [498, 186] width 19 height 19
click at [497, 229] on img at bounding box center [498, 230] width 19 height 19
click at [483, 320] on button "Submit" at bounding box center [479, 329] width 58 height 22
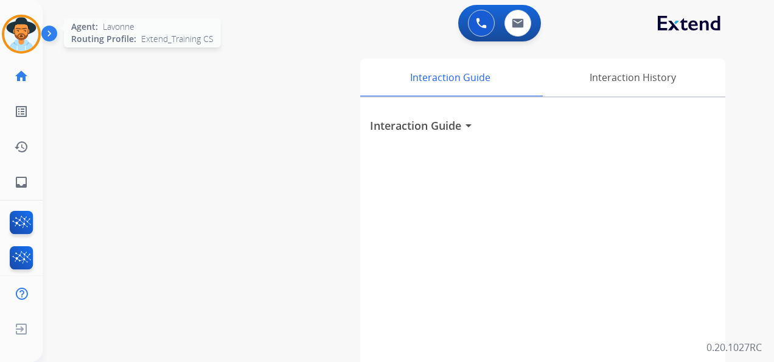
click at [7, 30] on img at bounding box center [21, 34] width 34 height 34
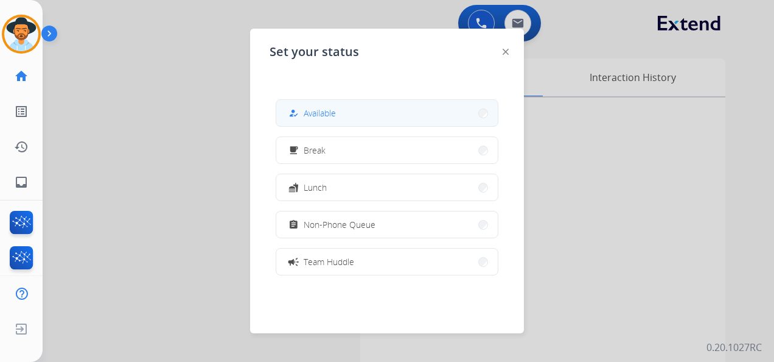
click at [340, 111] on button "how_to_reg Available" at bounding box center [387, 113] width 222 height 26
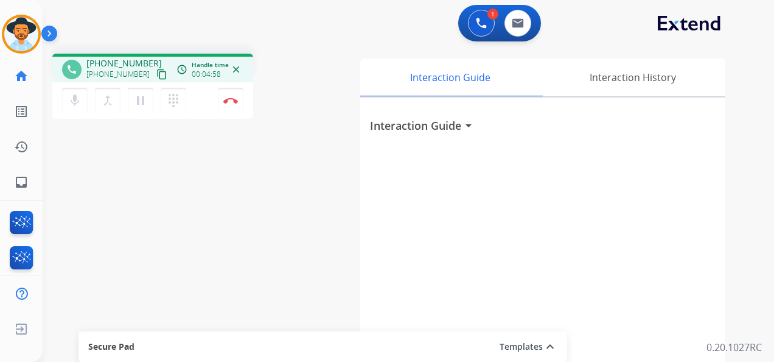
drag, startPoint x: 745, startPoint y: 43, endPoint x: 715, endPoint y: 43, distance: 29.8
click at [745, 43] on div "1 Voice Interactions 0 Email Interactions" at bounding box center [401, 24] width 688 height 39
click at [231, 100] on img at bounding box center [230, 100] width 15 height 6
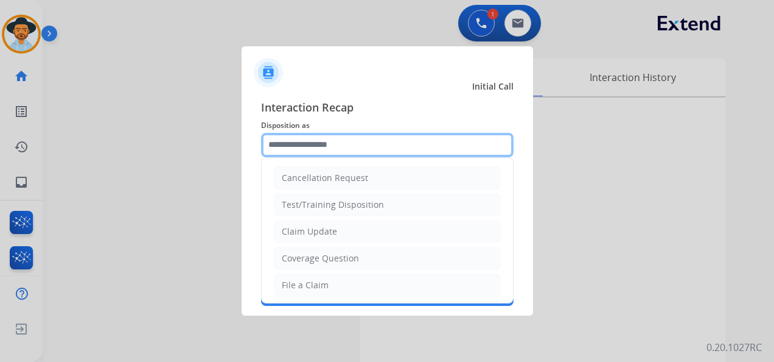
click at [358, 141] on input "text" at bounding box center [387, 145] width 253 height 24
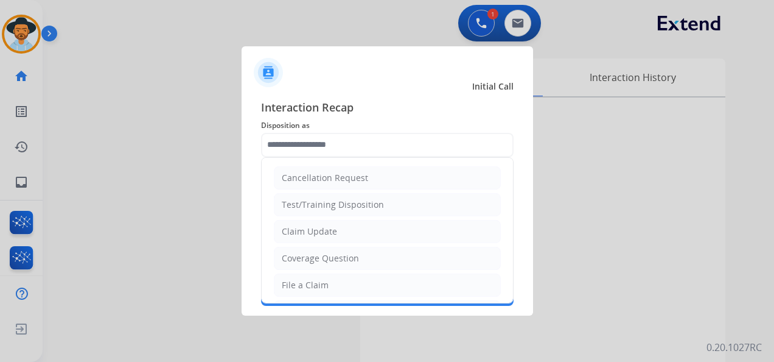
click at [363, 228] on li "Claim Update" at bounding box center [387, 231] width 227 height 23
type input "**********"
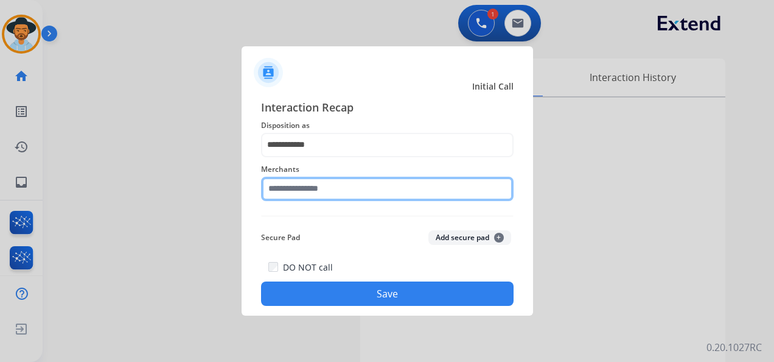
click at [351, 184] on input "text" at bounding box center [387, 189] width 253 height 24
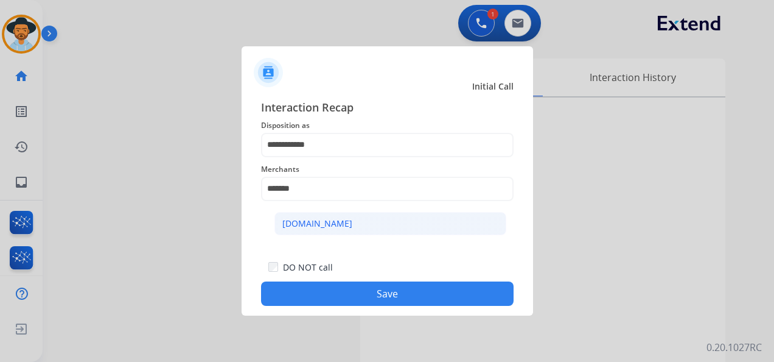
click at [351, 217] on li "[DOMAIN_NAME]" at bounding box center [391, 223] width 232 height 23
type input "**********"
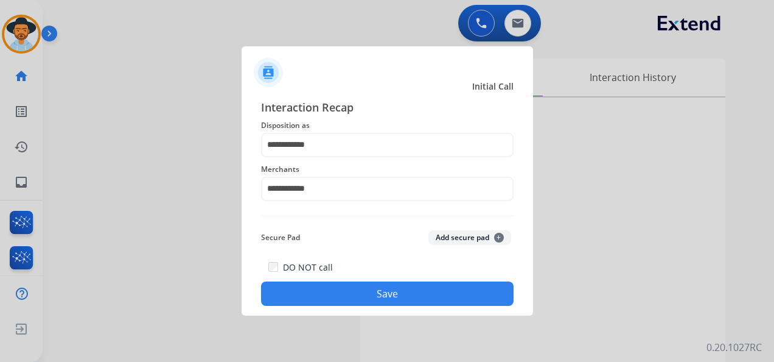
click at [398, 290] on button "Save" at bounding box center [387, 293] width 253 height 24
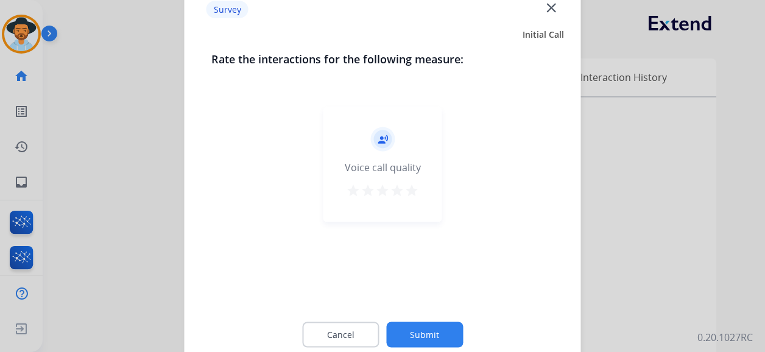
click at [408, 189] on mat-icon "star" at bounding box center [411, 190] width 15 height 15
click at [429, 329] on button "Submit" at bounding box center [424, 335] width 77 height 26
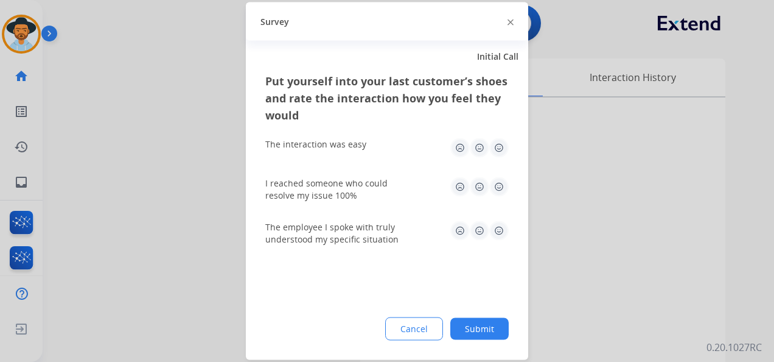
click at [497, 144] on img at bounding box center [498, 147] width 19 height 19
click at [501, 189] on img at bounding box center [498, 186] width 19 height 19
drag, startPoint x: 503, startPoint y: 230, endPoint x: 497, endPoint y: 237, distance: 8.7
click at [503, 231] on img at bounding box center [498, 230] width 19 height 19
click at [492, 328] on button "Submit" at bounding box center [479, 329] width 58 height 22
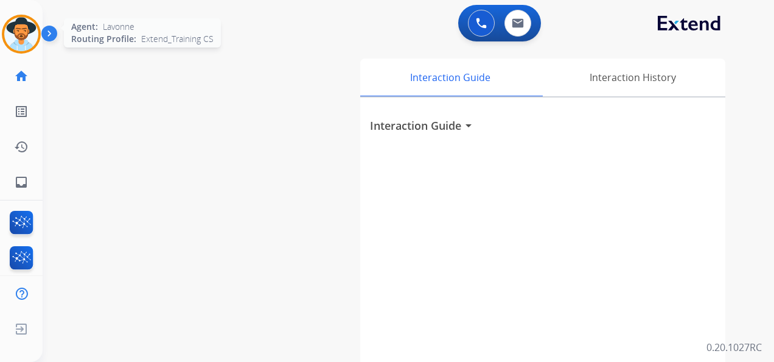
click at [21, 29] on img at bounding box center [21, 34] width 34 height 34
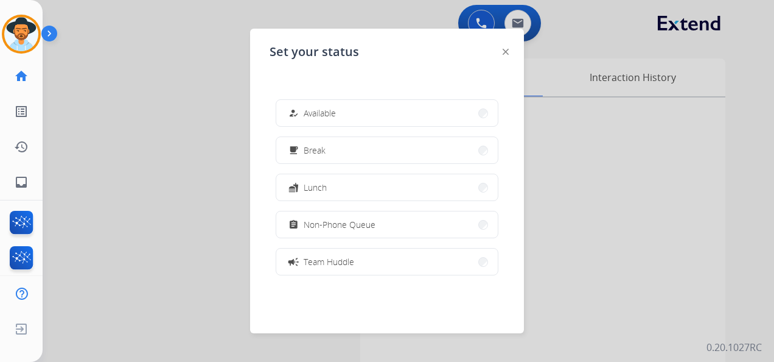
drag, startPoint x: 351, startPoint y: 108, endPoint x: 360, endPoint y: 97, distance: 14.7
click at [351, 107] on button "how_to_reg Available" at bounding box center [387, 113] width 222 height 26
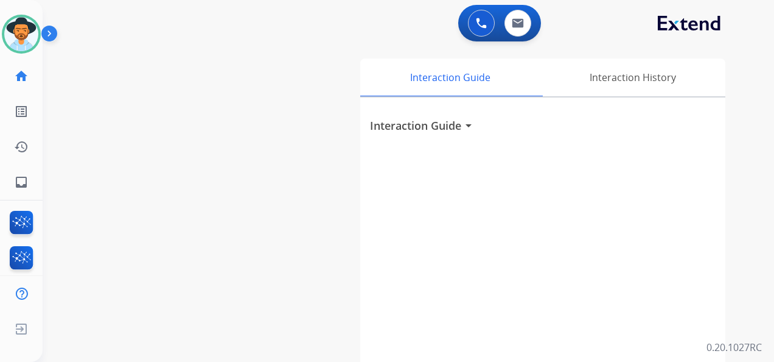
click at [768, 72] on div "0 Voice Interactions 0 Email Interactions swap_horiz Break voice bridge close_f…" at bounding box center [409, 181] width 732 height 362
click at [519, 22] on img at bounding box center [518, 23] width 12 height 10
select select "**********"
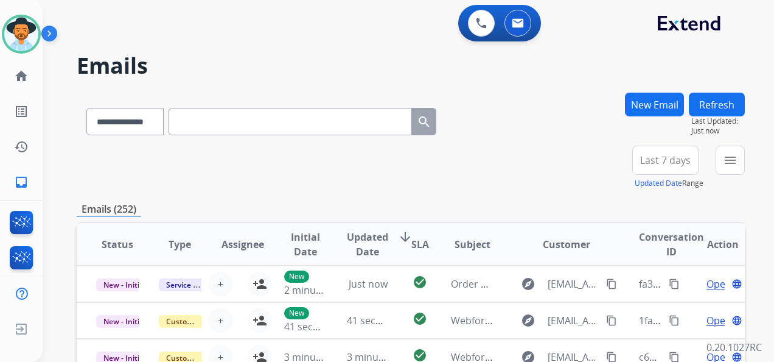
click at [651, 103] on button "New Email" at bounding box center [654, 105] width 59 height 24
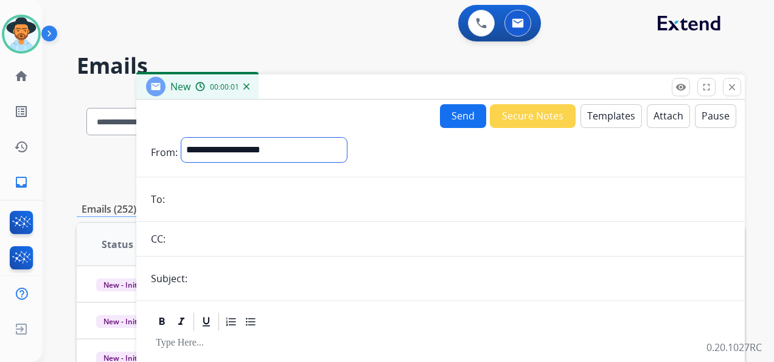
click at [291, 149] on select "**********" at bounding box center [264, 150] width 166 height 24
select select "**********"
click at [181, 138] on select "**********" at bounding box center [264, 150] width 166 height 24
click at [221, 194] on input "email" at bounding box center [450, 200] width 562 height 24
paste input "**********"
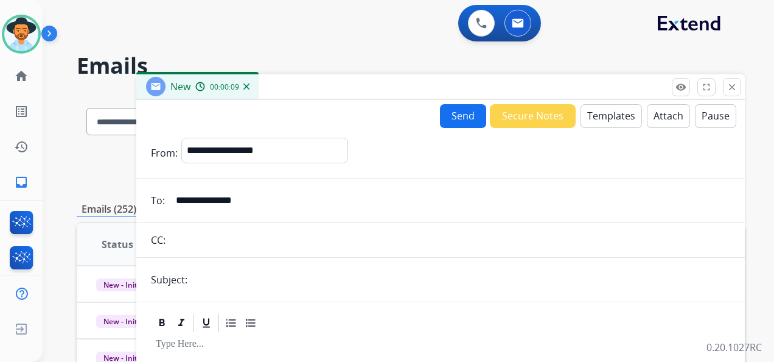
type input "**********"
click at [223, 284] on input "text" at bounding box center [460, 279] width 539 height 24
type input "**********"
click at [600, 113] on button "Templates" at bounding box center [611, 116] width 61 height 24
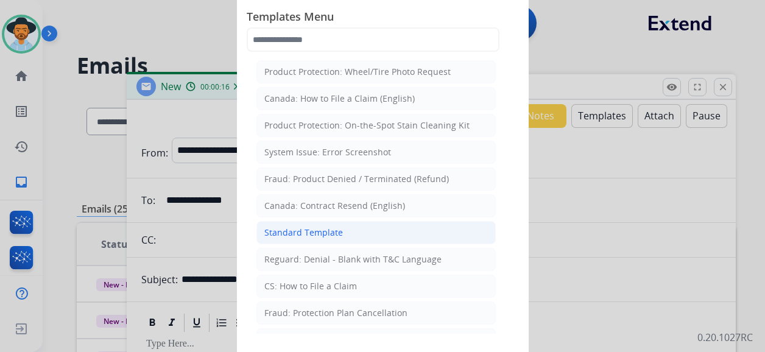
click at [330, 234] on div "Standard Template" at bounding box center [303, 232] width 79 height 12
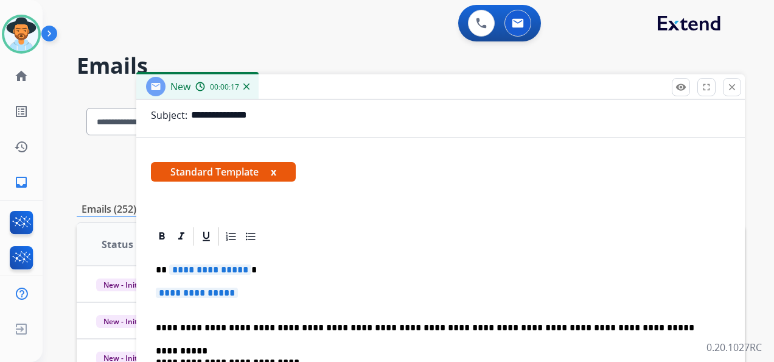
scroll to position [183, 0]
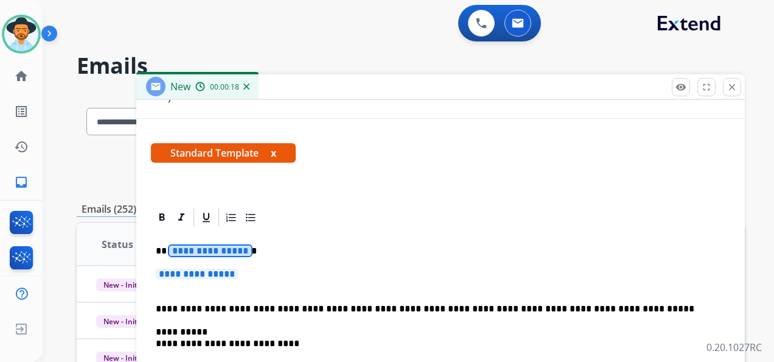
click at [207, 250] on span "**********" at bounding box center [210, 250] width 82 height 10
click at [244, 273] on p "**********" at bounding box center [441, 279] width 570 height 23
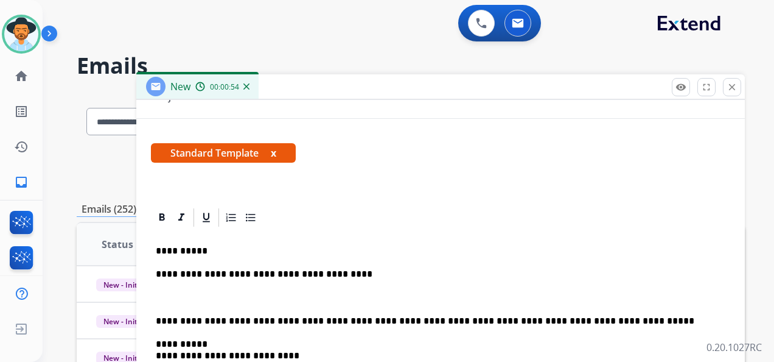
click at [748, 36] on div "**********" at bounding box center [409, 181] width 732 height 362
click at [217, 295] on p at bounding box center [441, 297] width 570 height 11
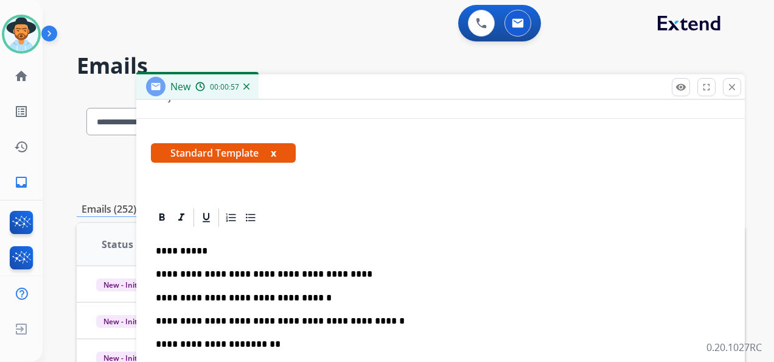
scroll to position [244, 0]
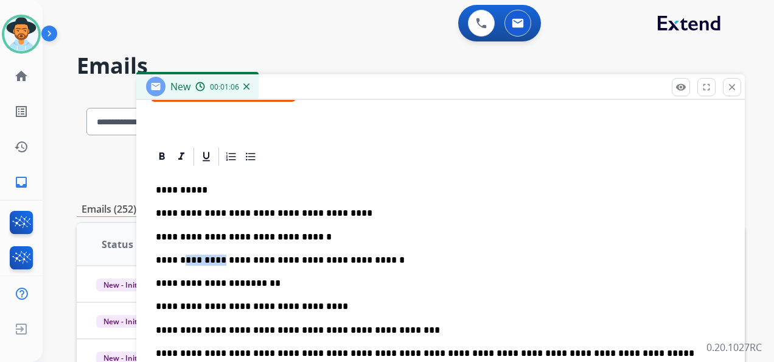
drag, startPoint x: 183, startPoint y: 258, endPoint x: 209, endPoint y: 259, distance: 26.8
click at [209, 259] on p "**********" at bounding box center [436, 259] width 560 height 11
drag, startPoint x: 228, startPoint y: 279, endPoint x: 254, endPoint y: 279, distance: 26.2
click at [254, 279] on link "*******" at bounding box center [262, 282] width 35 height 9
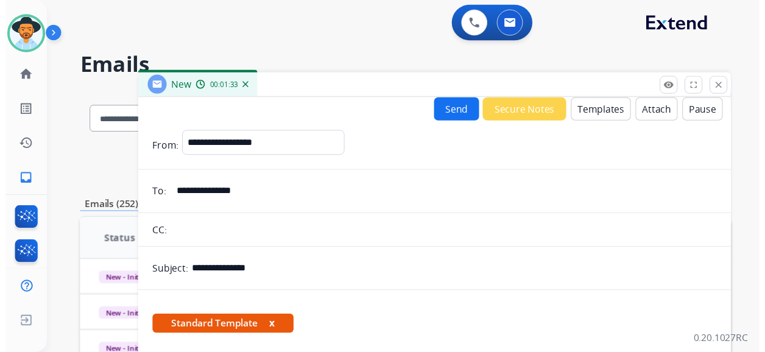
scroll to position [0, 0]
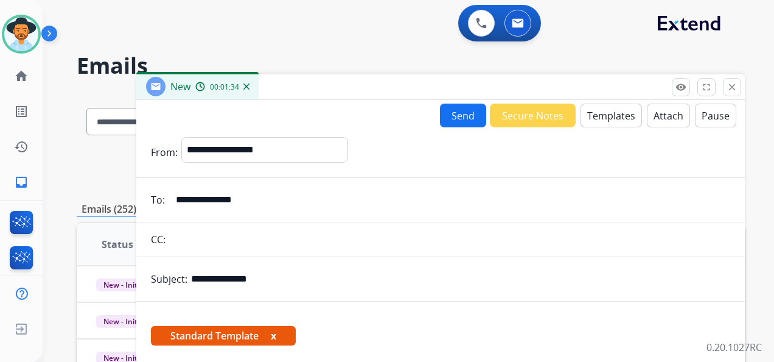
click at [455, 116] on button "Send" at bounding box center [463, 115] width 46 height 24
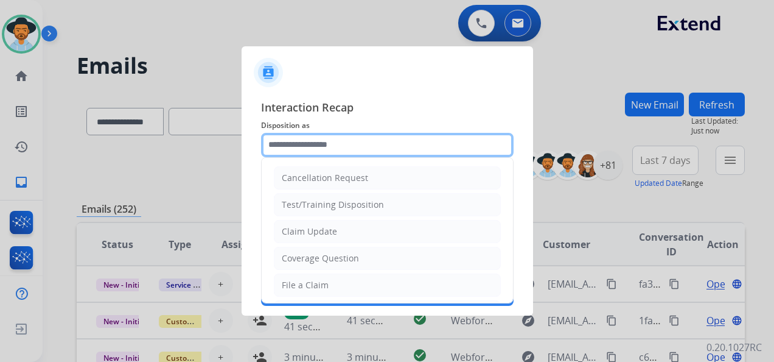
click at [340, 142] on input "text" at bounding box center [387, 145] width 253 height 24
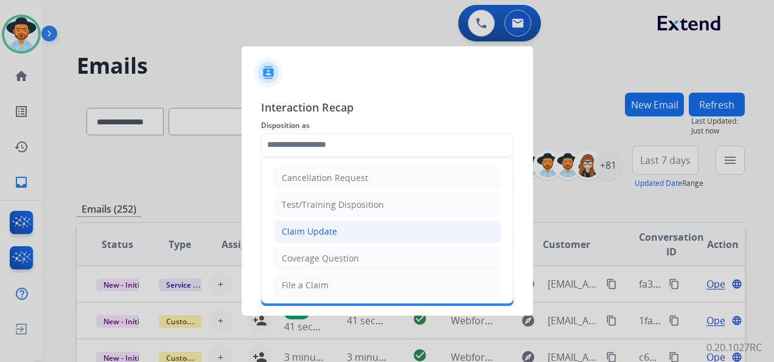
click at [338, 224] on li "Claim Update" at bounding box center [387, 231] width 227 height 23
type input "**********"
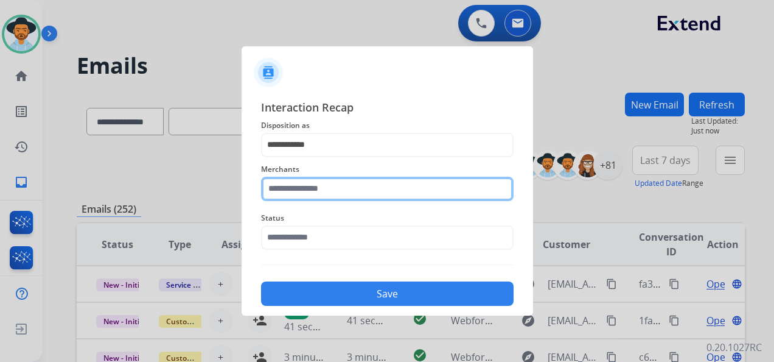
click at [338, 186] on input "text" at bounding box center [387, 189] width 253 height 24
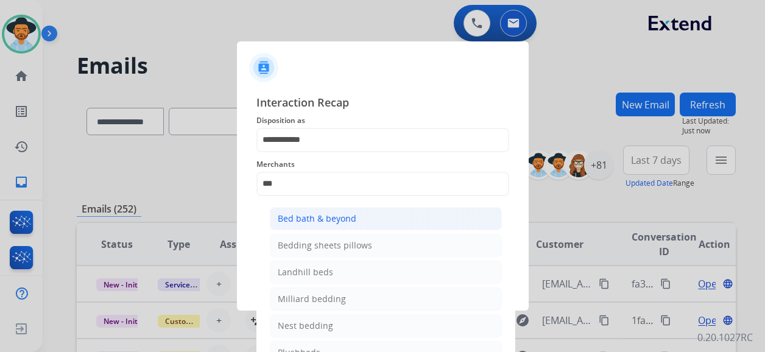
click at [348, 217] on div "Bed bath & beyond" at bounding box center [317, 218] width 79 height 12
type input "**********"
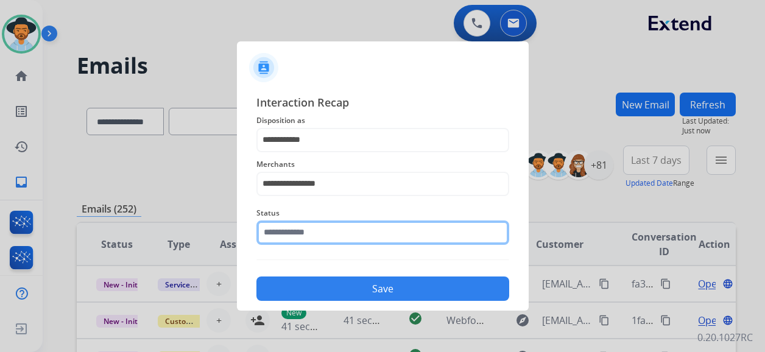
click at [345, 234] on input "text" at bounding box center [382, 232] width 253 height 24
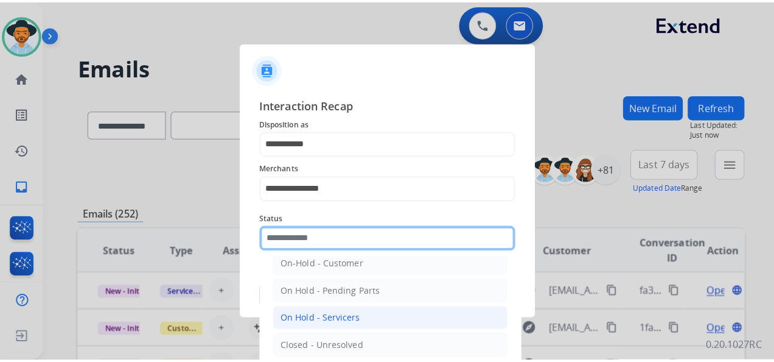
scroll to position [69, 0]
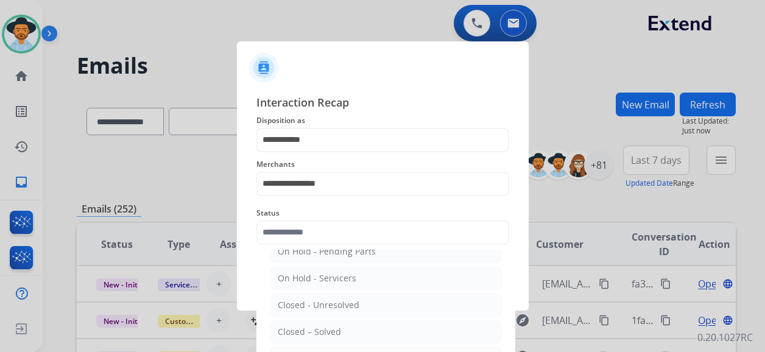
drag, startPoint x: 340, startPoint y: 329, endPoint x: 342, endPoint y: 320, distance: 9.3
click at [340, 328] on li "Closed – Solved" at bounding box center [386, 331] width 232 height 23
type input "**********"
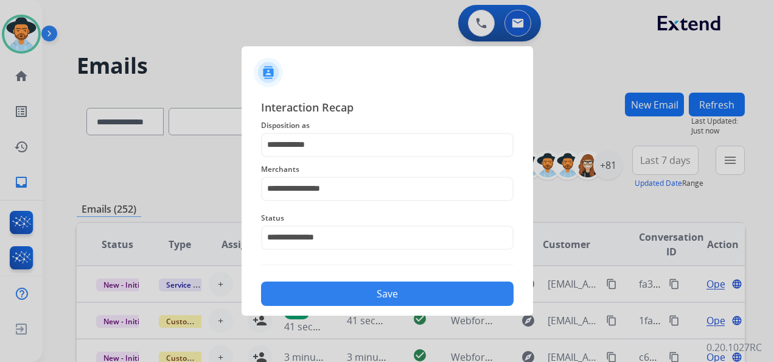
click at [375, 291] on button "Save" at bounding box center [387, 293] width 253 height 24
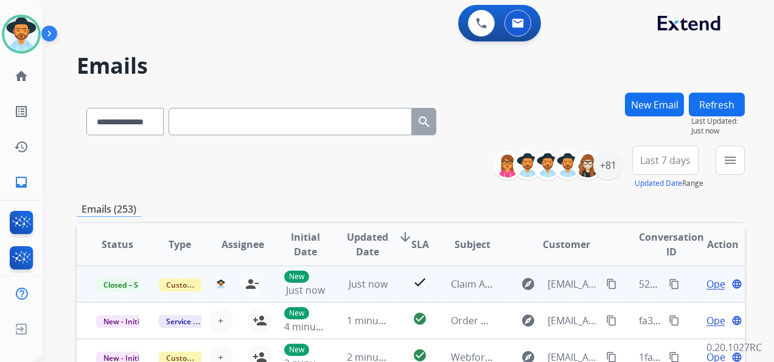
click at [669, 278] on mat-icon "content_copy" at bounding box center [674, 283] width 11 height 11
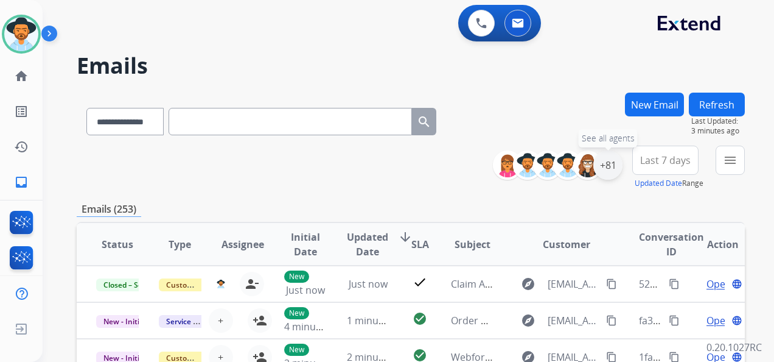
click at [601, 168] on div "+81" at bounding box center [608, 164] width 29 height 29
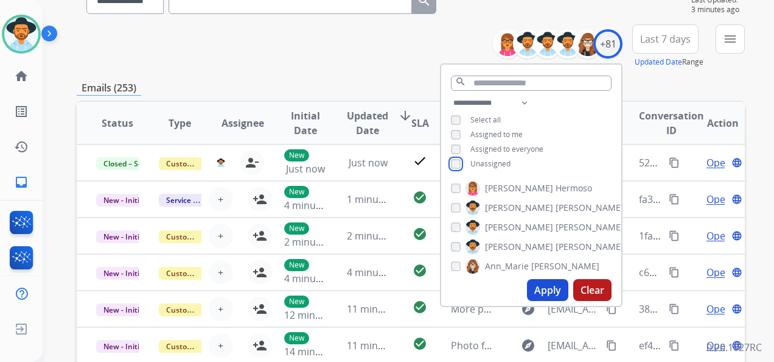
scroll to position [122, 0]
click at [545, 285] on button "Apply" at bounding box center [547, 289] width 41 height 22
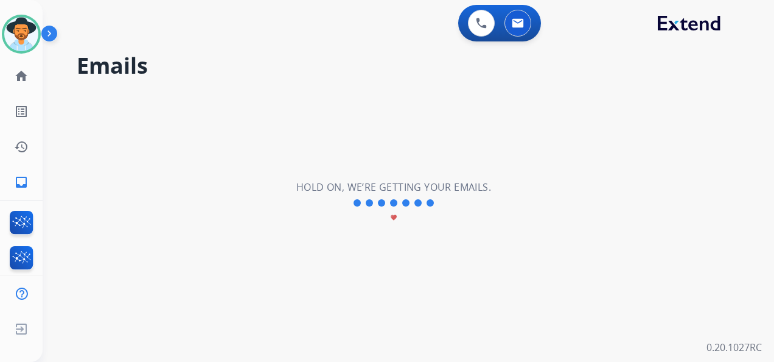
scroll to position [0, 0]
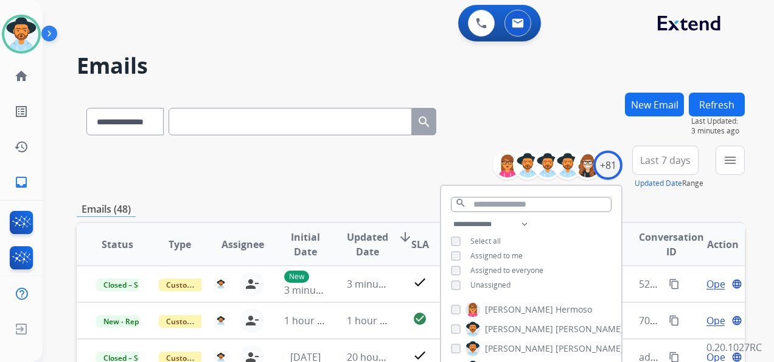
click at [676, 162] on span "Last 7 days" at bounding box center [665, 160] width 51 height 5
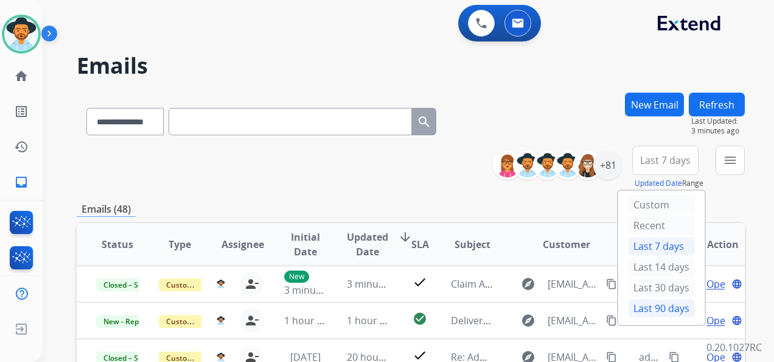
click at [671, 302] on div "Last 90 days" at bounding box center [661, 308] width 67 height 18
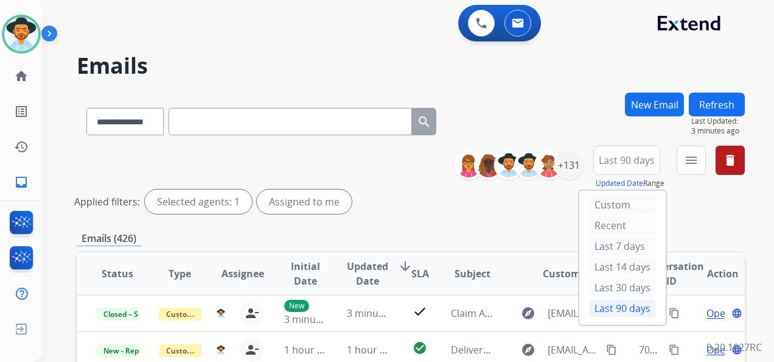
click at [397, 215] on div "**********" at bounding box center [411, 181] width 668 height 73
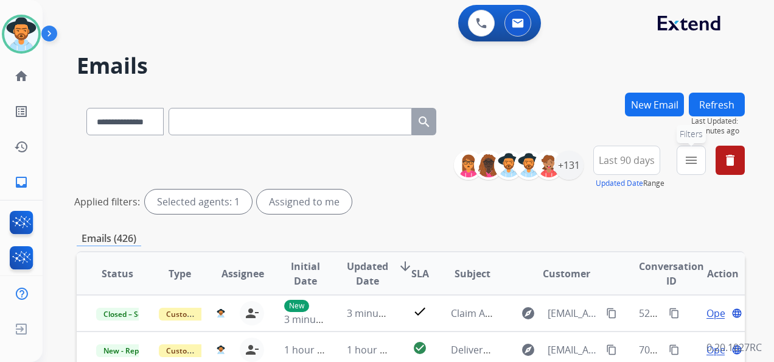
click at [695, 158] on mat-icon "menu" at bounding box center [691, 160] width 15 height 15
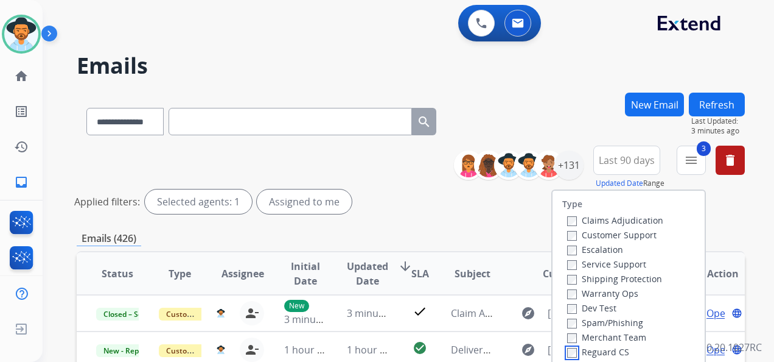
scroll to position [61, 0]
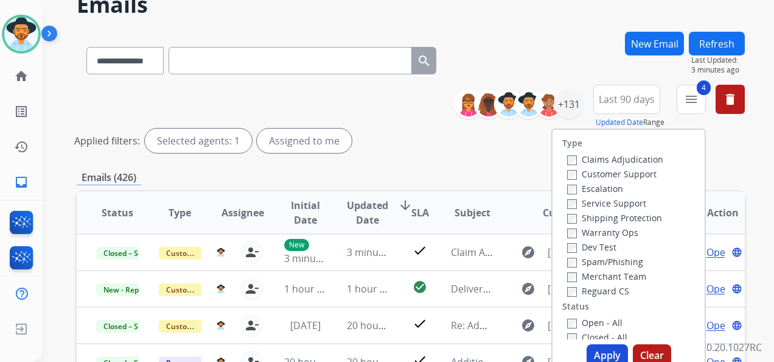
click at [603, 348] on button "Apply" at bounding box center [607, 355] width 41 height 22
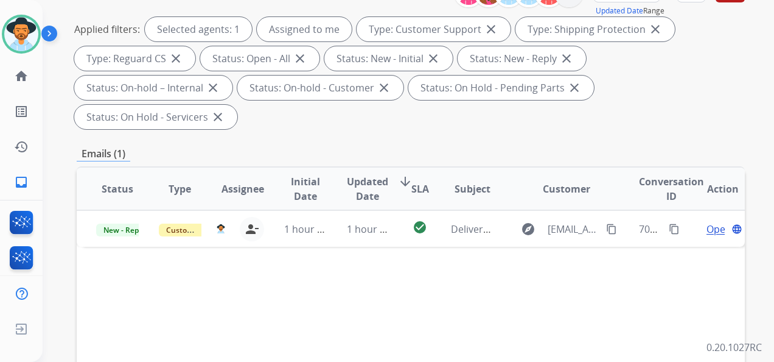
scroll to position [183, 0]
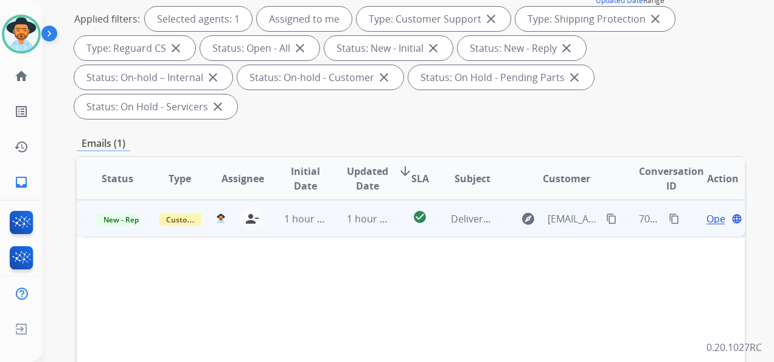
click at [707, 218] on span "Open" at bounding box center [719, 218] width 25 height 15
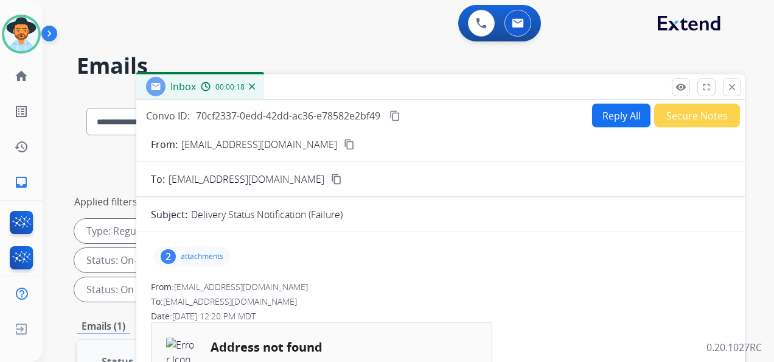
scroll to position [0, 0]
click at [705, 109] on button "Secure Notes" at bounding box center [697, 115] width 86 height 24
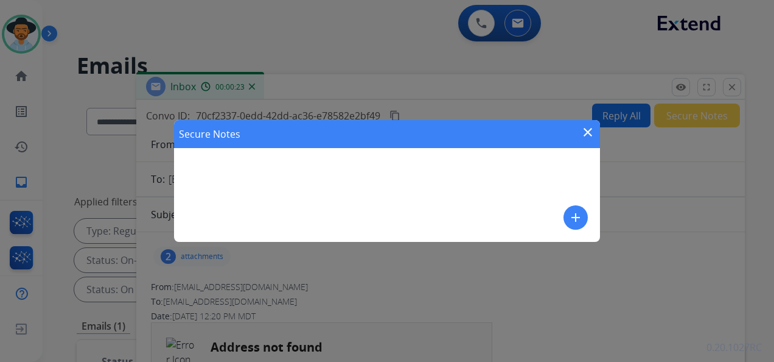
click at [577, 212] on mat-icon "add" at bounding box center [576, 217] width 15 height 15
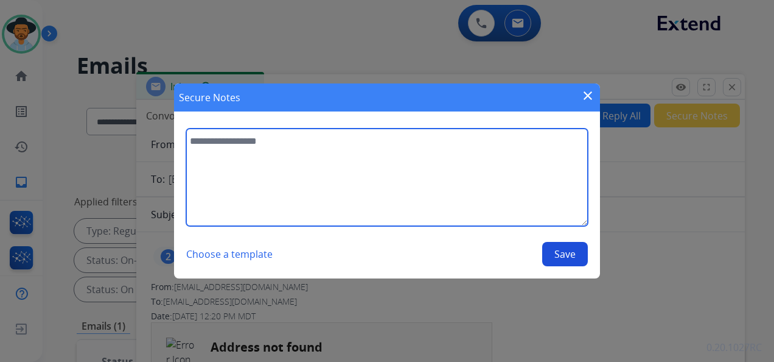
click at [254, 149] on textarea at bounding box center [387, 176] width 402 height 97
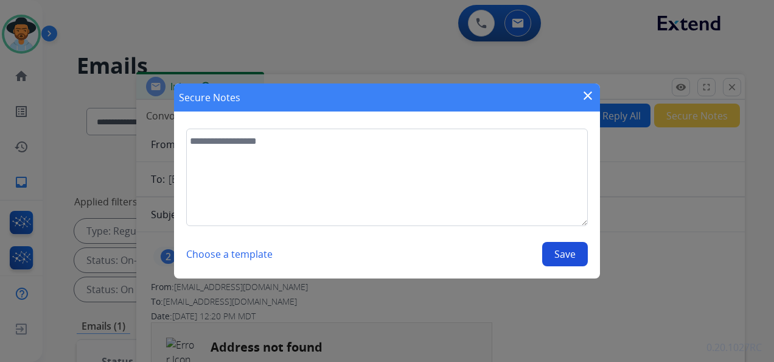
click at [587, 93] on mat-icon "close" at bounding box center [588, 95] width 15 height 15
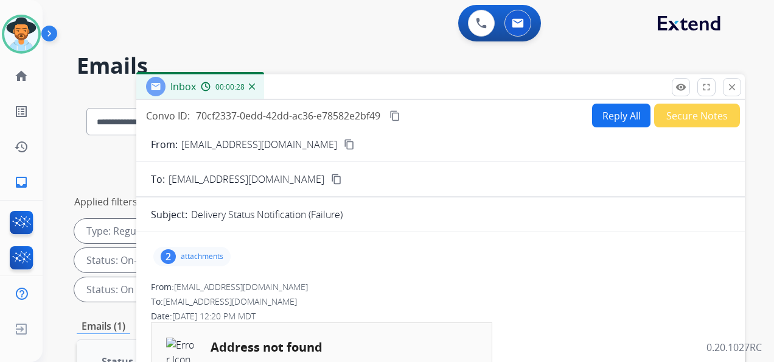
scroll to position [183, 0]
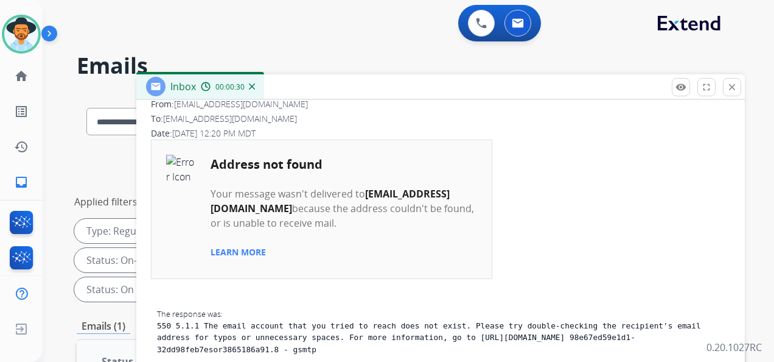
drag, startPoint x: 208, startPoint y: 190, endPoint x: 323, endPoint y: 211, distance: 116.9
click at [323, 211] on td "Address not found Your message wasn't delivered to [EMAIL_ADDRESS][DOMAIN_NAME]…" at bounding box center [322, 209] width 341 height 139
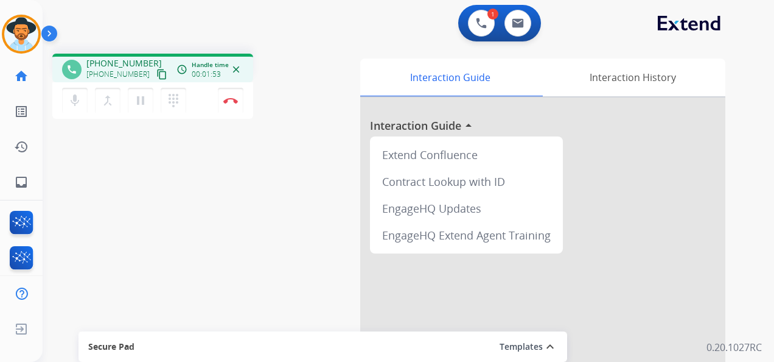
click at [745, 59] on div "1 Voice Interactions 0 Email Interactions phone [PHONE_NUMBER] [PHONE_NUMBER] c…" at bounding box center [409, 181] width 732 height 362
click at [231, 96] on button "Disconnect" at bounding box center [231, 101] width 26 height 26
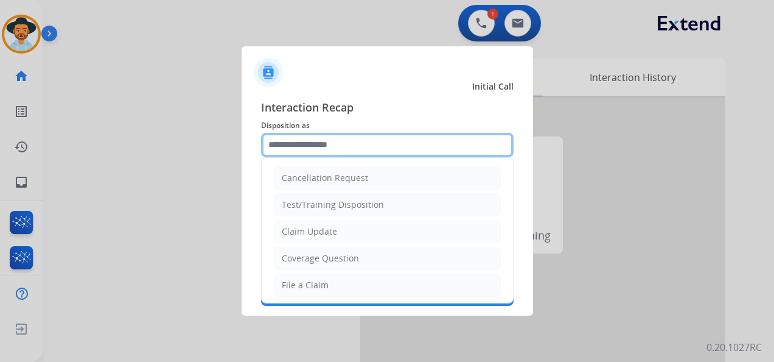
click at [351, 142] on input "text" at bounding box center [387, 145] width 253 height 24
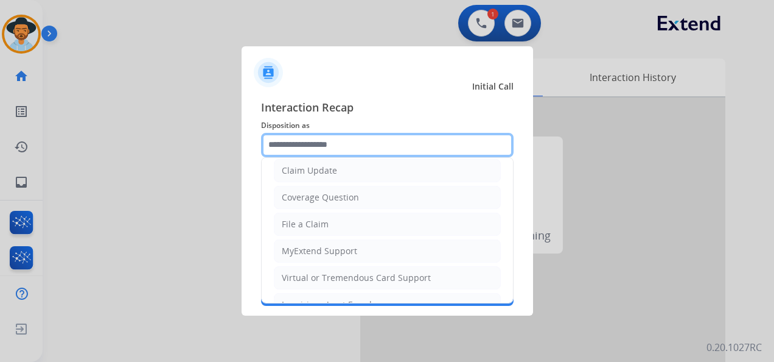
scroll to position [183, 0]
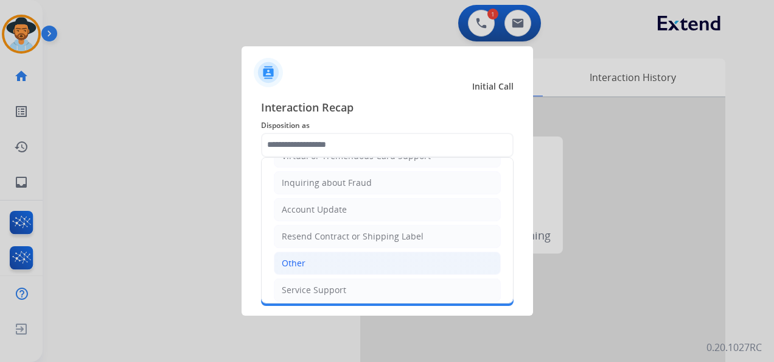
click at [307, 253] on li "Other" at bounding box center [387, 262] width 227 height 23
type input "*****"
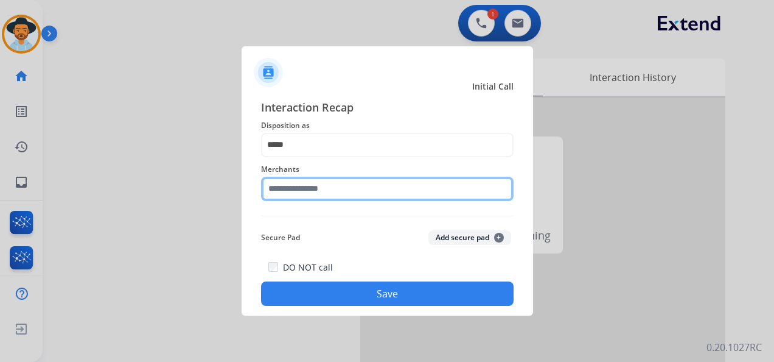
click at [315, 189] on input "text" at bounding box center [387, 189] width 253 height 24
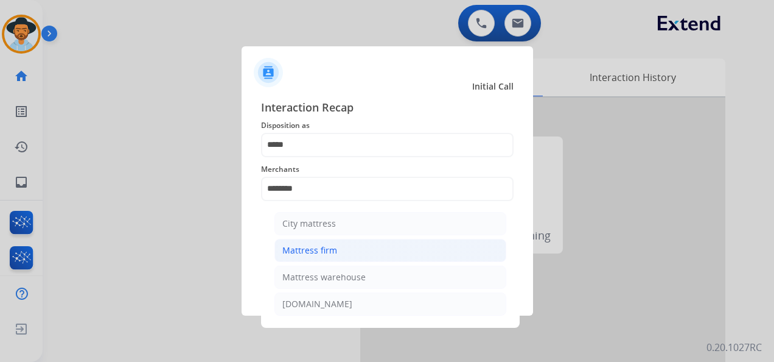
click at [335, 248] on div "Mattress firm" at bounding box center [309, 250] width 55 height 12
type input "**********"
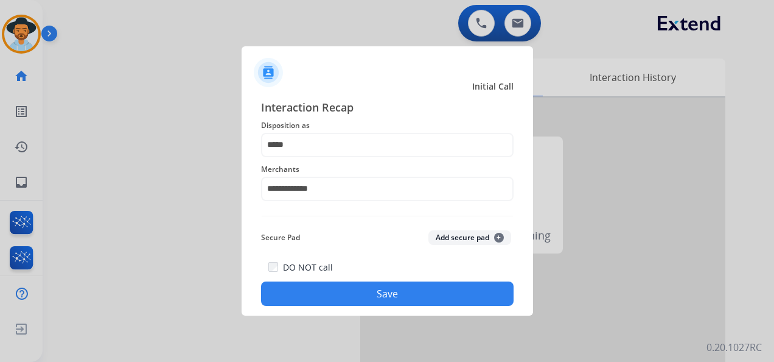
click at [376, 289] on button "Save" at bounding box center [387, 293] width 253 height 24
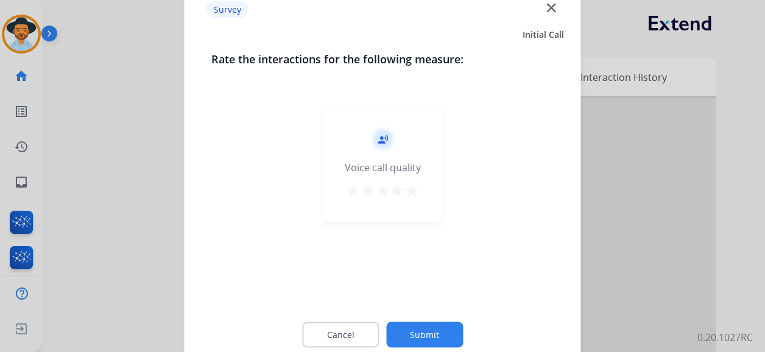
drag, startPoint x: 412, startPoint y: 186, endPoint x: 410, endPoint y: 195, distance: 9.3
click at [410, 186] on mat-icon "star" at bounding box center [411, 190] width 15 height 15
click at [435, 330] on button "Submit" at bounding box center [424, 335] width 77 height 26
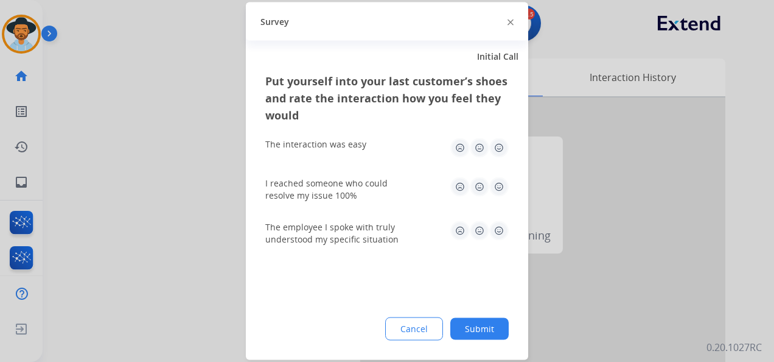
click at [498, 150] on img at bounding box center [498, 147] width 19 height 19
drag, startPoint x: 499, startPoint y: 182, endPoint x: 502, endPoint y: 202, distance: 20.3
click at [499, 183] on img at bounding box center [498, 186] width 19 height 19
click at [497, 229] on img at bounding box center [498, 230] width 19 height 19
click at [493, 326] on button "Submit" at bounding box center [479, 329] width 58 height 22
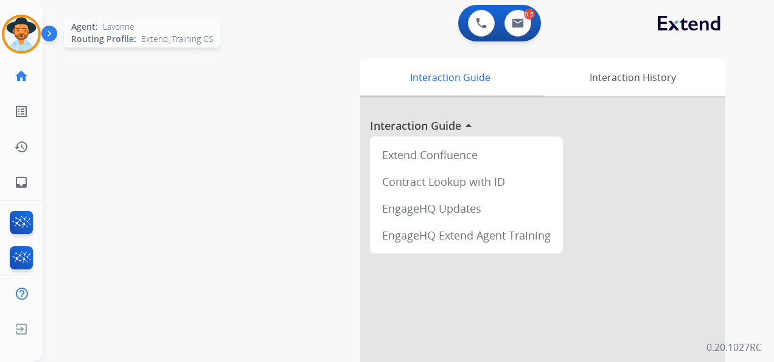
click at [18, 28] on img at bounding box center [21, 34] width 34 height 34
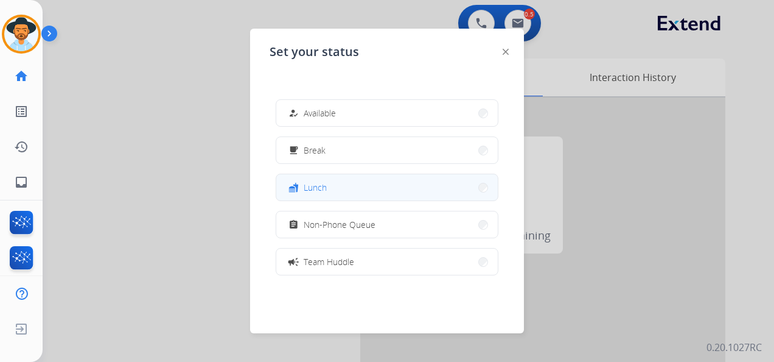
click at [352, 183] on button "fastfood Lunch" at bounding box center [387, 187] width 222 height 26
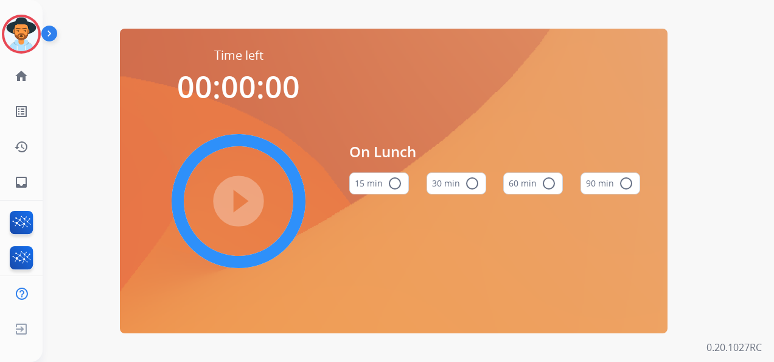
click at [533, 180] on button "60 min radio_button_unchecked" at bounding box center [533, 183] width 60 height 22
